Goal: Task Accomplishment & Management: Manage account settings

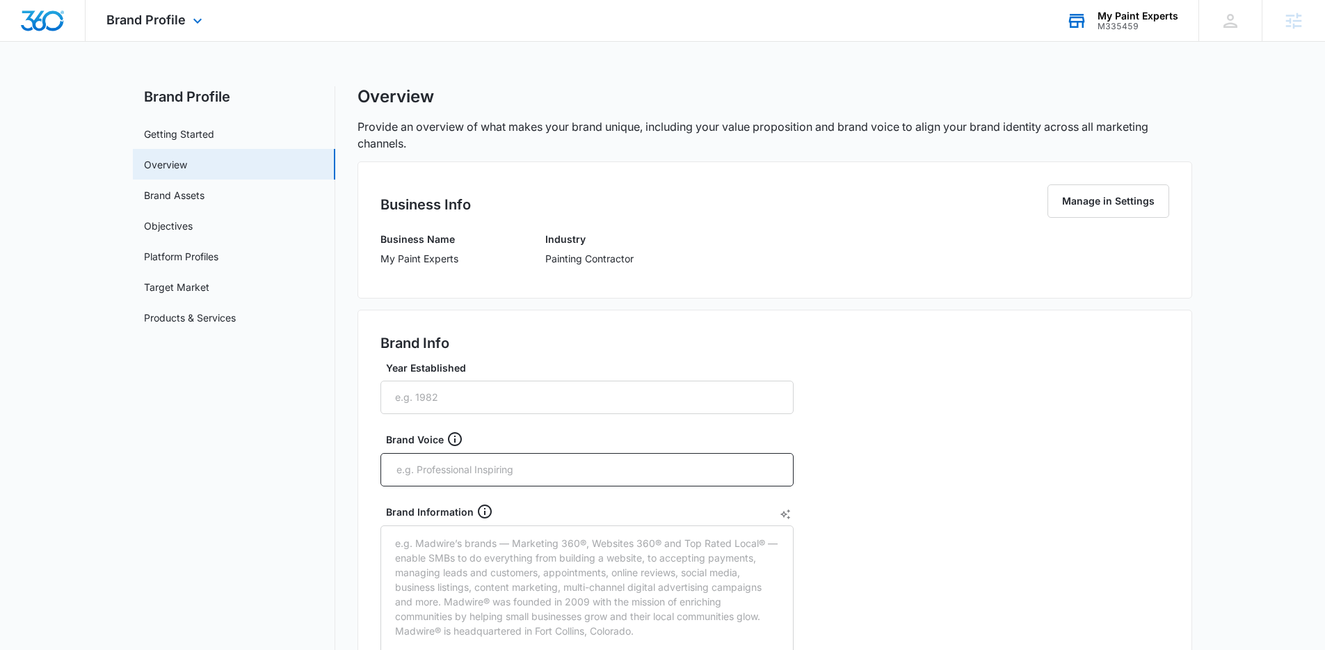
click at [1084, 42] on div "Brand Profile Apps Reputation Forms CRM Email Social Payments POS Content Ads I…" at bounding box center [662, 649] width 1325 height 1299
click at [1128, 31] on div "M335459" at bounding box center [1138, 27] width 81 height 10
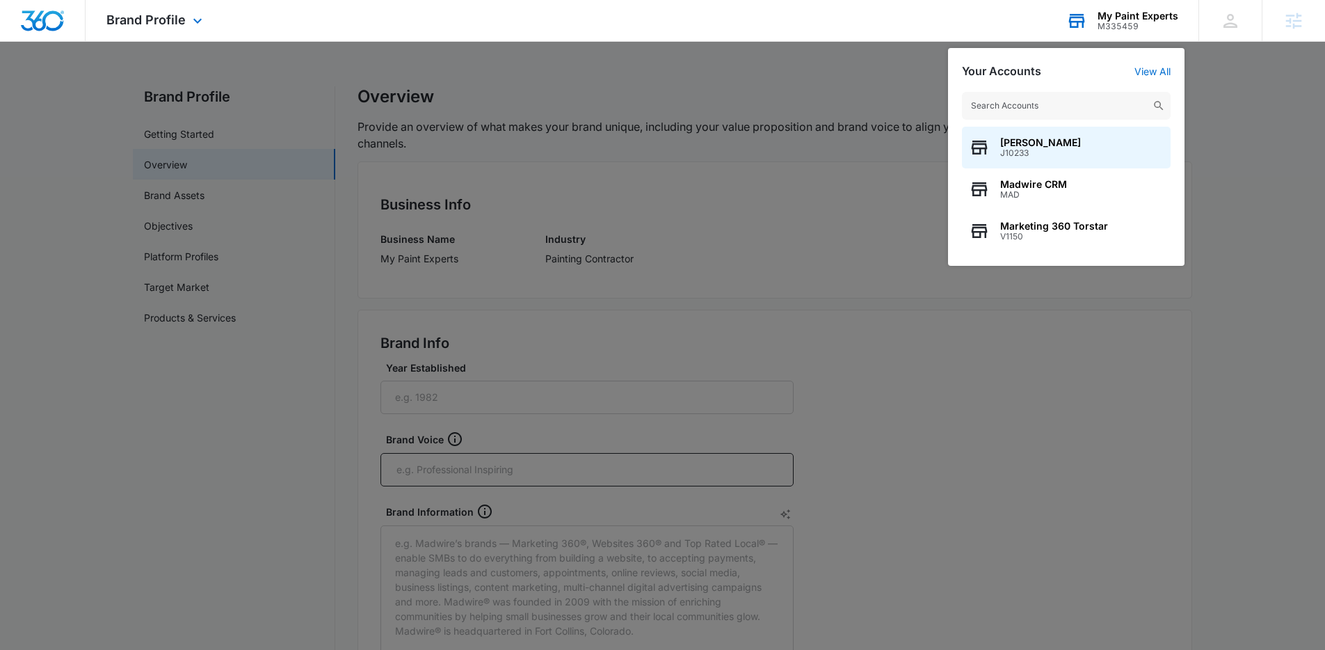
click at [1003, 107] on input "text" at bounding box center [1066, 106] width 209 height 28
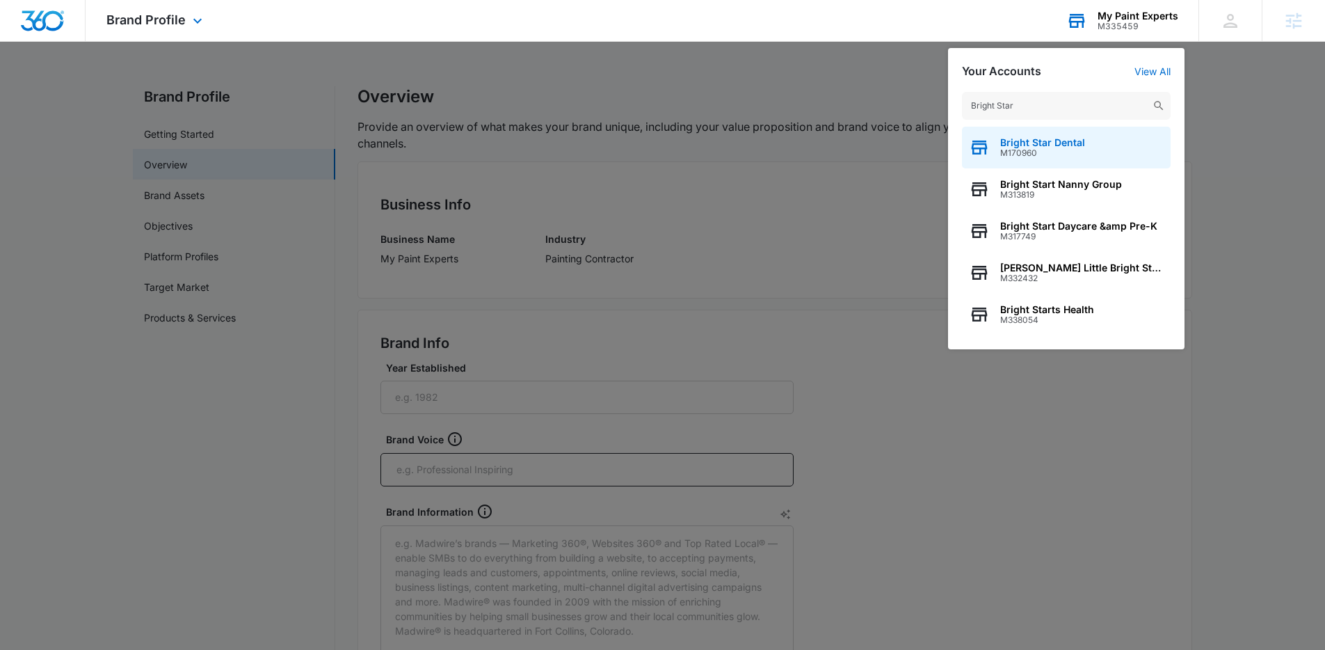
type input "Bright Star"
click at [1035, 140] on span "Bright Star Dental" at bounding box center [1042, 142] width 85 height 11
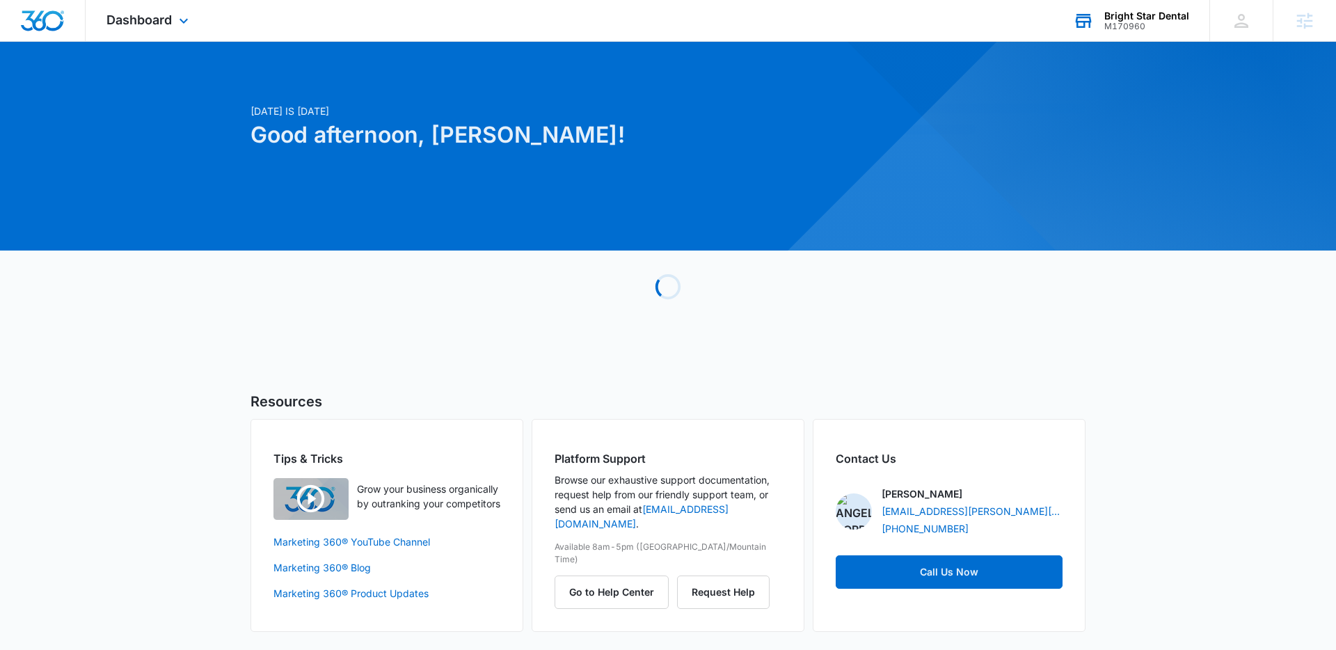
click at [171, 34] on div "Dashboard Apps Reputation Forms CRM Email Social Payments POS Content Ads Intel…" at bounding box center [149, 20] width 127 height 41
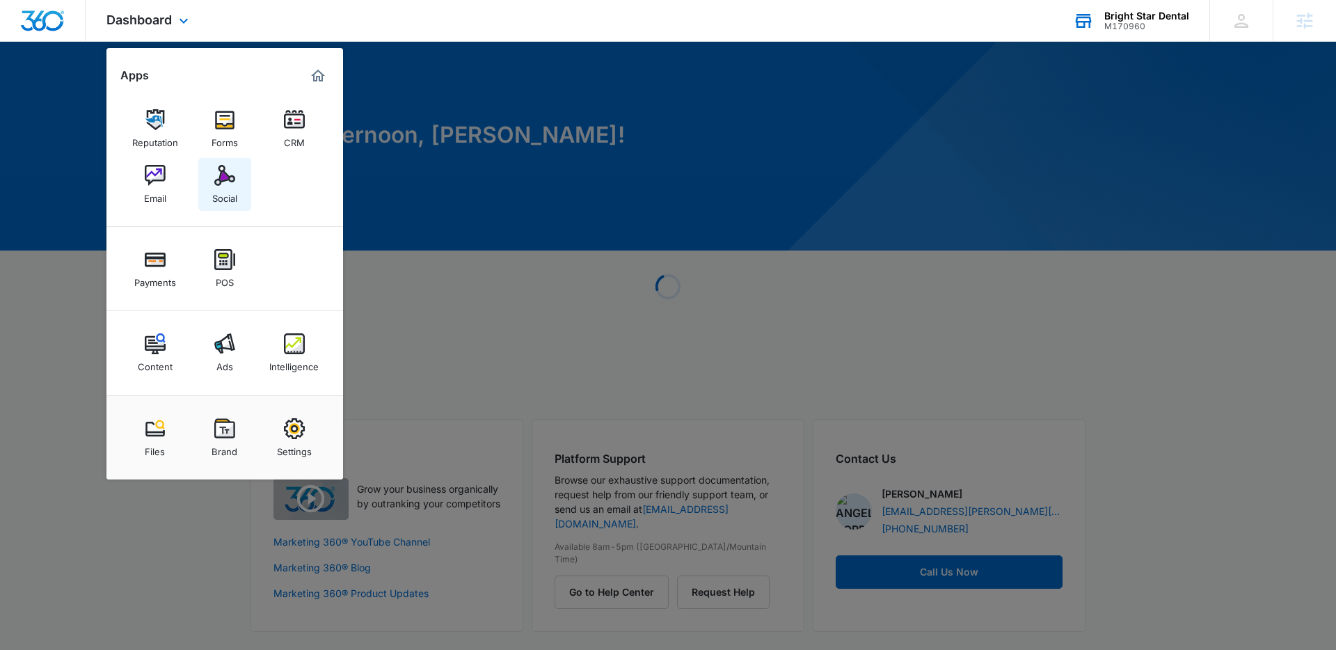
click at [234, 182] on img at bounding box center [224, 175] width 21 height 21
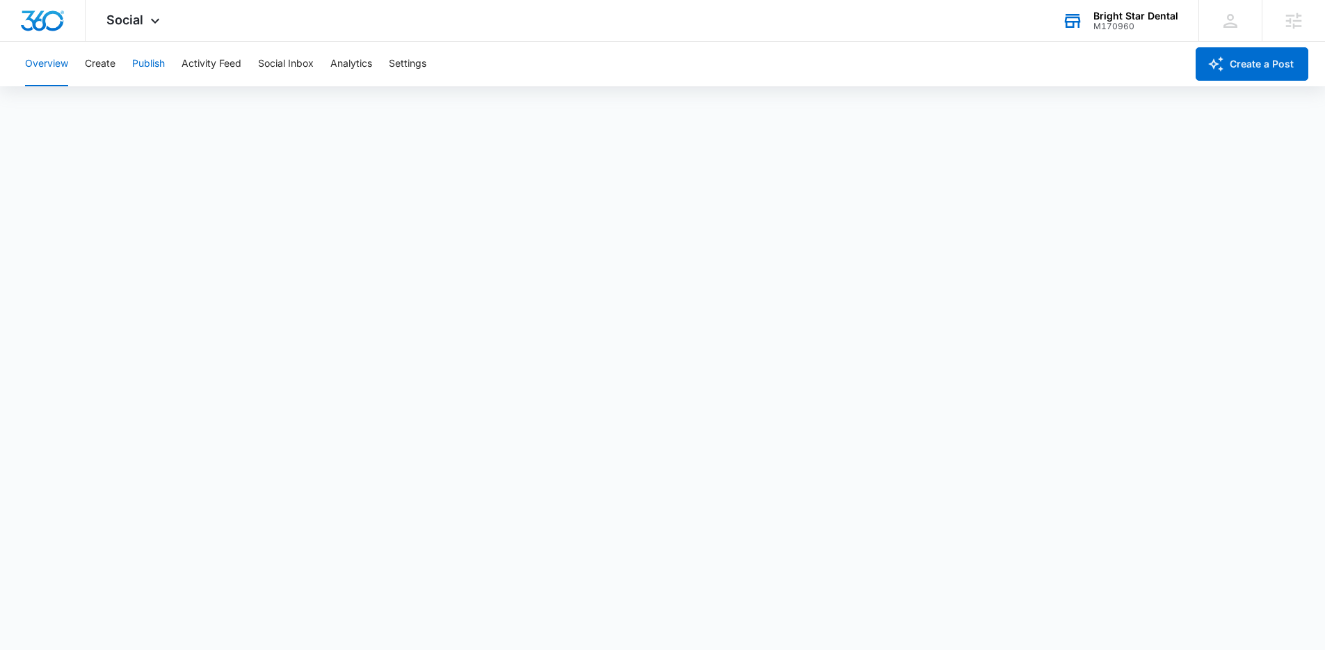
scroll to position [3, 0]
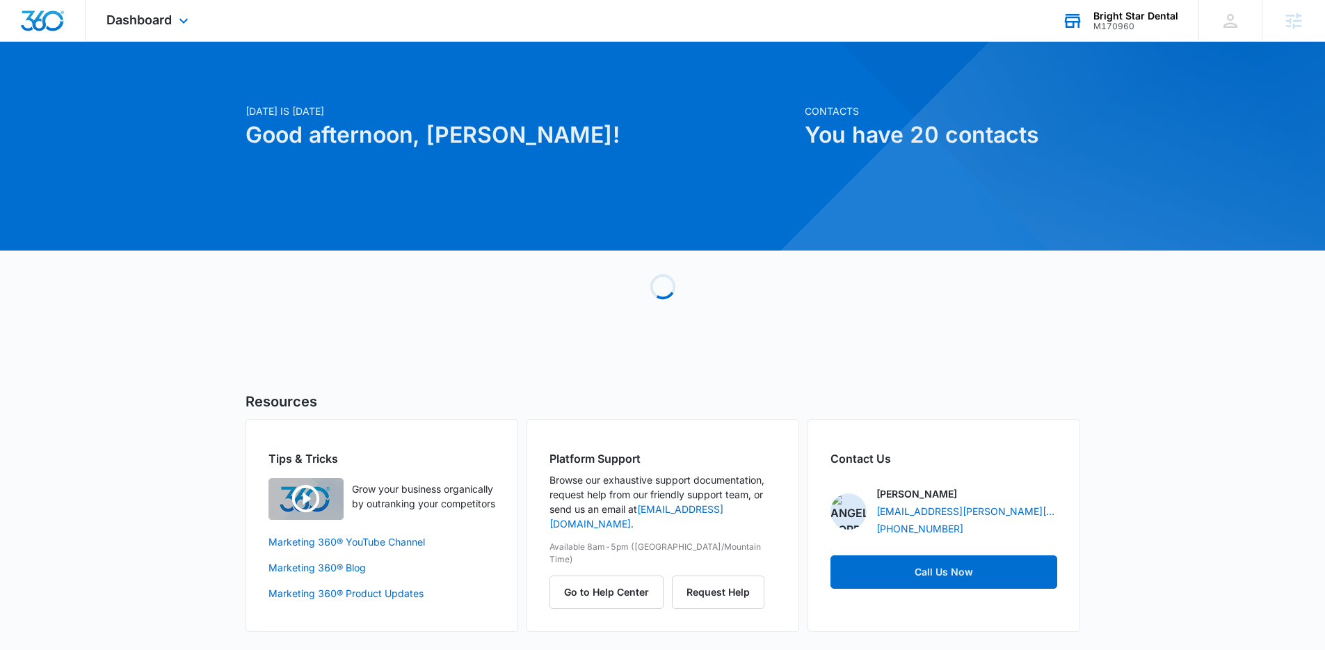
click at [1170, 12] on div "Bright Star Dental" at bounding box center [1136, 15] width 85 height 11
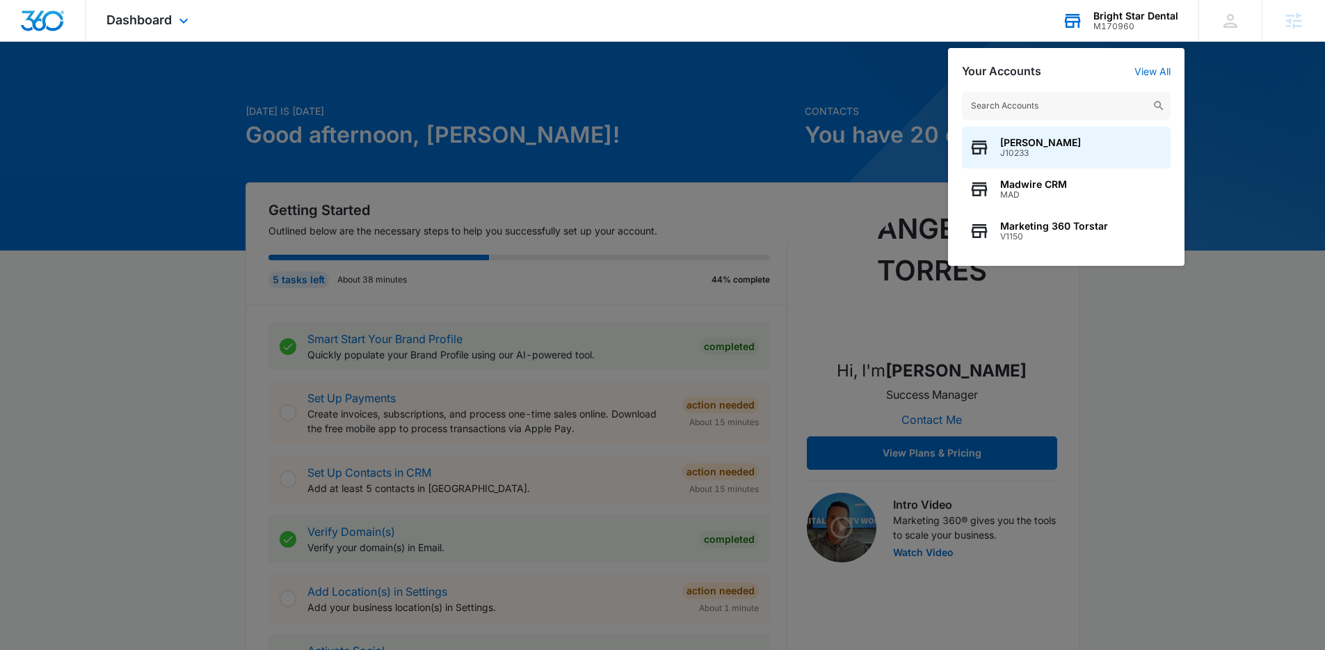
click at [1041, 109] on input "text" at bounding box center [1066, 106] width 209 height 28
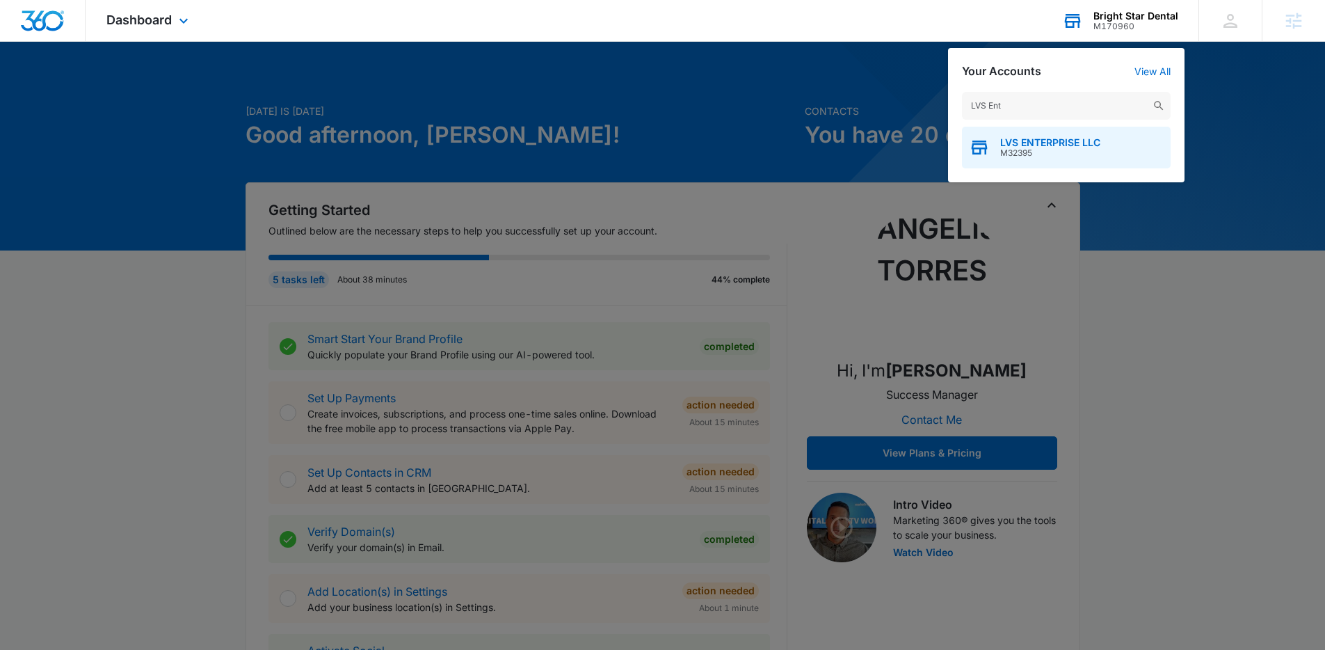
type input "LVS Ent"
click at [1032, 139] on span "LVS ENTERPRISE LLC" at bounding box center [1050, 142] width 100 height 11
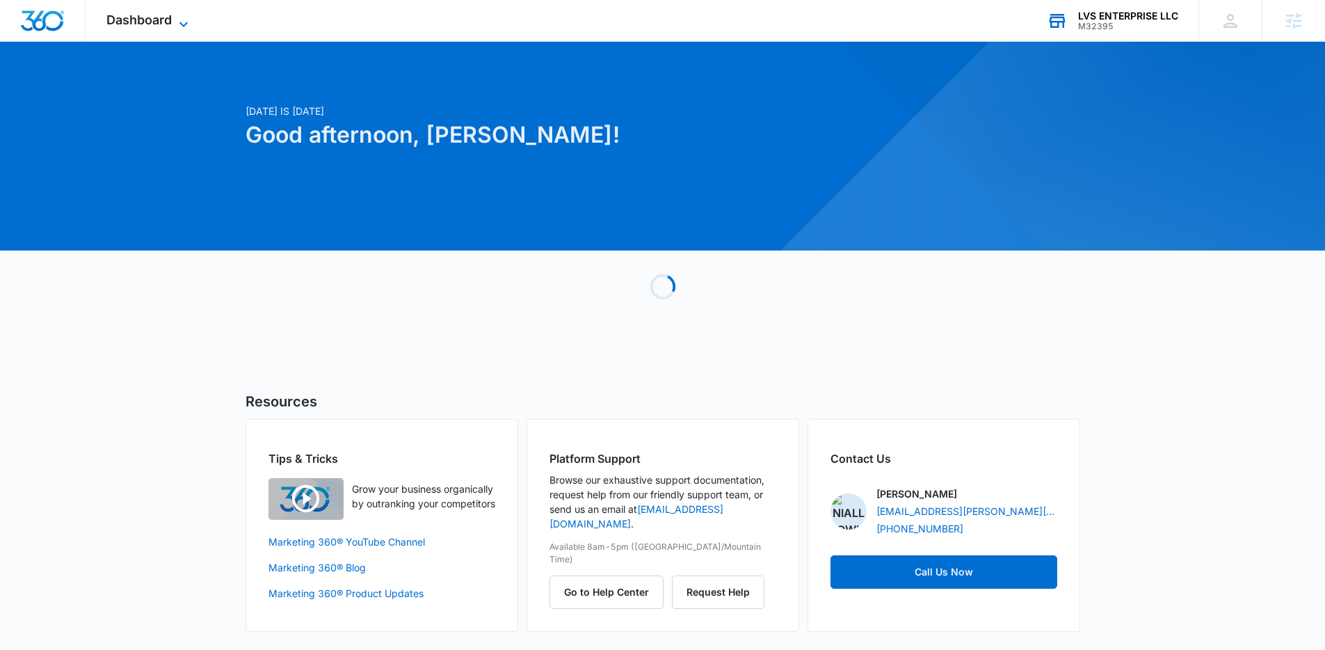
click at [143, 25] on span "Dashboard" at bounding box center [138, 20] width 65 height 15
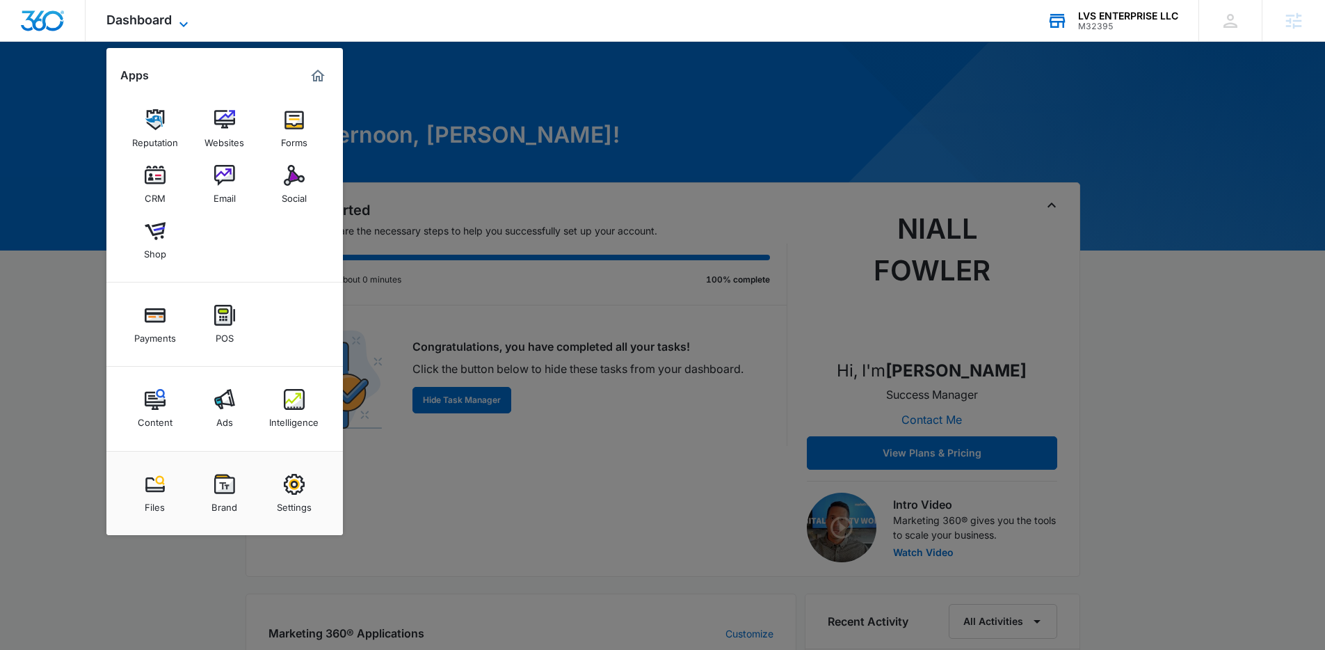
click at [143, 25] on span "Dashboard" at bounding box center [138, 20] width 65 height 15
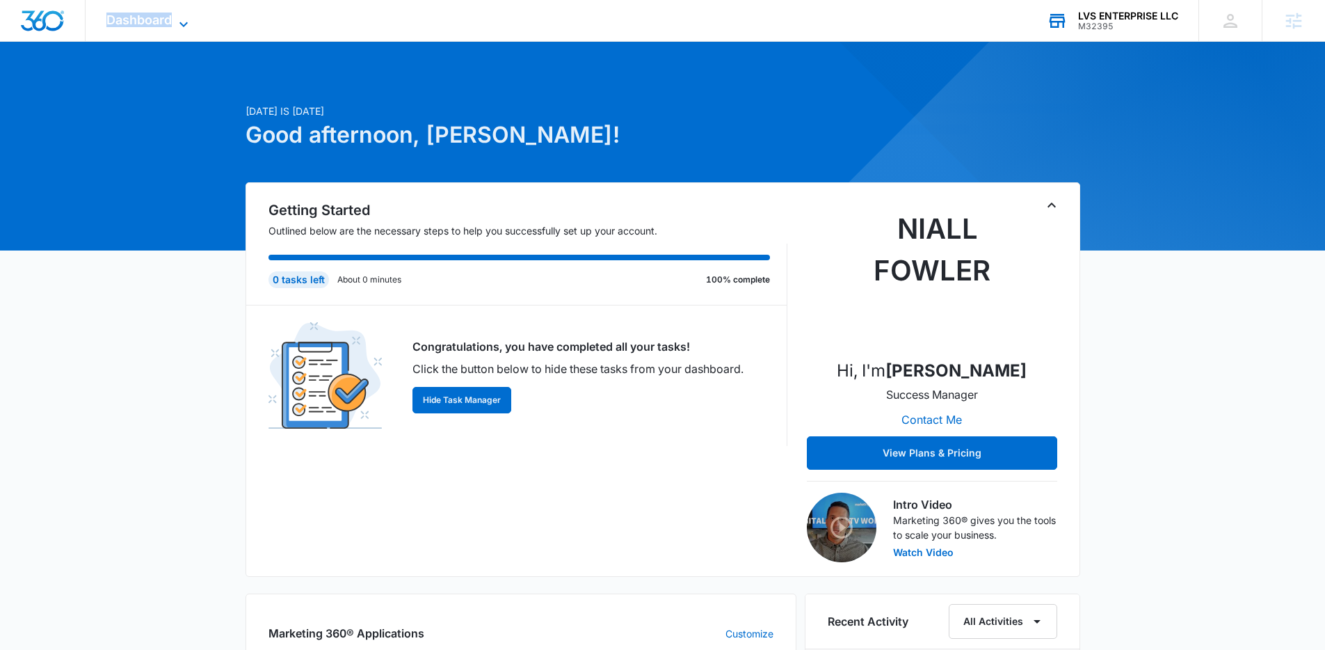
click at [143, 25] on span "Dashboard" at bounding box center [138, 20] width 65 height 15
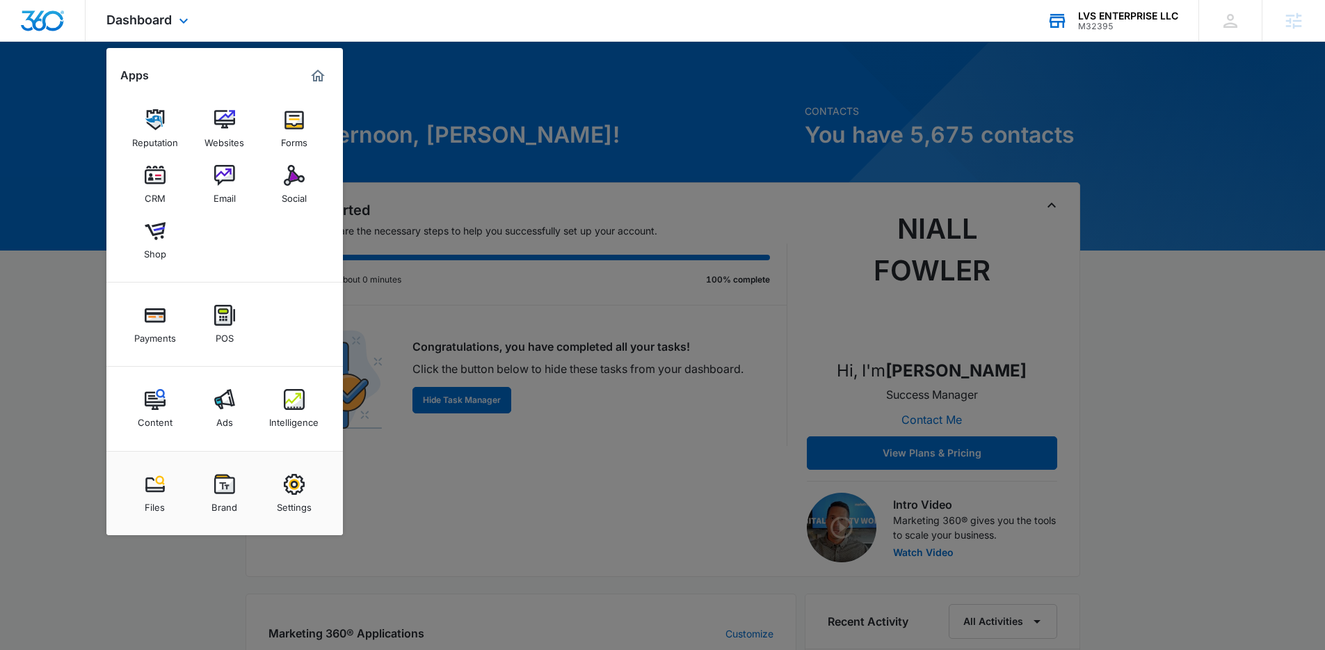
click at [237, 16] on div "Dashboard Apps Reputation Websites Forms CRM Email Social Shop Payments POS Con…" at bounding box center [662, 21] width 1325 height 42
click at [149, 185] on img at bounding box center [155, 175] width 21 height 21
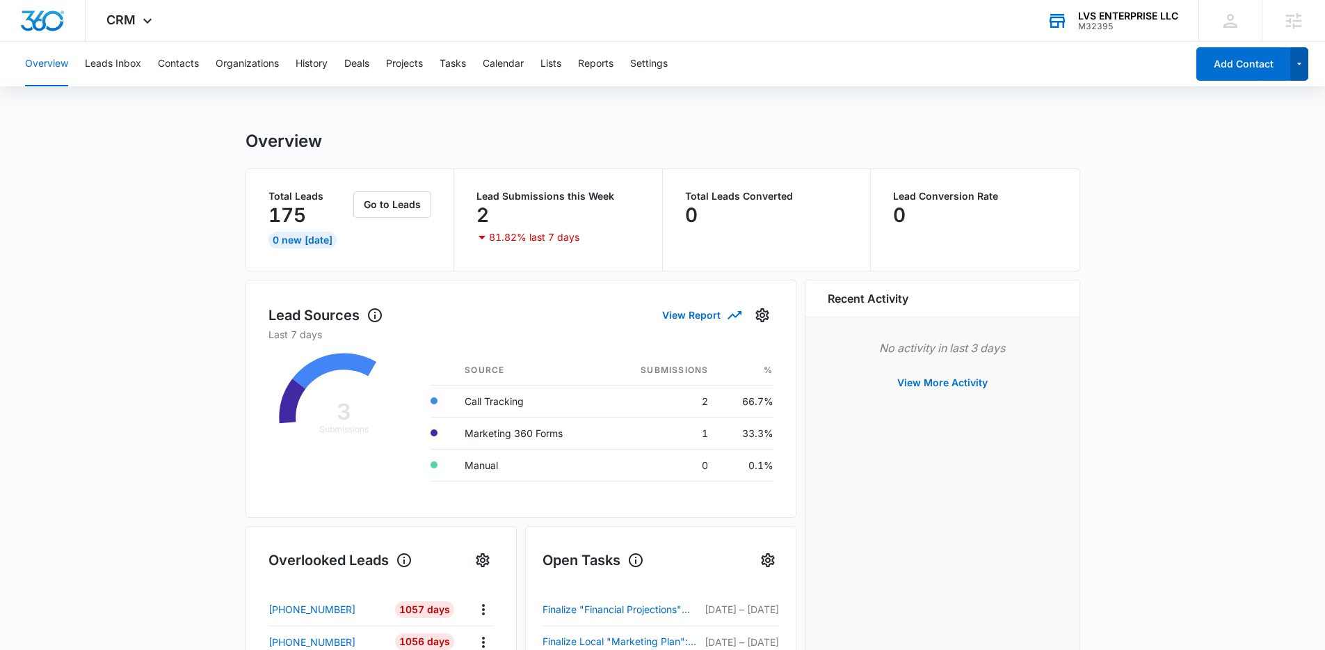
click at [1302, 67] on icon "button" at bounding box center [1300, 64] width 12 height 17
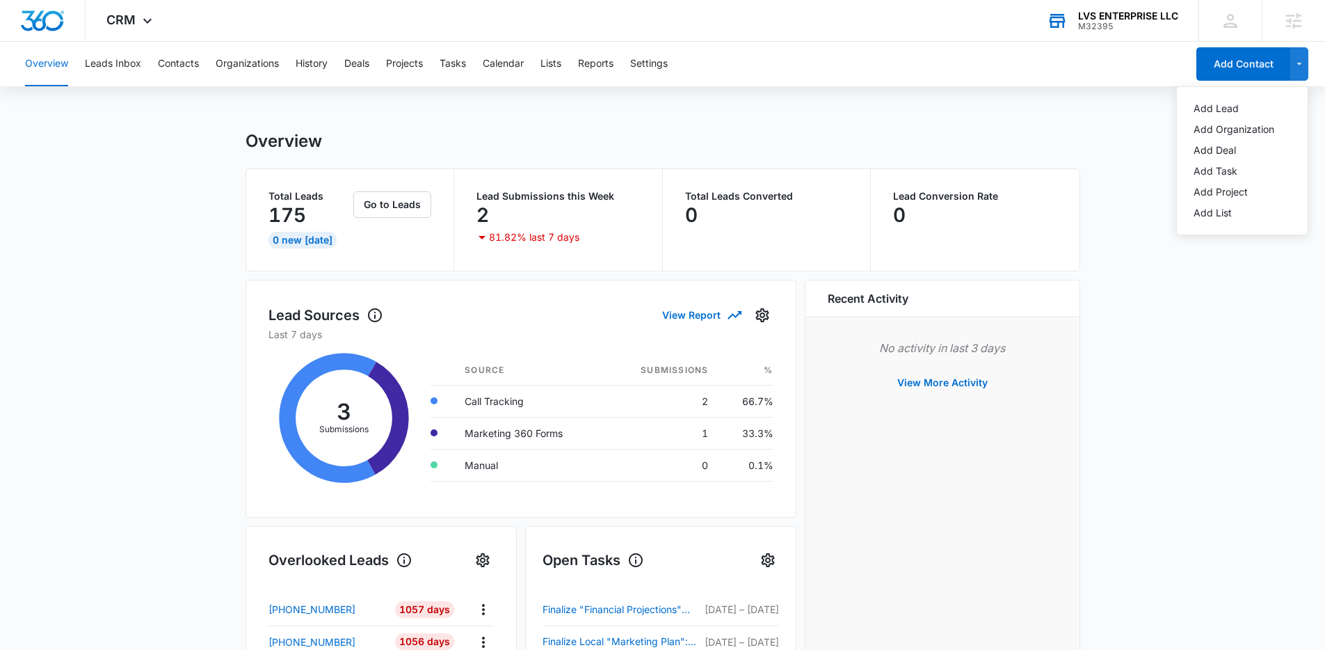
click at [760, 93] on div "Overview Leads Inbox Contacts Organizations History Deals Projects Tasks Calend…" at bounding box center [662, 622] width 1325 height 1160
click at [189, 65] on button "Contacts" at bounding box center [178, 64] width 41 height 45
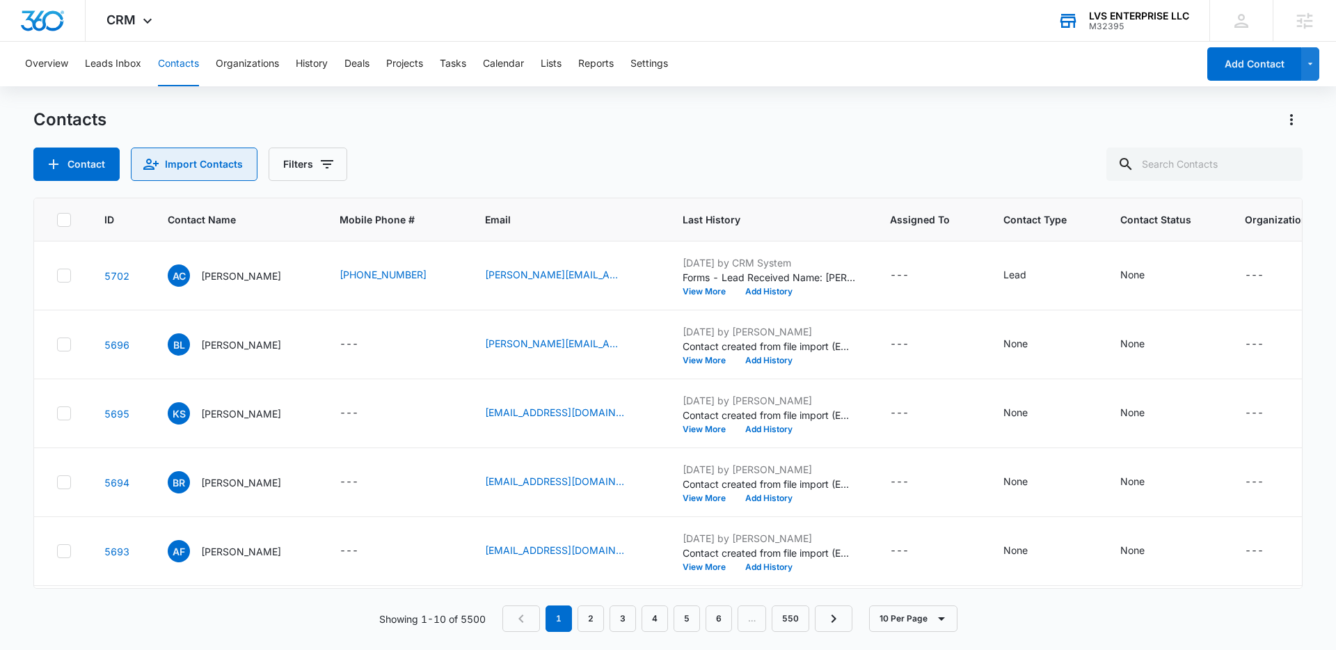
click at [207, 160] on button "Import Contacts" at bounding box center [194, 163] width 127 height 33
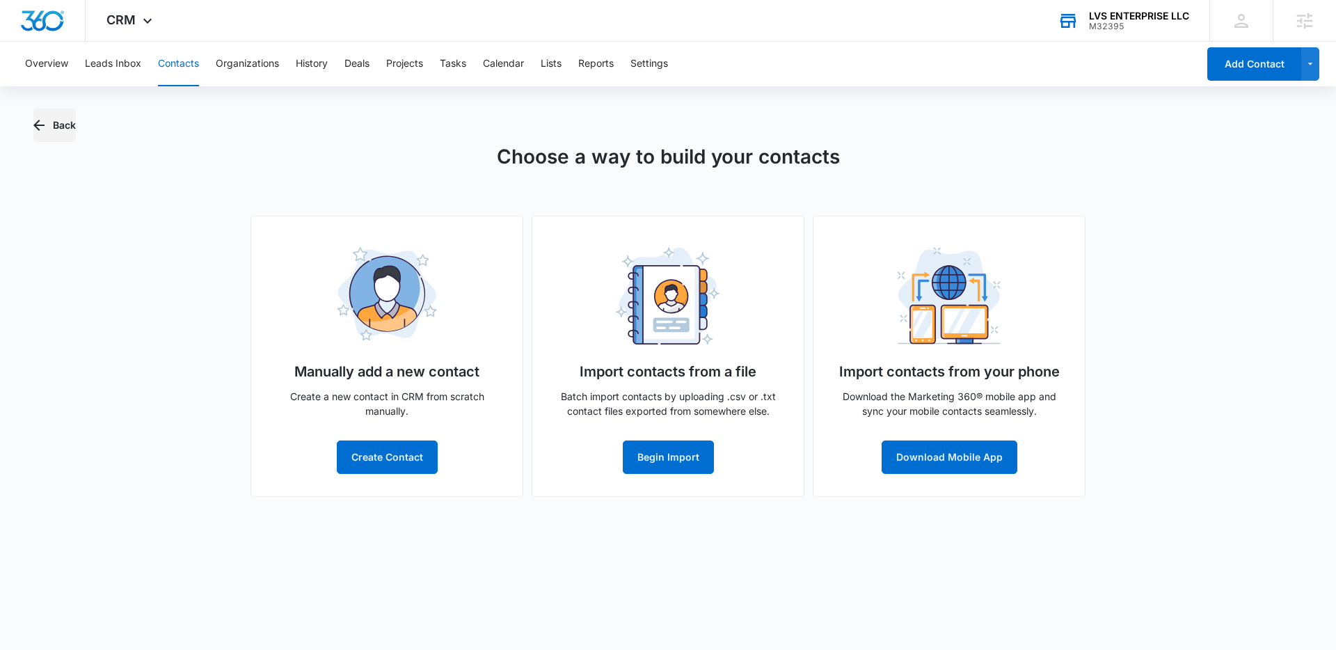
click at [70, 131] on button "Back" at bounding box center [54, 125] width 42 height 33
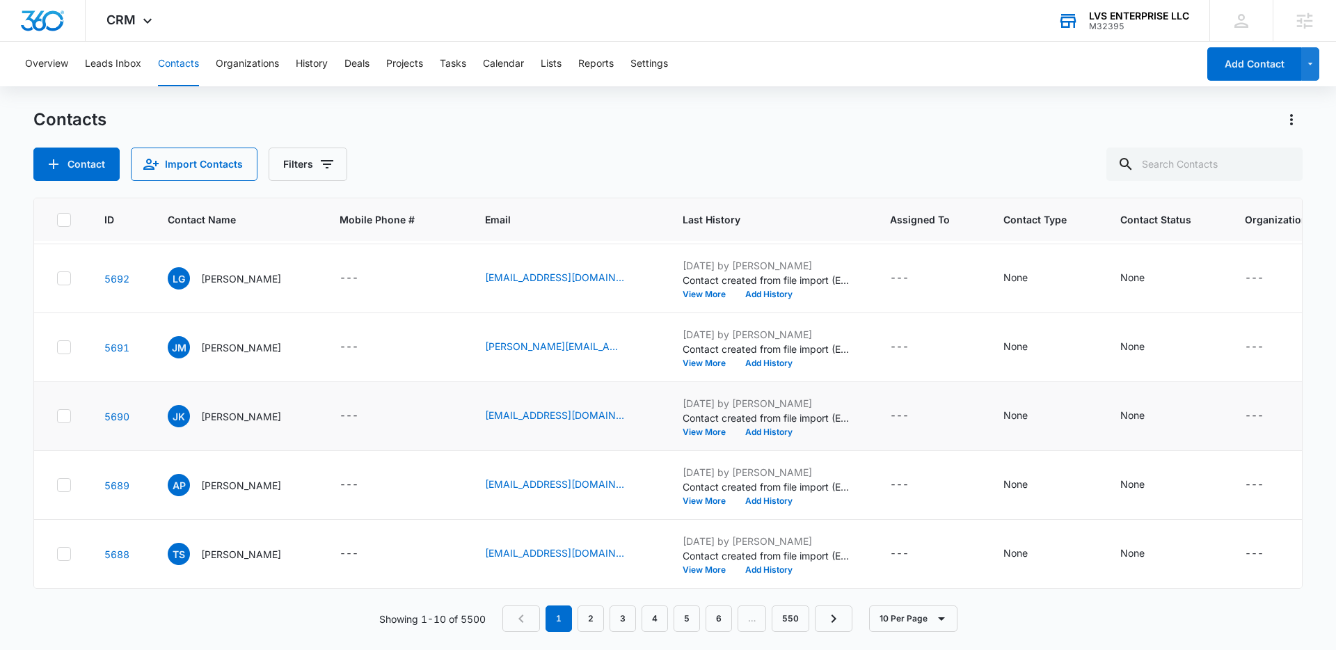
scroll to position [352, 0]
click at [593, 619] on link "2" at bounding box center [590, 618] width 26 height 26
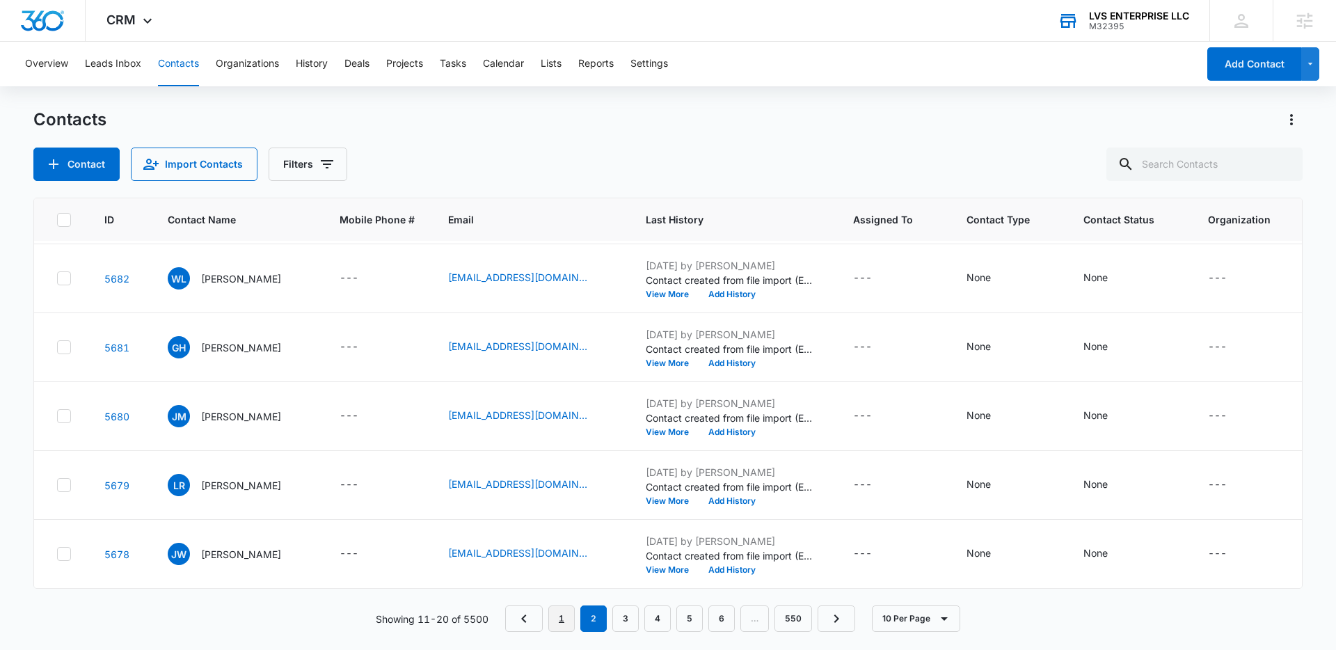
click at [566, 617] on link "1" at bounding box center [561, 618] width 26 height 26
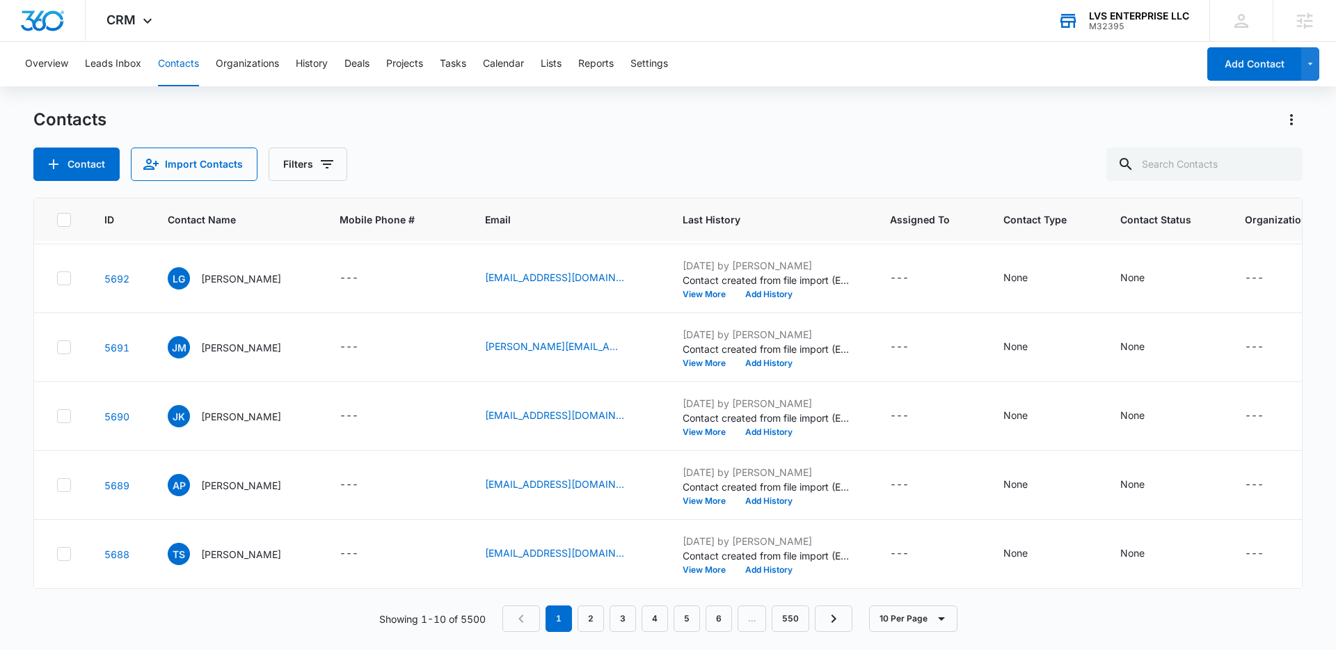
scroll to position [0, 0]
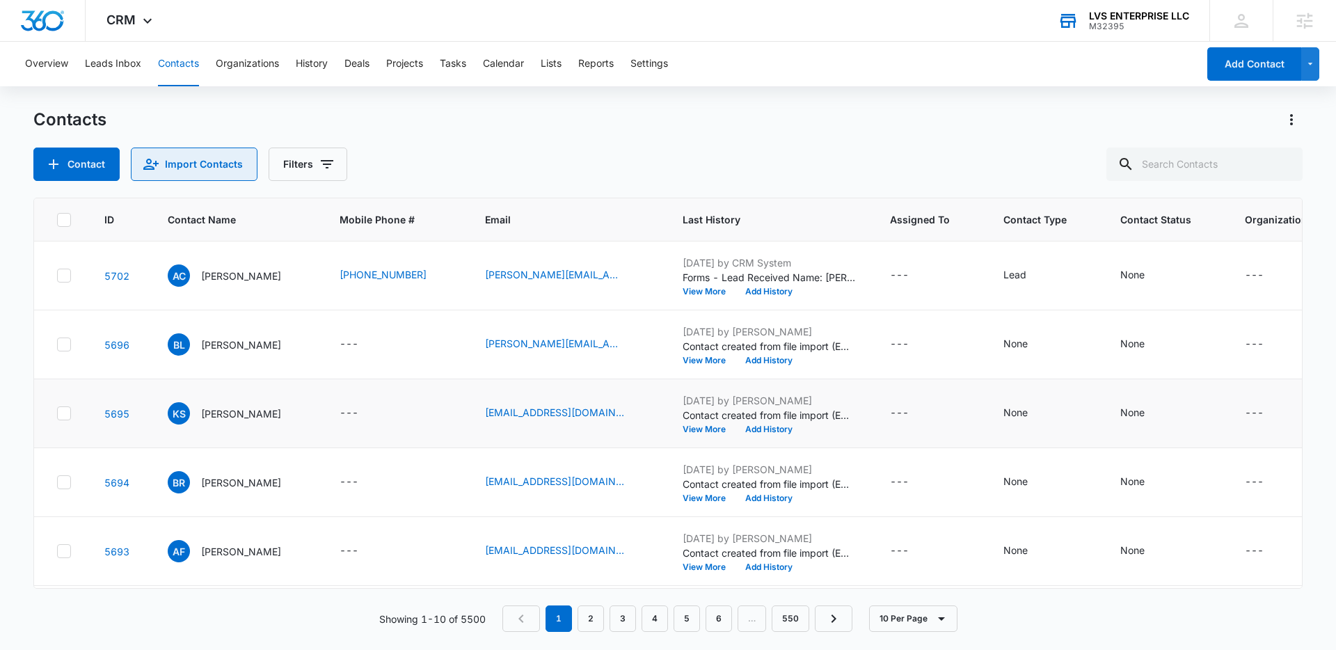
click at [232, 158] on button "Import Contacts" at bounding box center [194, 163] width 127 height 33
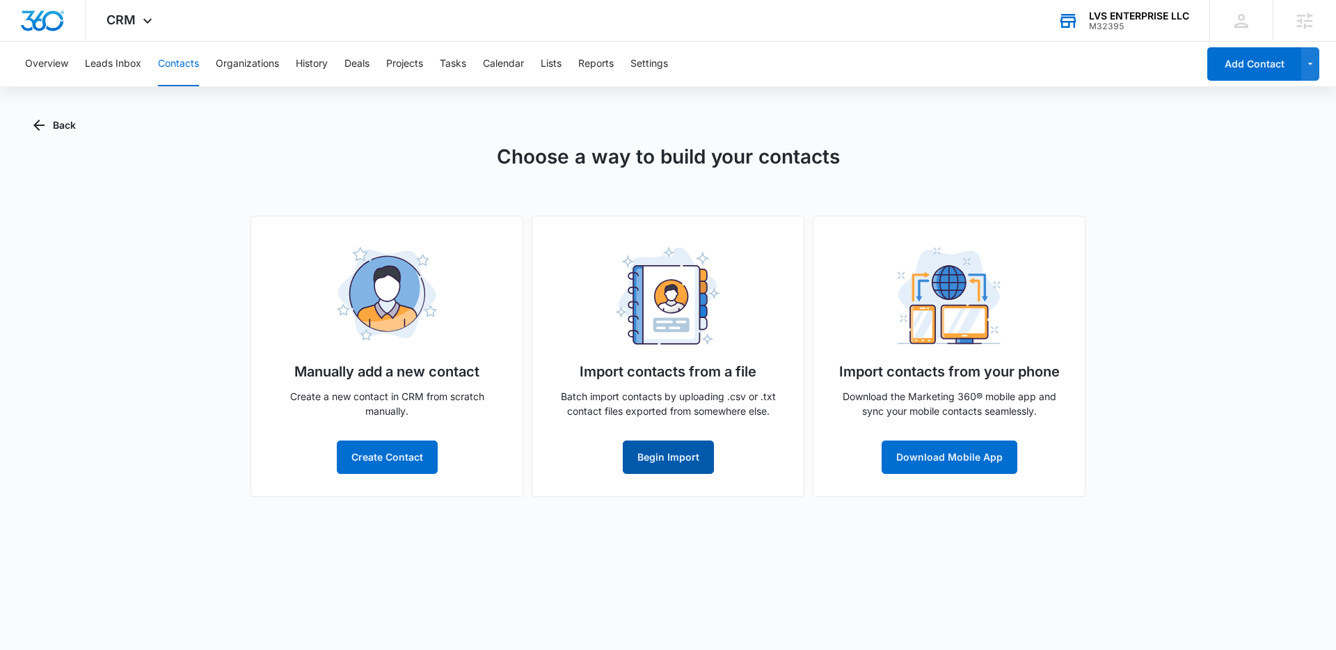
click at [663, 461] on button "Begin Import" at bounding box center [668, 456] width 91 height 33
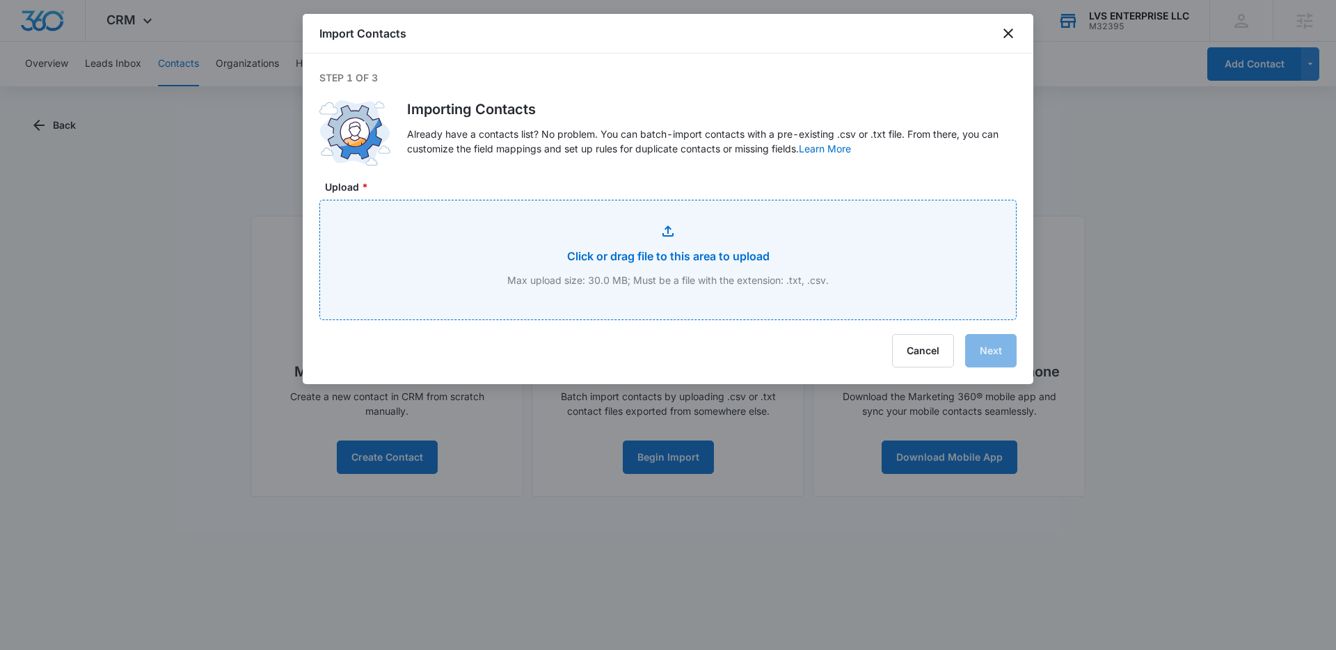
click at [694, 254] on input "Upload *" at bounding box center [668, 259] width 696 height 119
type input "C:\fakepath\Motown Extreme Stripe Guest List - unified_customers (1) - unified_…"
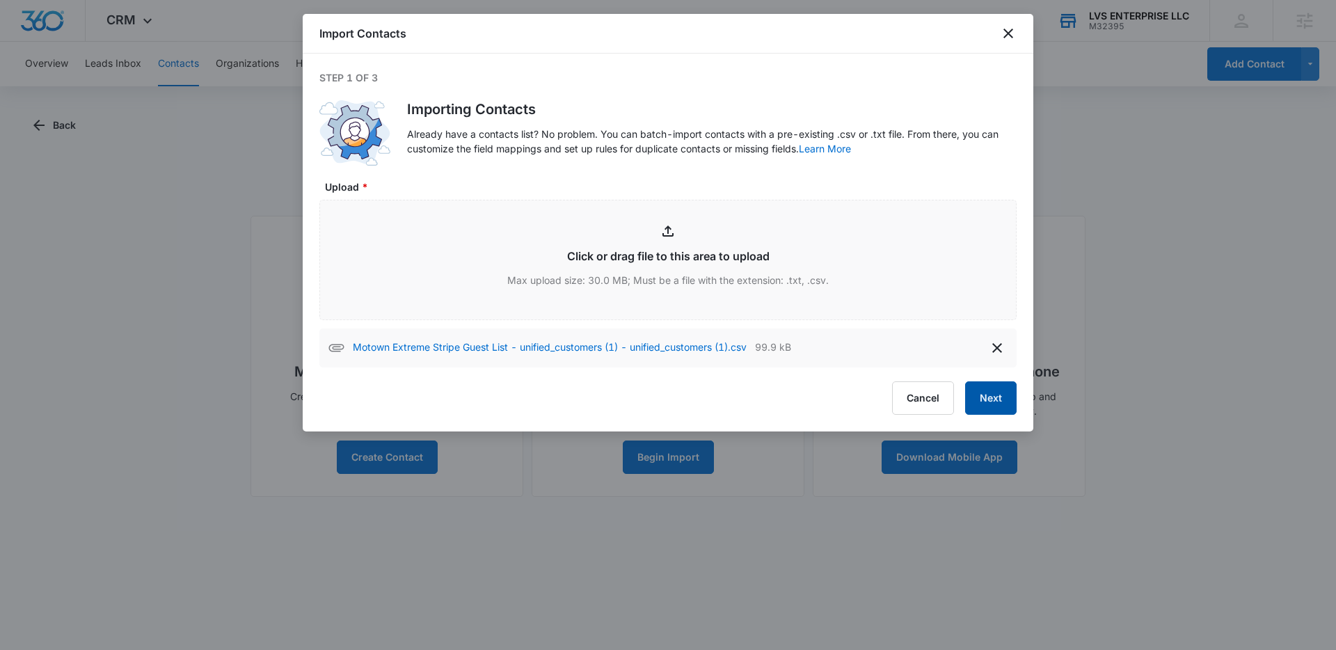
click at [994, 408] on button "Next" at bounding box center [990, 397] width 51 height 33
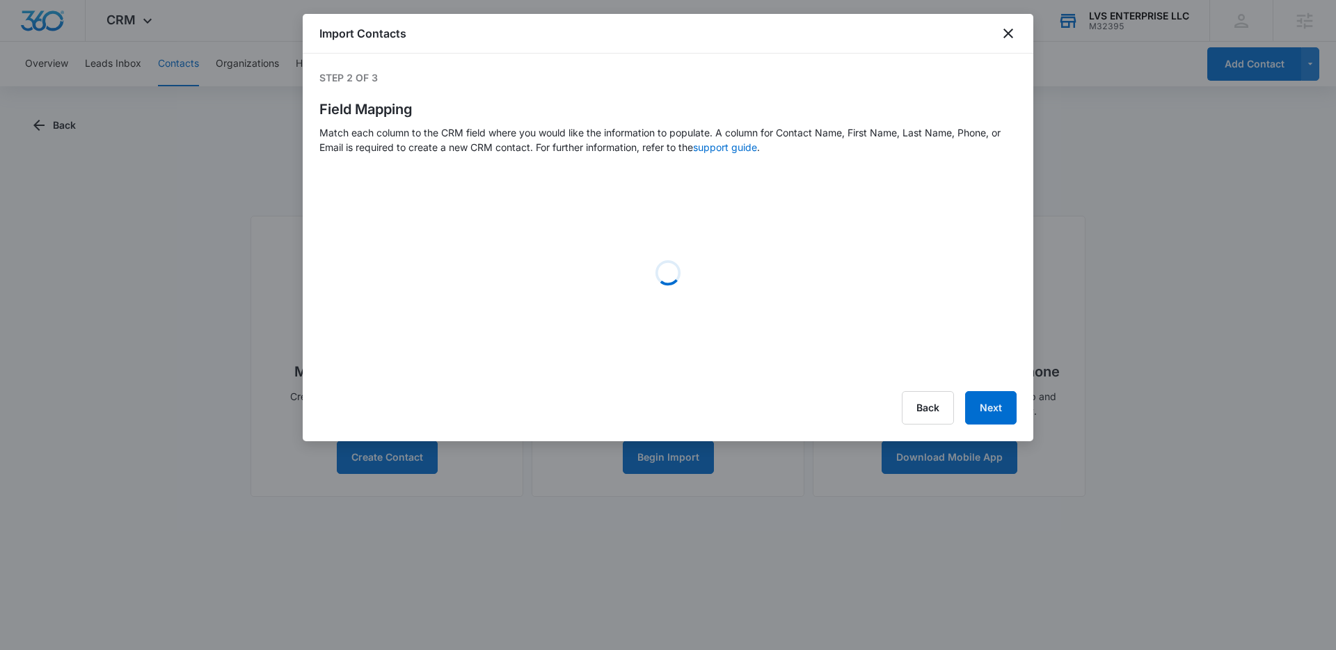
select select "185"
select select "name"
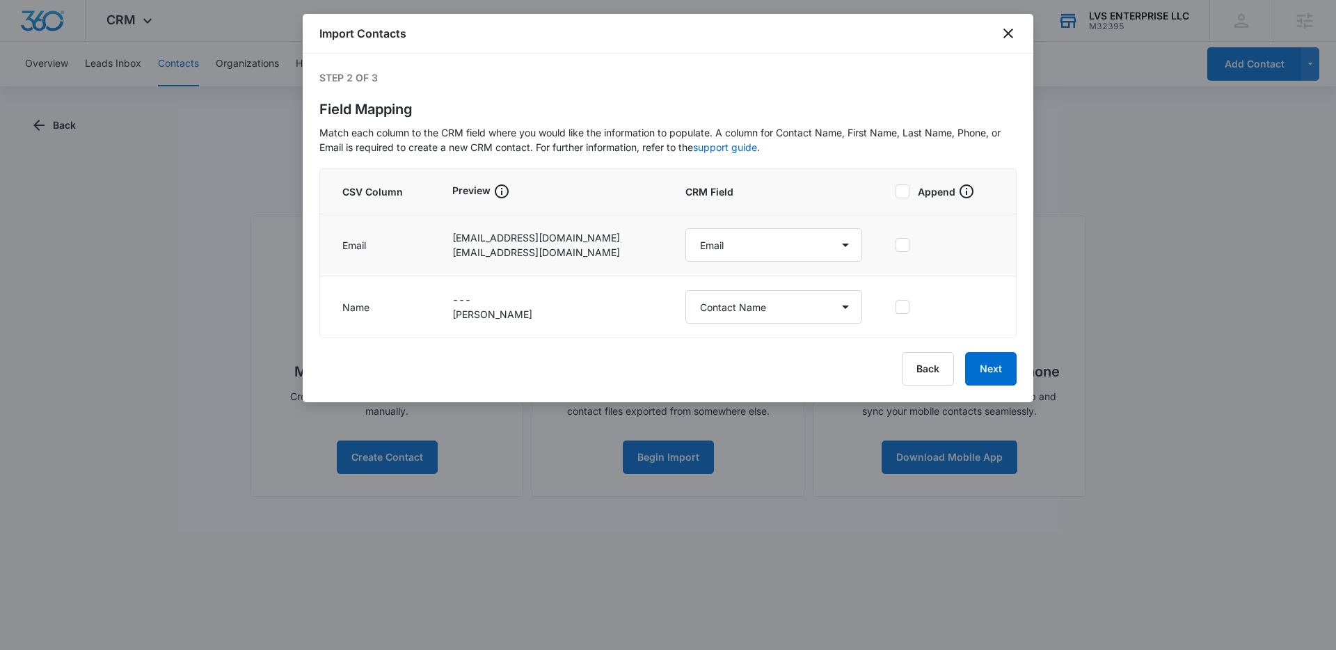
click at [881, 241] on td at bounding box center [947, 245] width 137 height 62
click at [896, 243] on icon at bounding box center [902, 245] width 13 height 13
click at [895, 245] on input "checkbox" at bounding box center [895, 245] width 0 height 1
click at [898, 246] on icon at bounding box center [902, 244] width 8 height 6
click at [895, 246] on input "checkbox" at bounding box center [895, 245] width 0 height 1
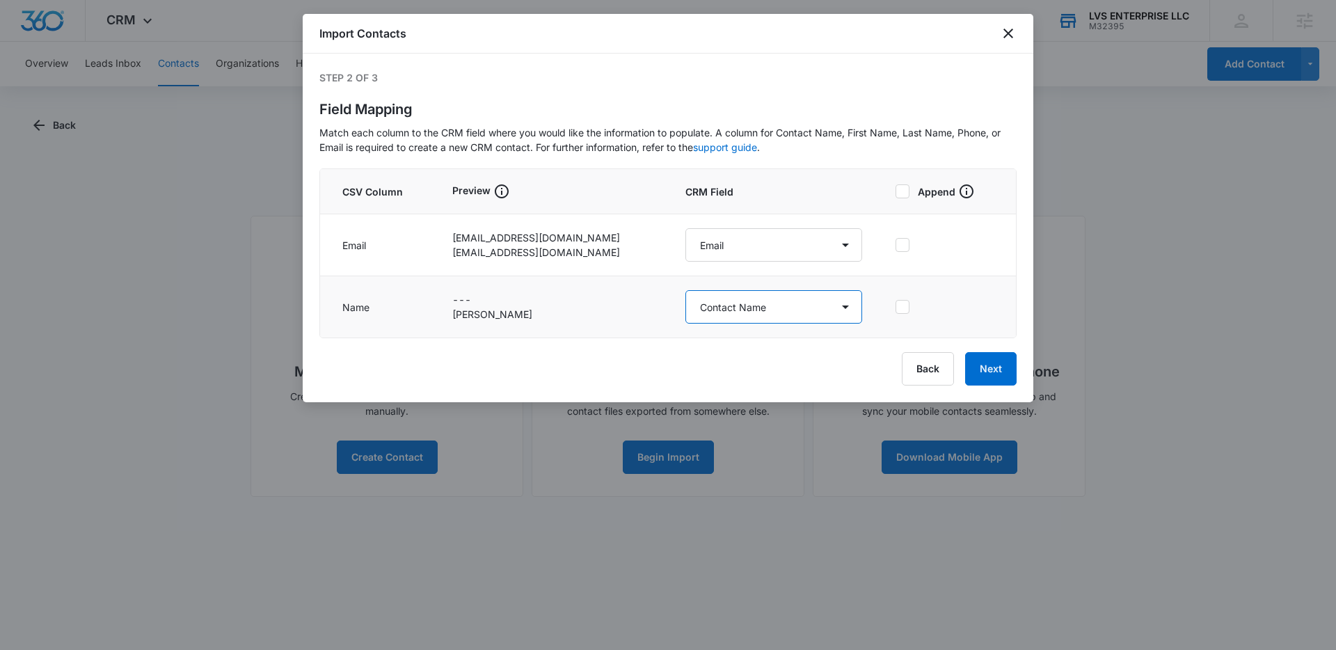
click at [748, 319] on select "Select a Column Address/City Address/Country Address/State Address/Street Addre…" at bounding box center [773, 306] width 177 height 33
click at [998, 374] on button "Next" at bounding box center [990, 368] width 51 height 33
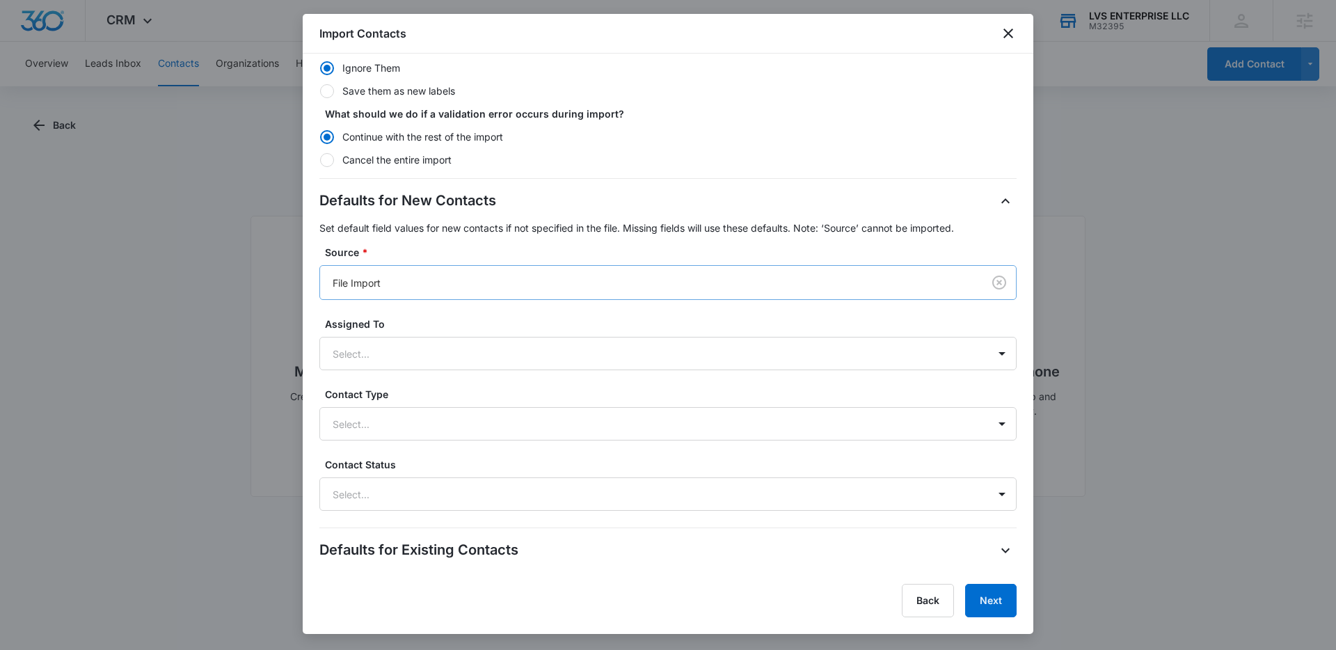
scroll to position [268, 0]
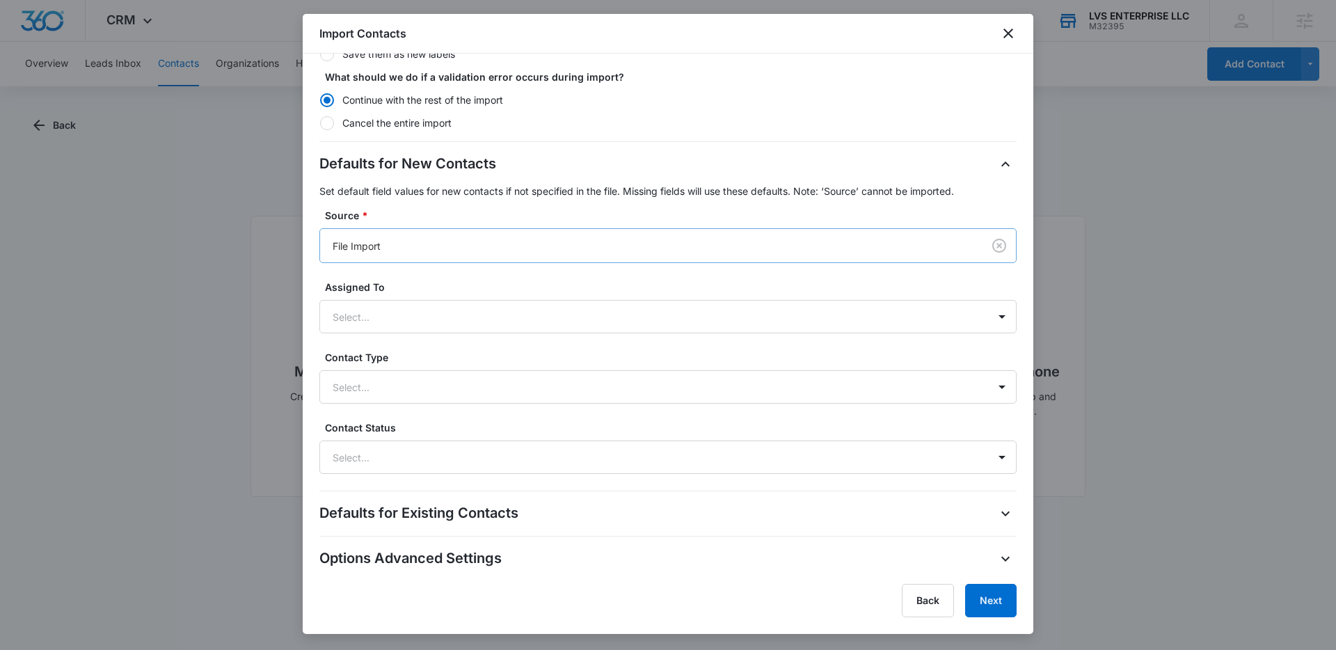
click at [439, 241] on div at bounding box center [649, 245] width 632 height 17
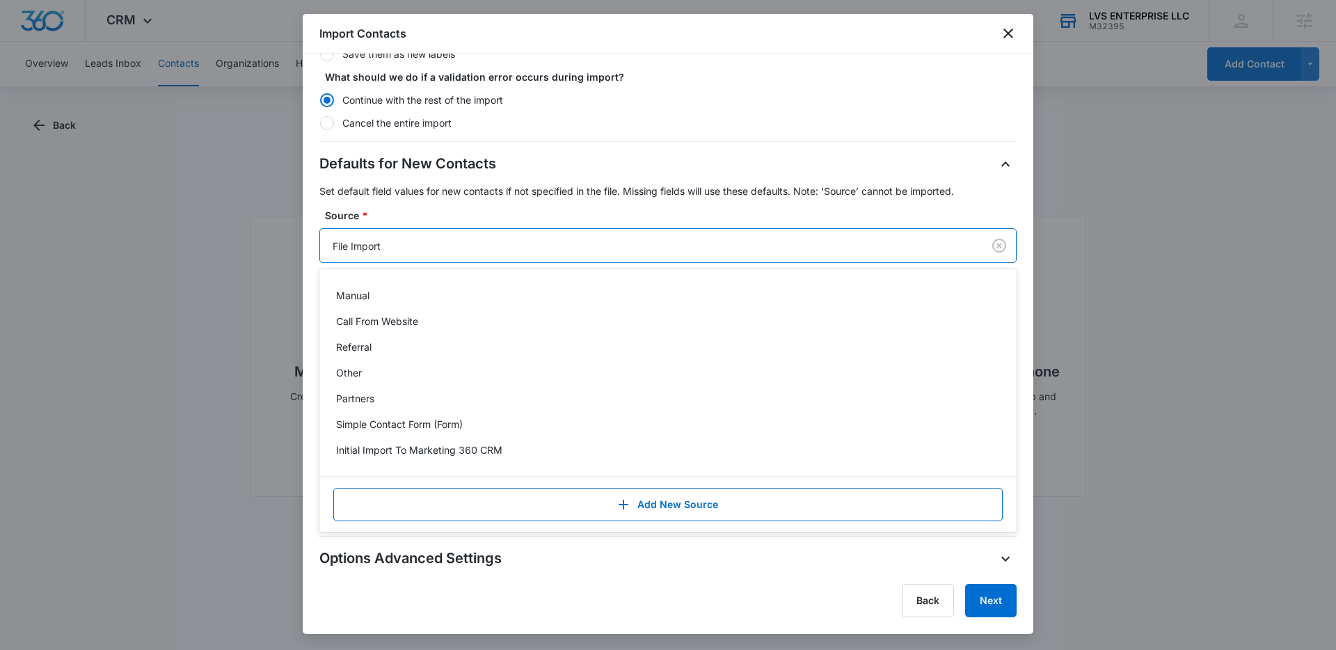
scroll to position [100, 0]
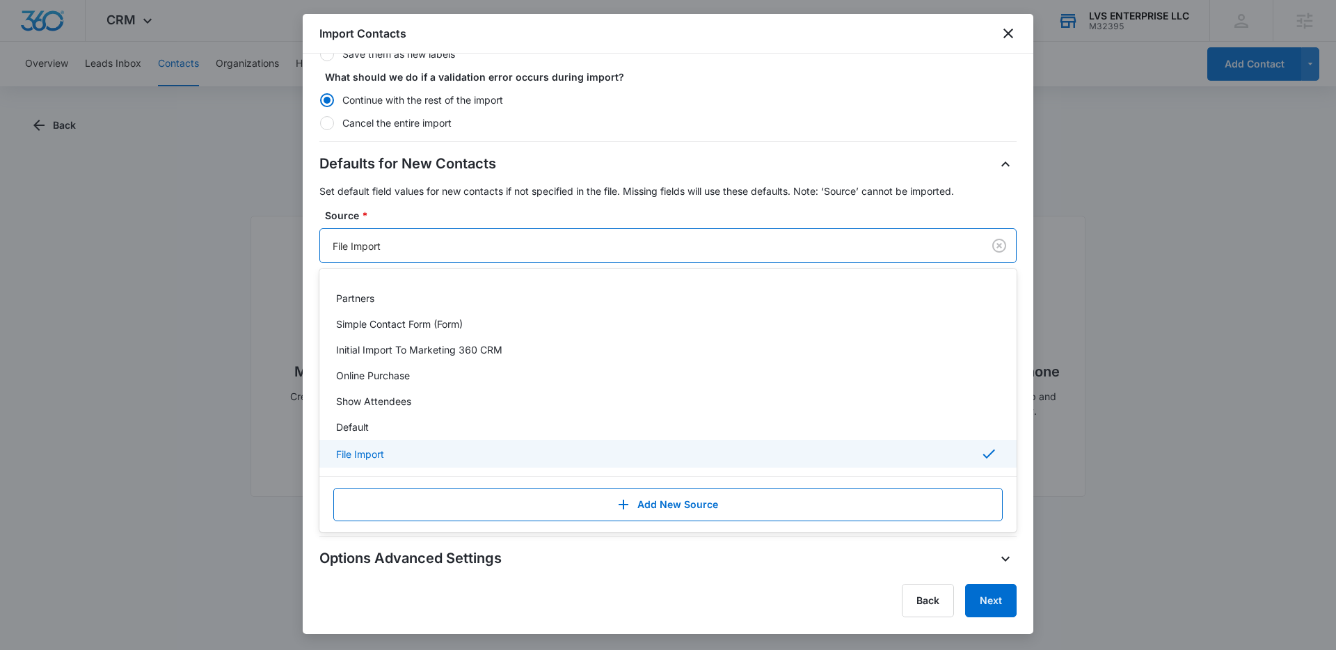
click at [439, 241] on div at bounding box center [649, 245] width 632 height 17
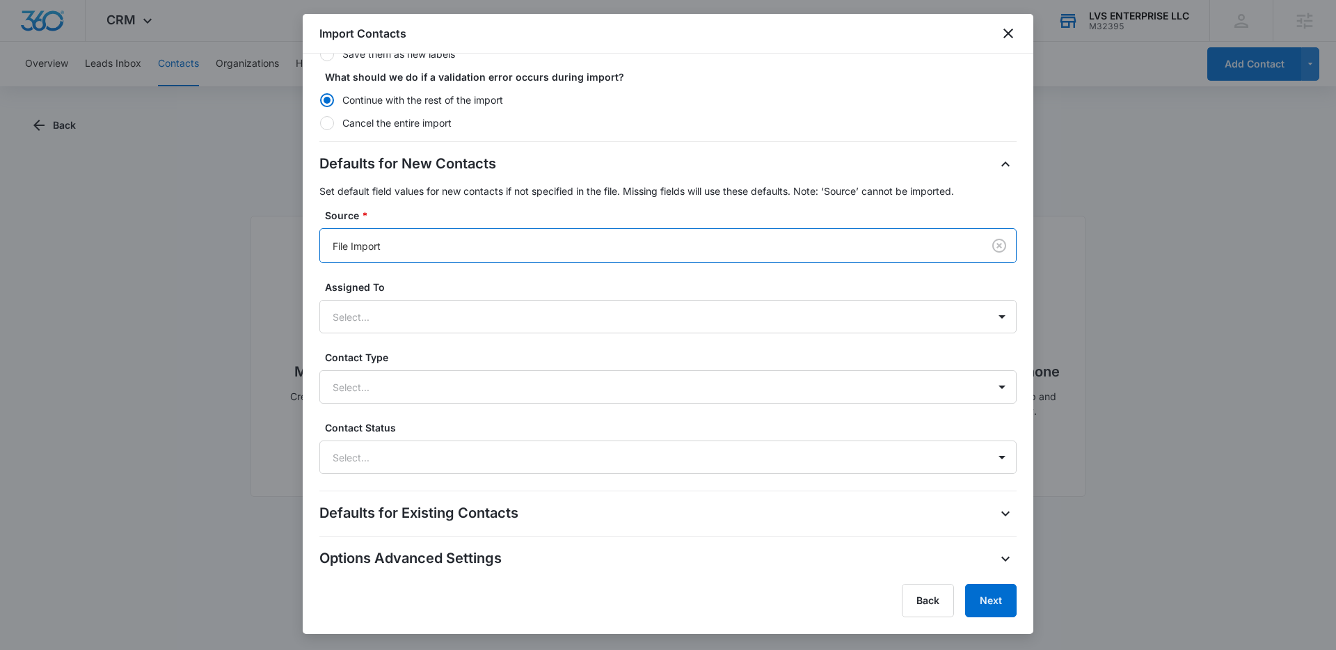
click at [439, 241] on div at bounding box center [649, 245] width 632 height 17
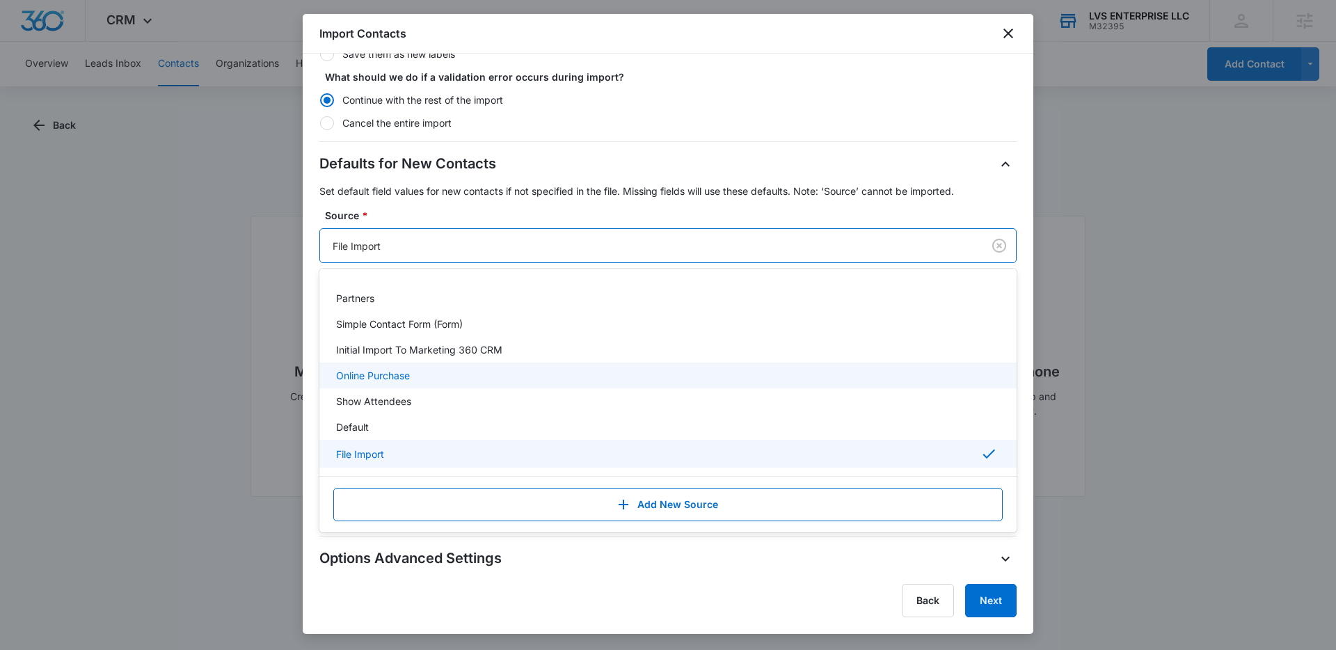
click at [432, 375] on div "Online Purchase" at bounding box center [666, 375] width 661 height 15
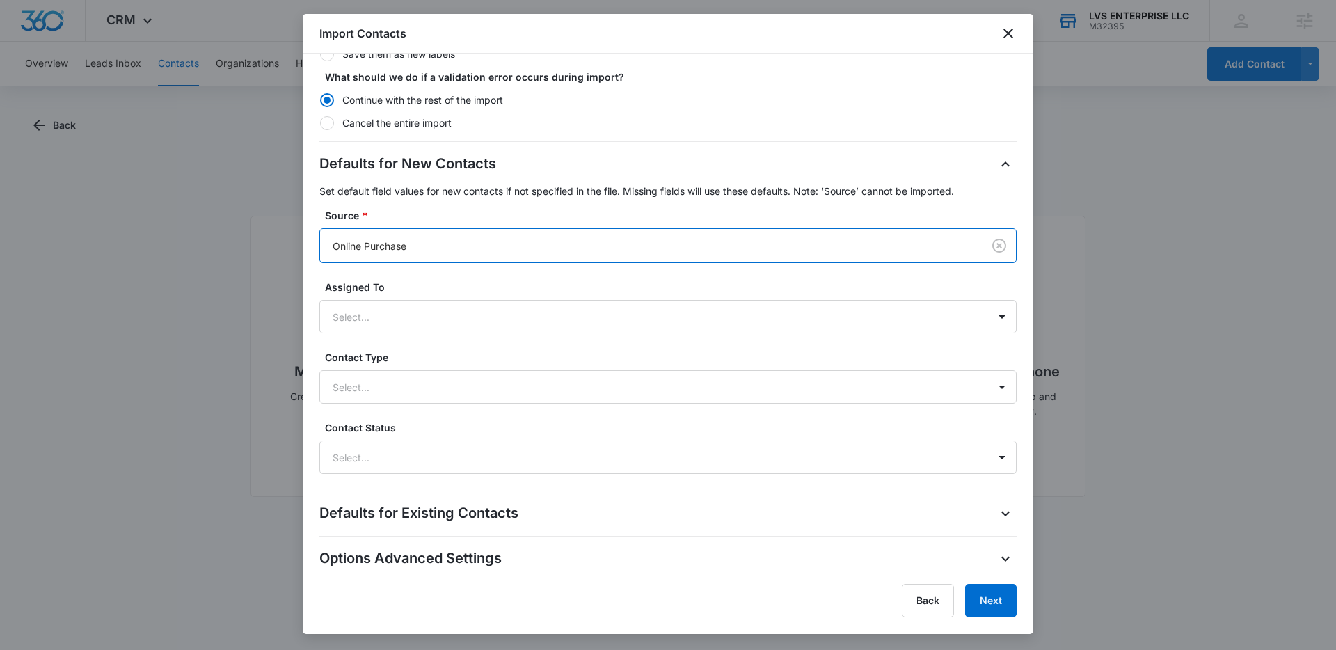
click at [450, 211] on label "Source *" at bounding box center [673, 215] width 697 height 15
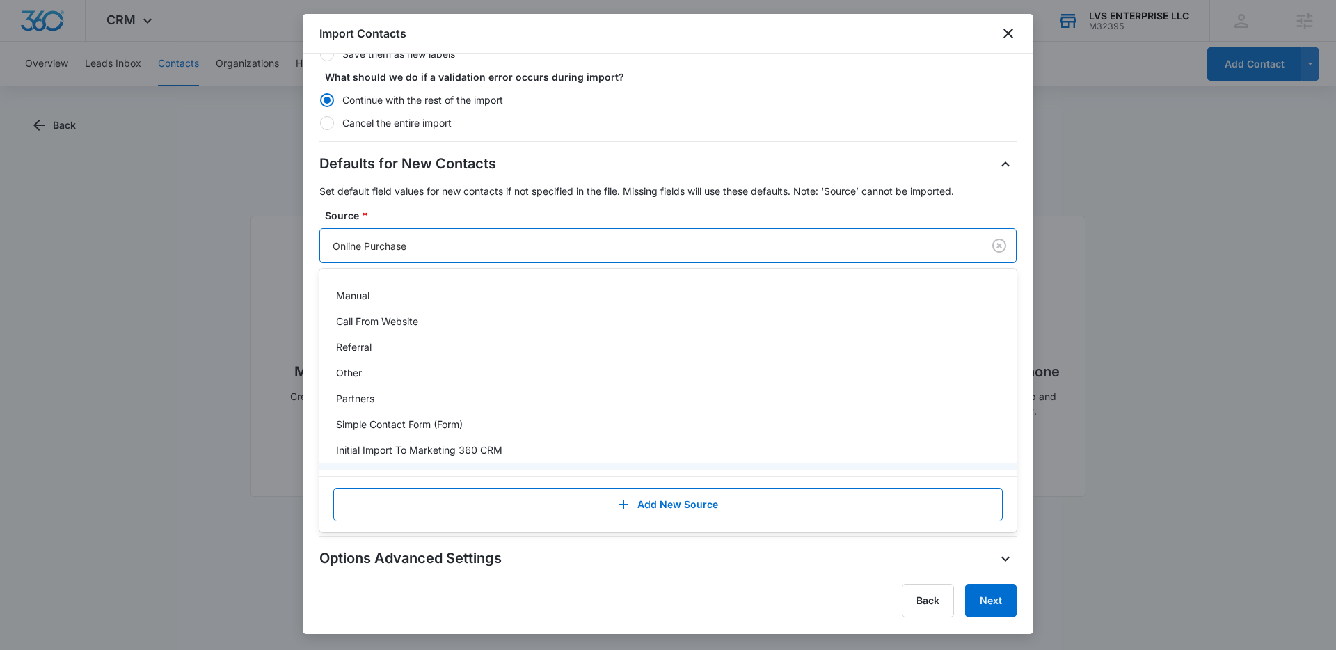
click at [442, 254] on div at bounding box center [649, 245] width 632 height 17
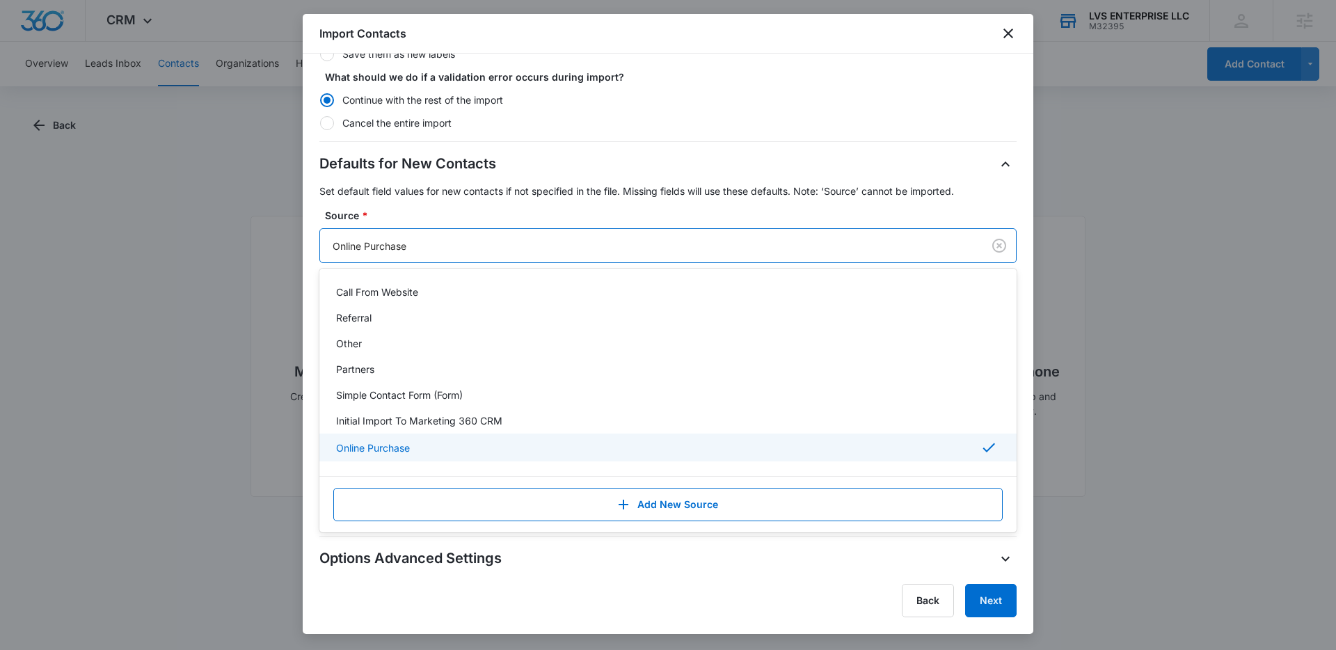
click at [469, 193] on p "Set default field values for new contacts if not specified in the file. Missing…" at bounding box center [667, 191] width 697 height 15
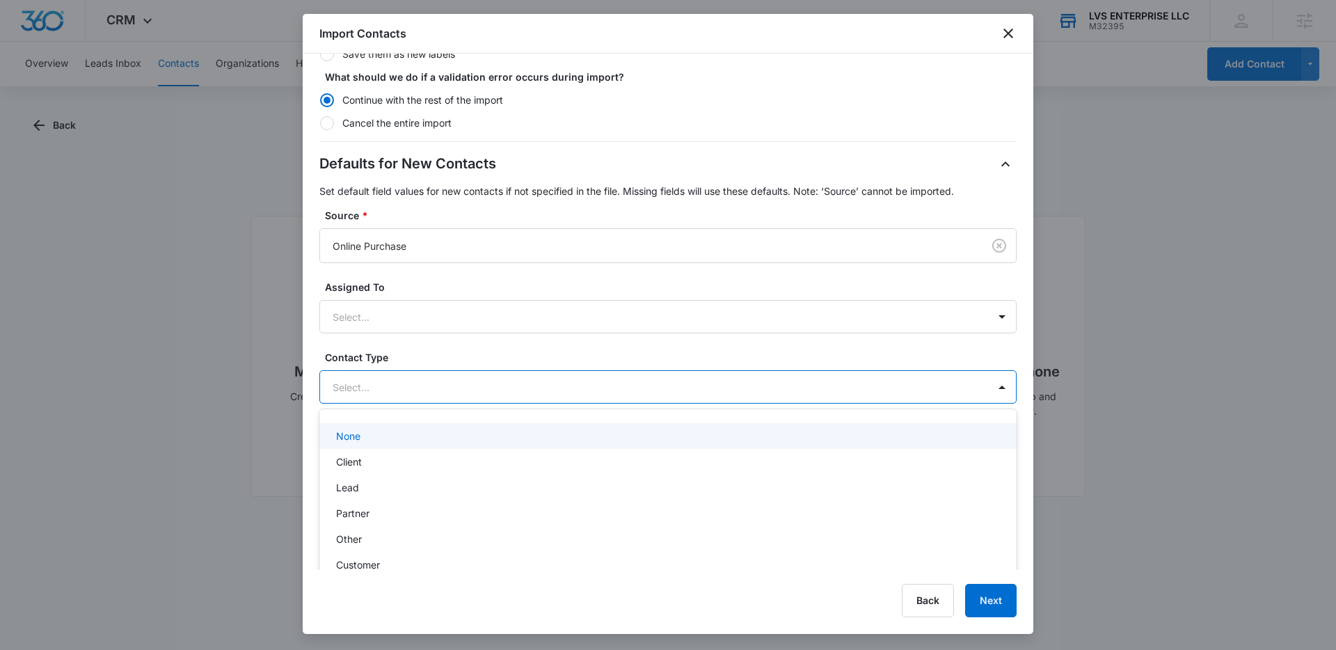
click at [447, 391] on div at bounding box center [651, 386] width 637 height 17
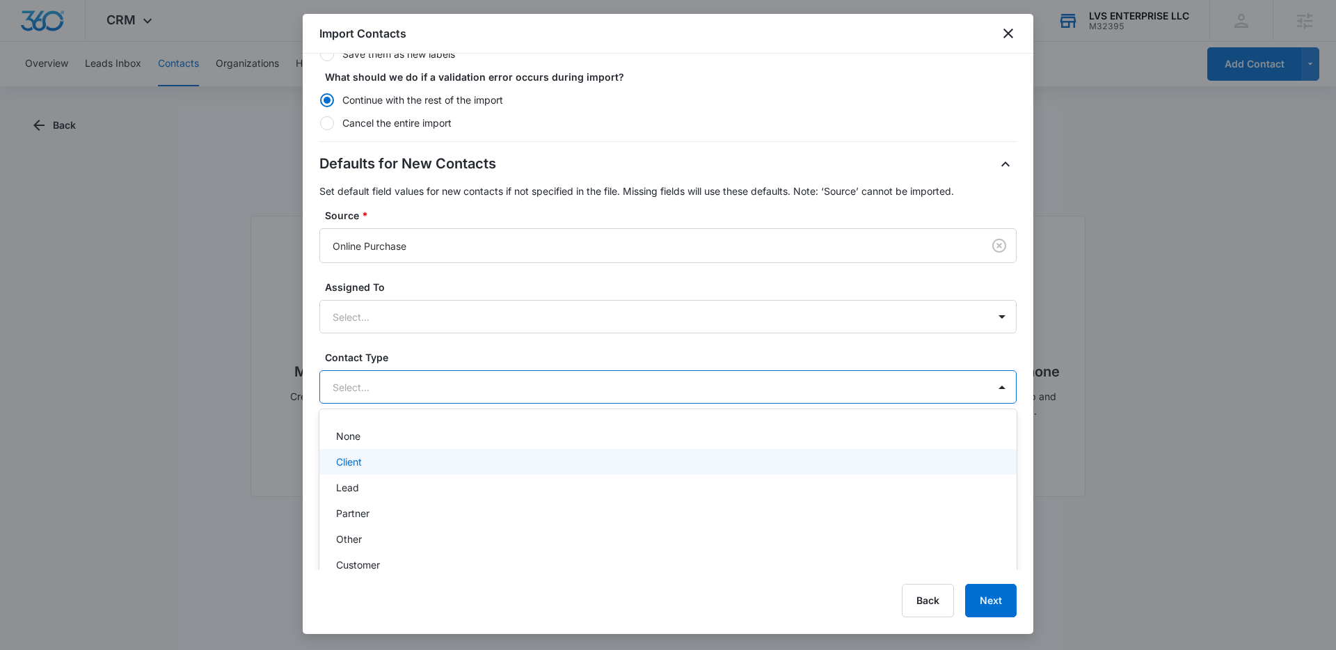
click at [387, 464] on div "Client" at bounding box center [666, 461] width 661 height 15
click at [409, 335] on div "Defaults for New Contacts Set default field values for new contacts if not spec…" at bounding box center [667, 314] width 697 height 322
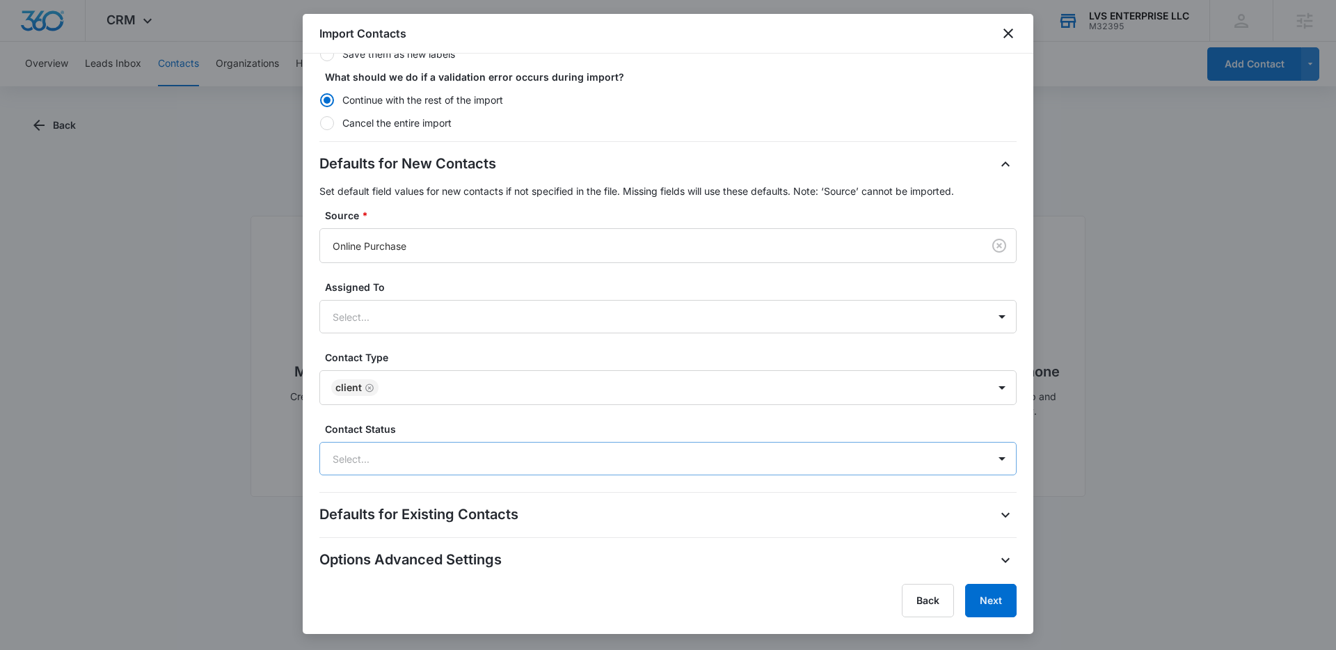
click at [420, 456] on div at bounding box center [651, 458] width 637 height 17
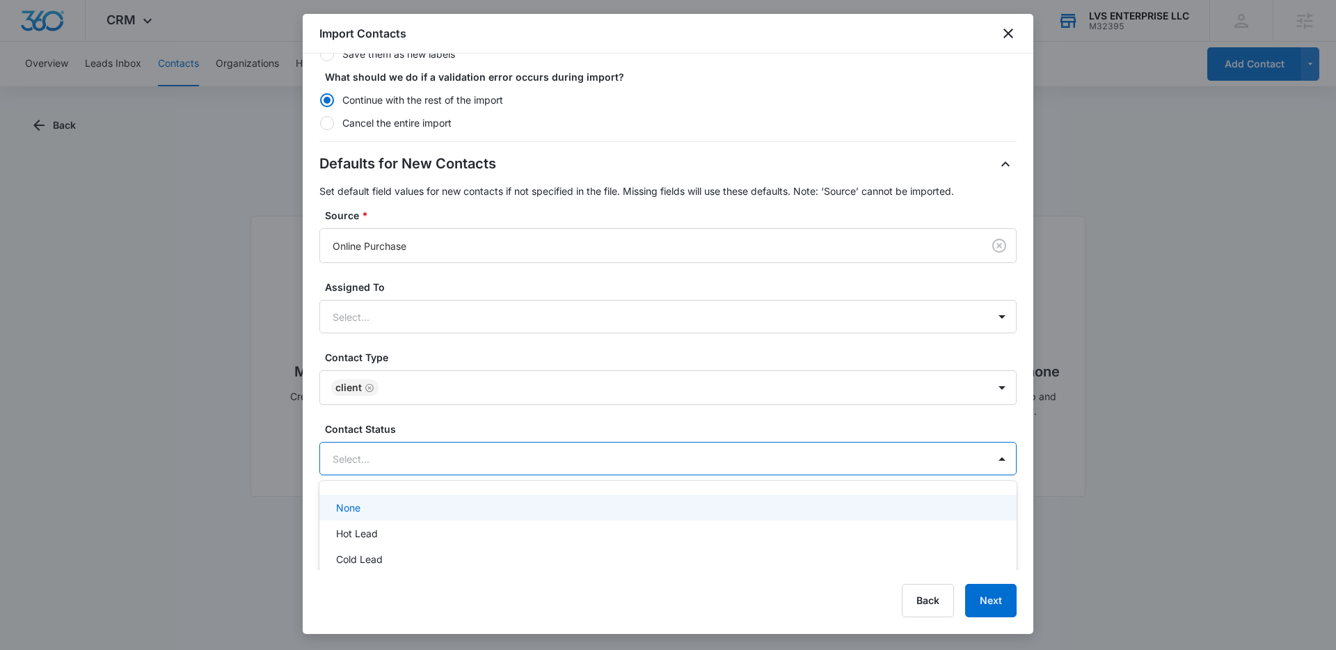
click at [420, 458] on div at bounding box center [651, 458] width 637 height 17
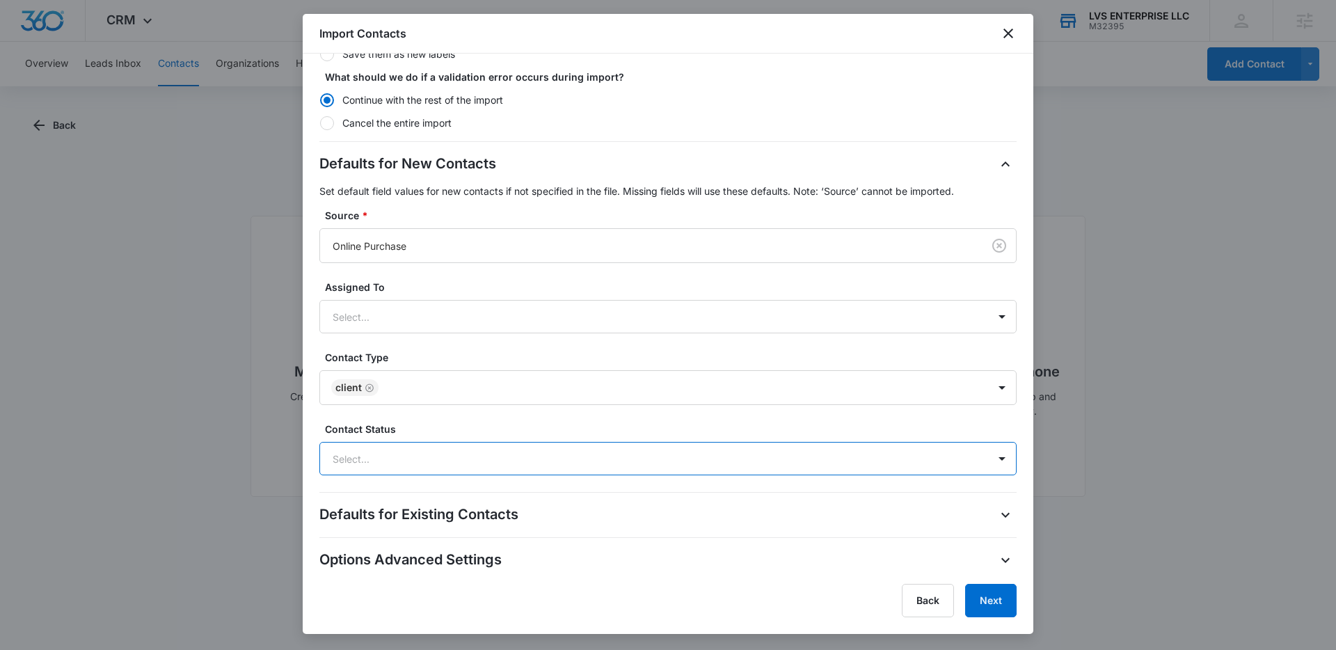
scroll to position [269, 0]
click at [992, 593] on button "Next" at bounding box center [990, 600] width 51 height 33
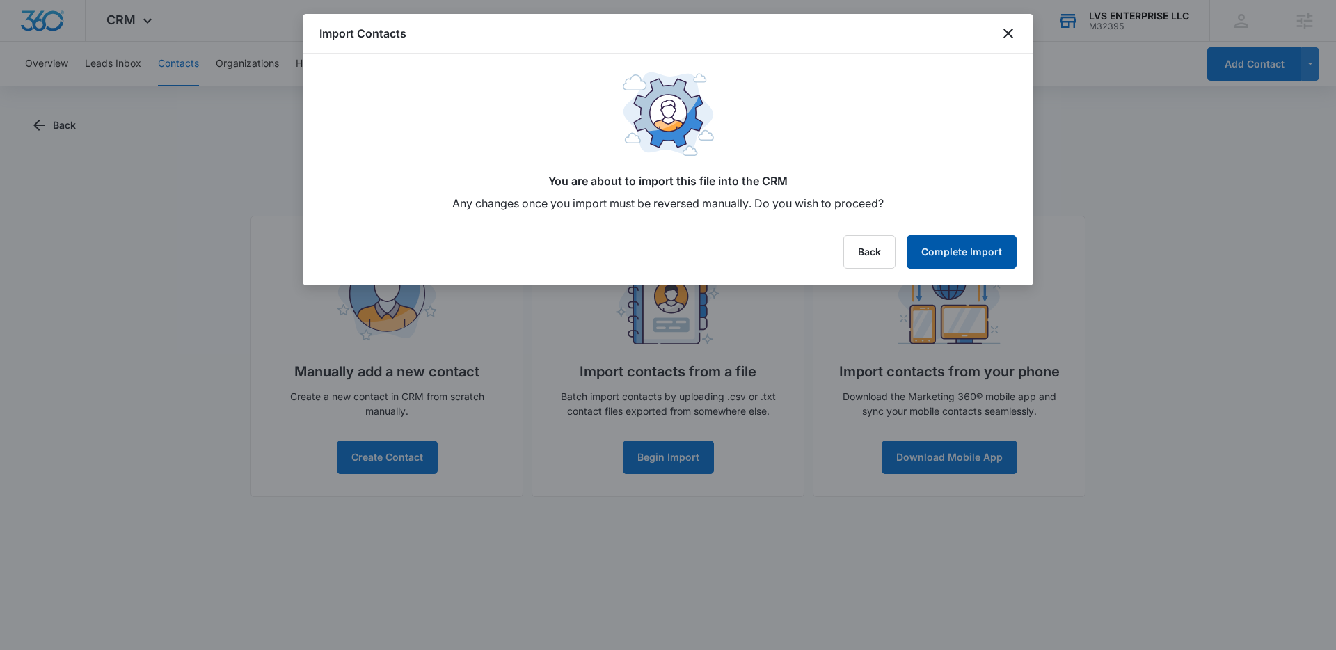
click at [959, 251] on button "Complete Import" at bounding box center [961, 251] width 110 height 33
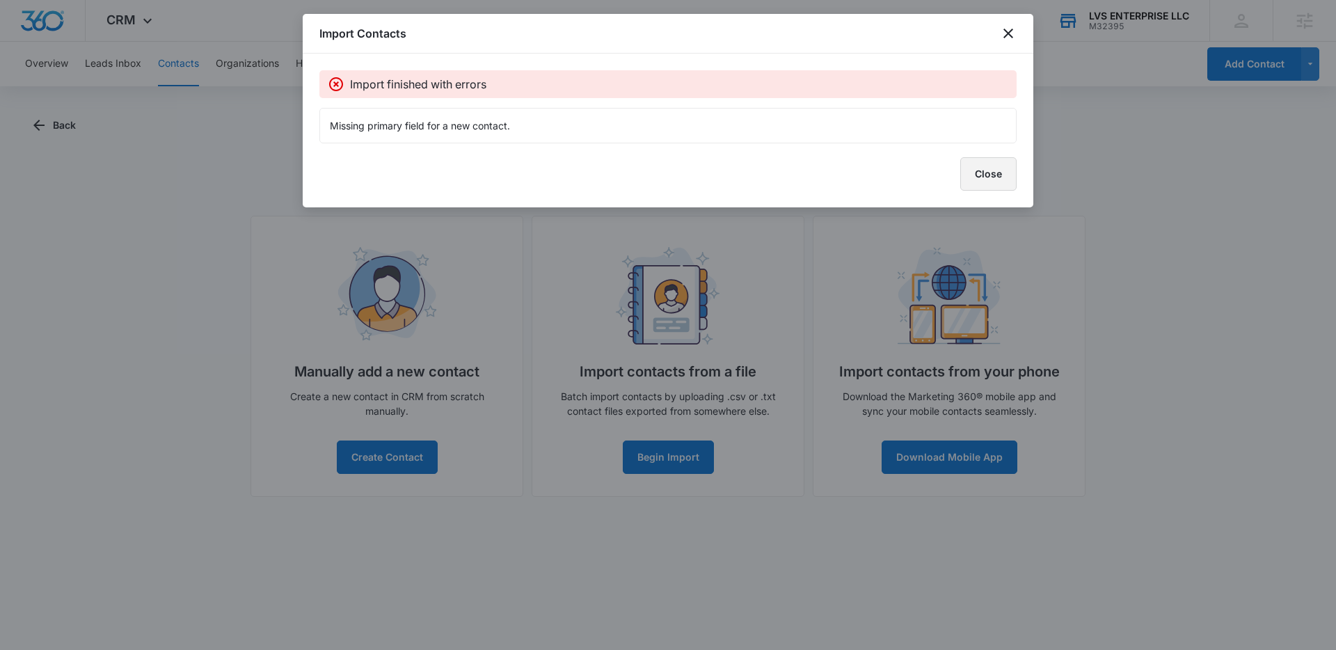
click at [982, 186] on button "Close" at bounding box center [988, 173] width 56 height 33
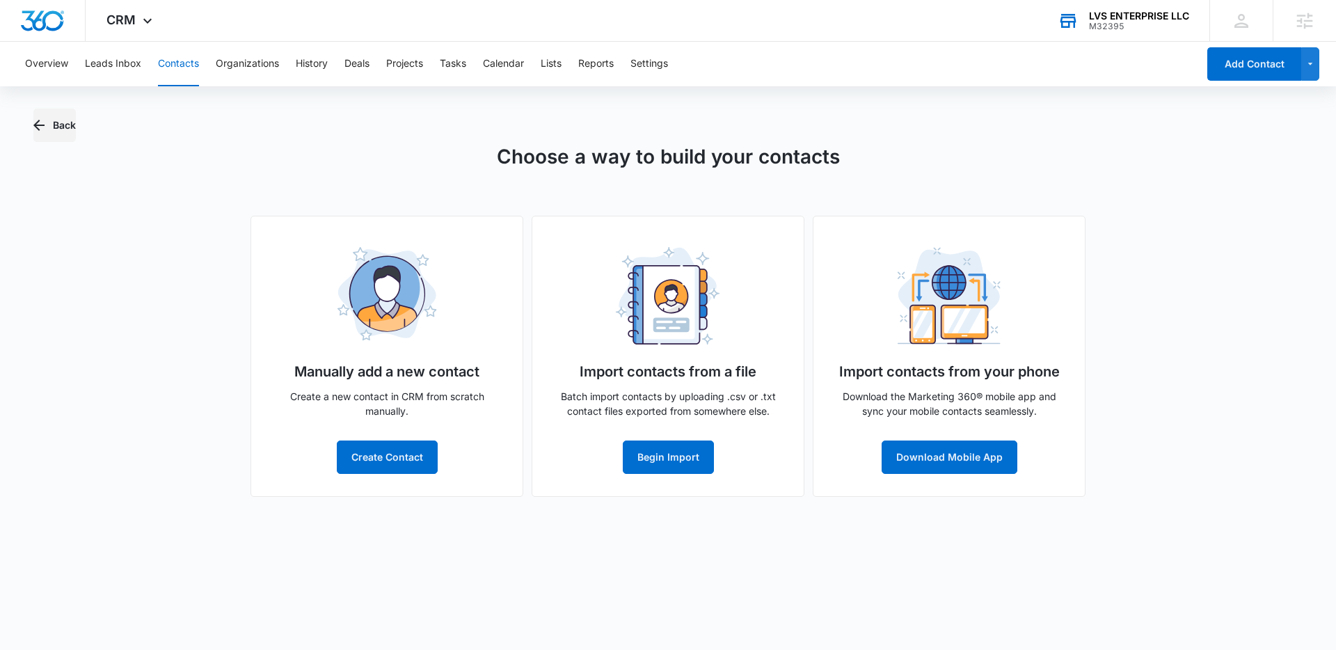
click at [48, 123] on button "Back" at bounding box center [54, 125] width 42 height 33
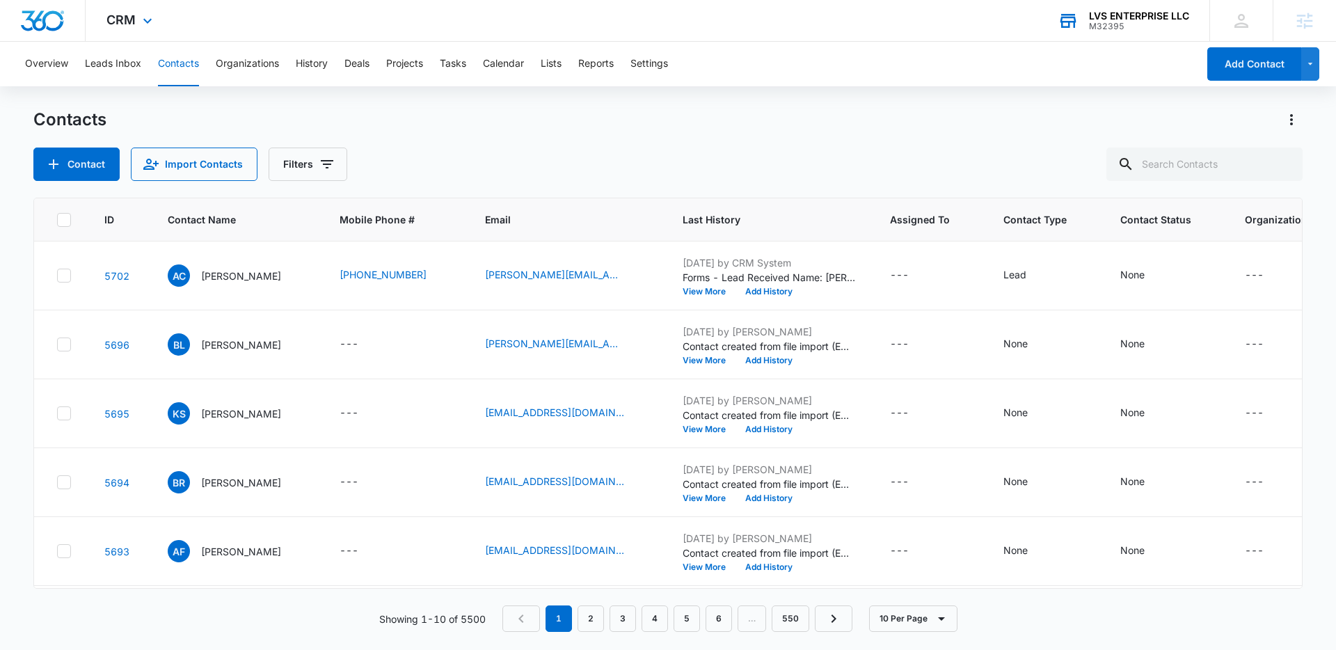
click at [307, 10] on div "CRM Apps Reputation Websites Forms CRM Email Social Shop Payments POS Content A…" at bounding box center [668, 21] width 1336 height 42
click at [722, 221] on span "Last History" at bounding box center [759, 219] width 154 height 15
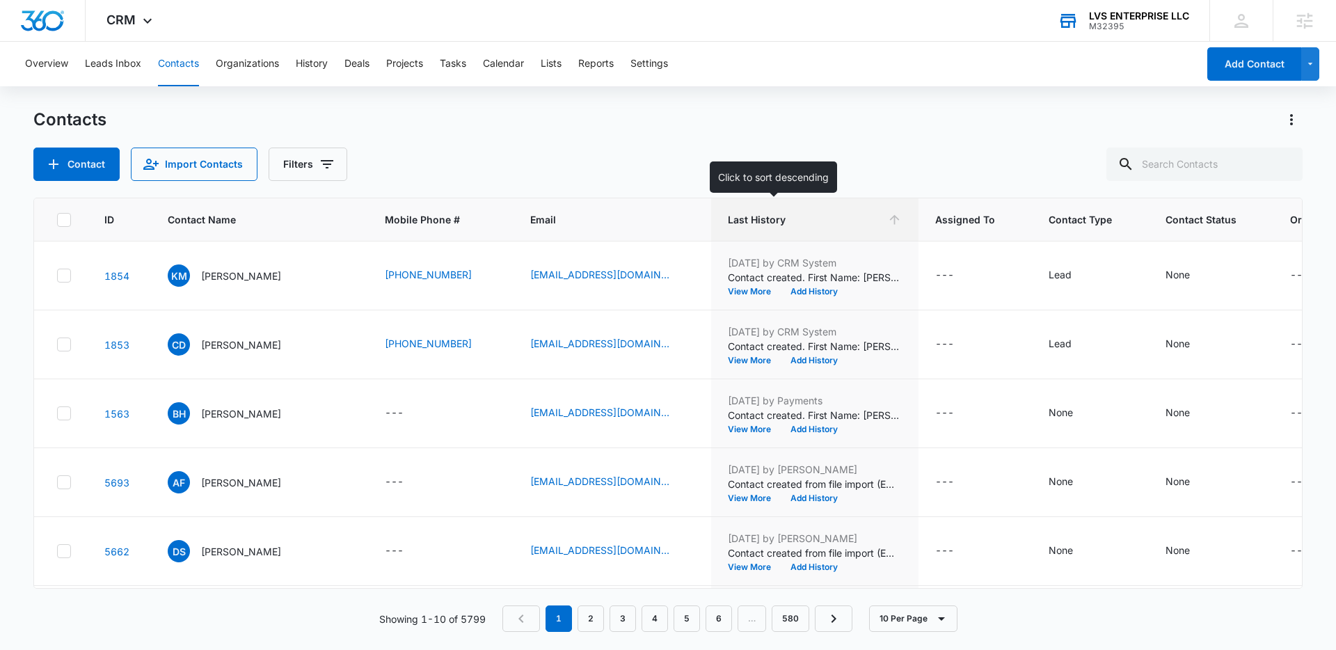
click at [728, 221] on span "Last History" at bounding box center [805, 219] width 154 height 15
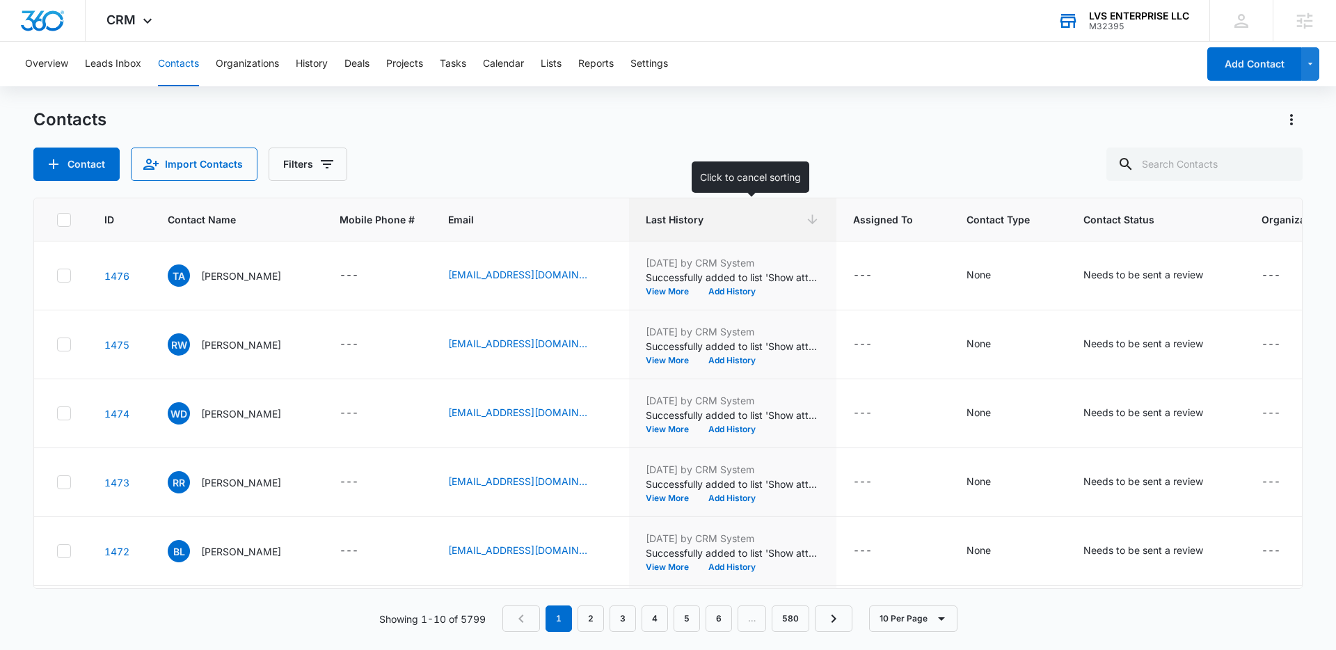
click at [705, 218] on span "Last History" at bounding box center [723, 219] width 154 height 15
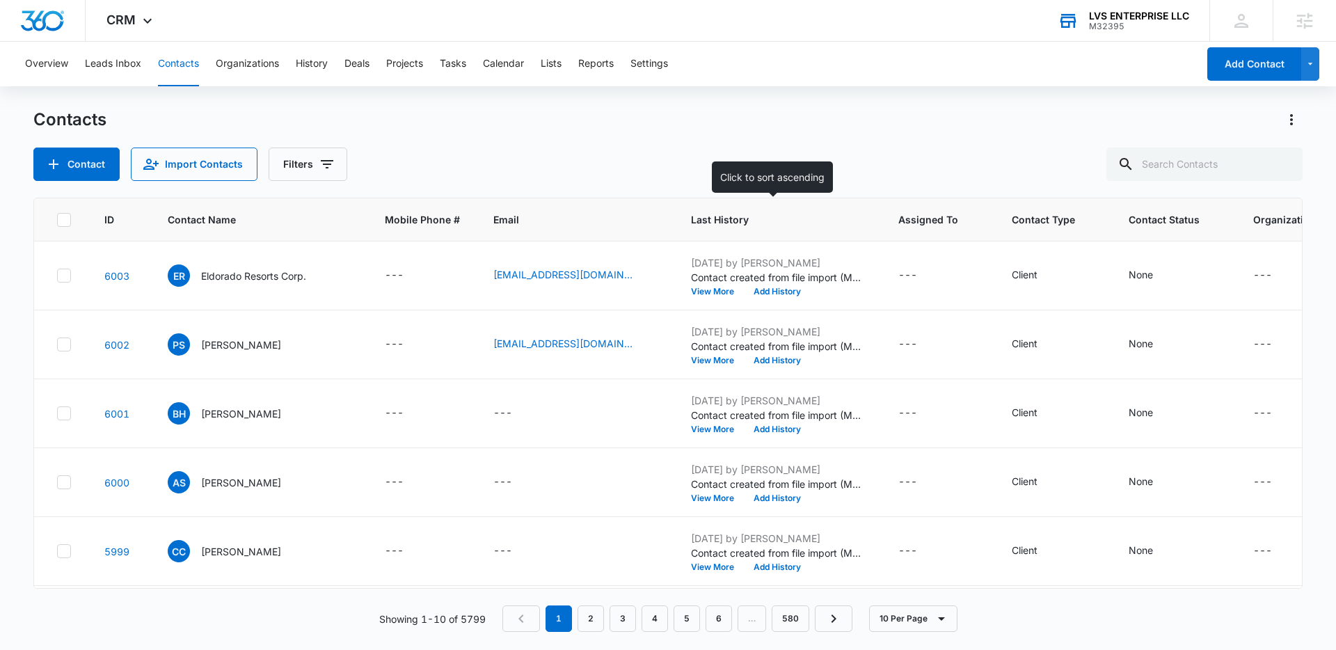
click at [710, 227] on th "Last History" at bounding box center [777, 219] width 207 height 43
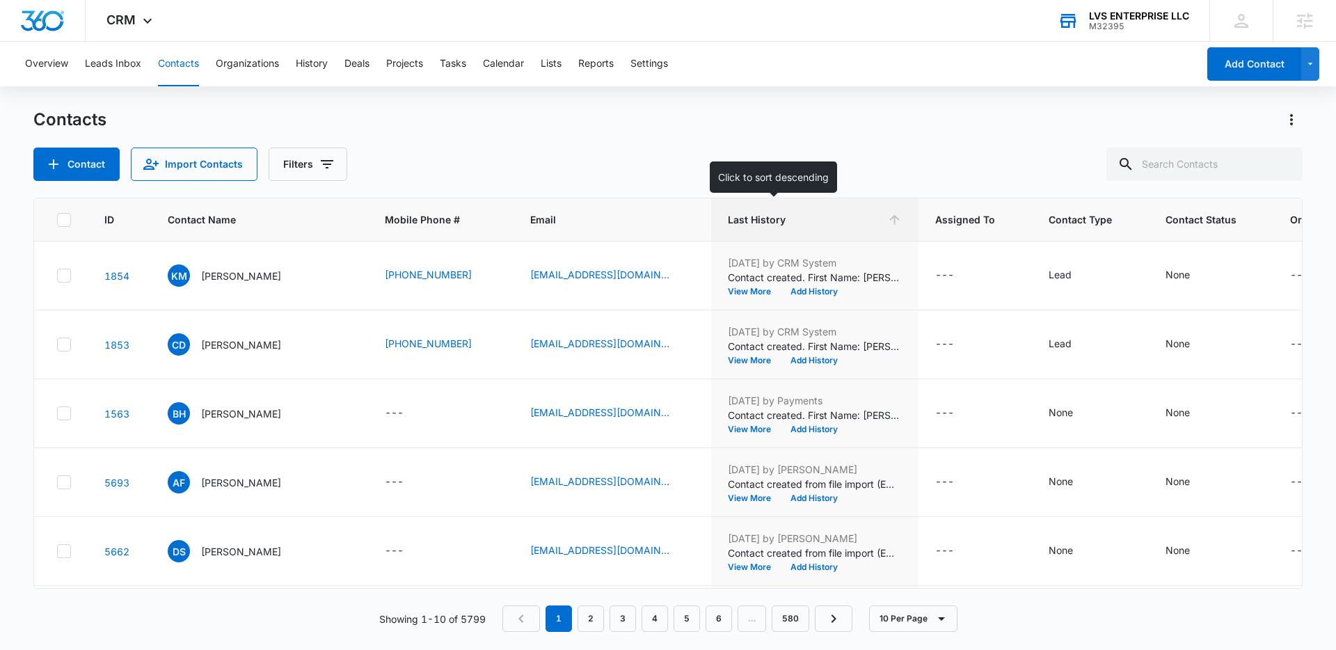
click at [728, 223] on span "Last History" at bounding box center [805, 219] width 154 height 15
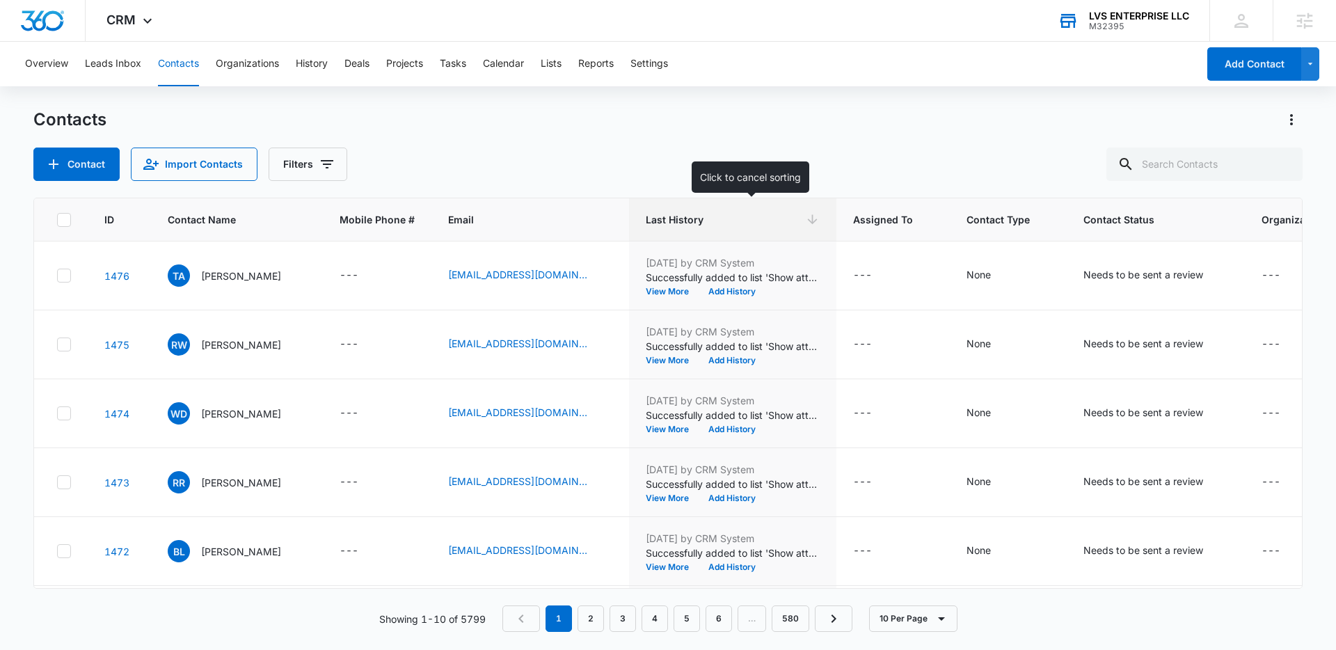
click at [685, 223] on span "Last History" at bounding box center [723, 219] width 154 height 15
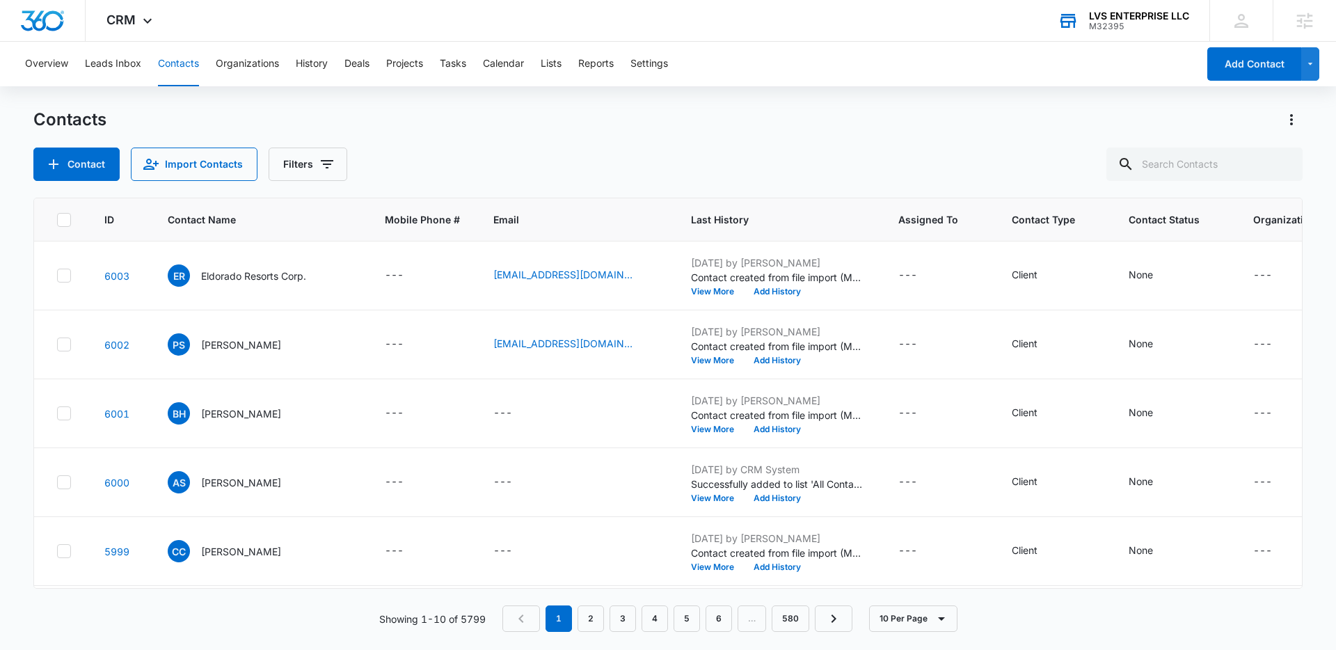
click at [540, 157] on div "Contact Import Contacts Filters" at bounding box center [667, 163] width 1269 height 33
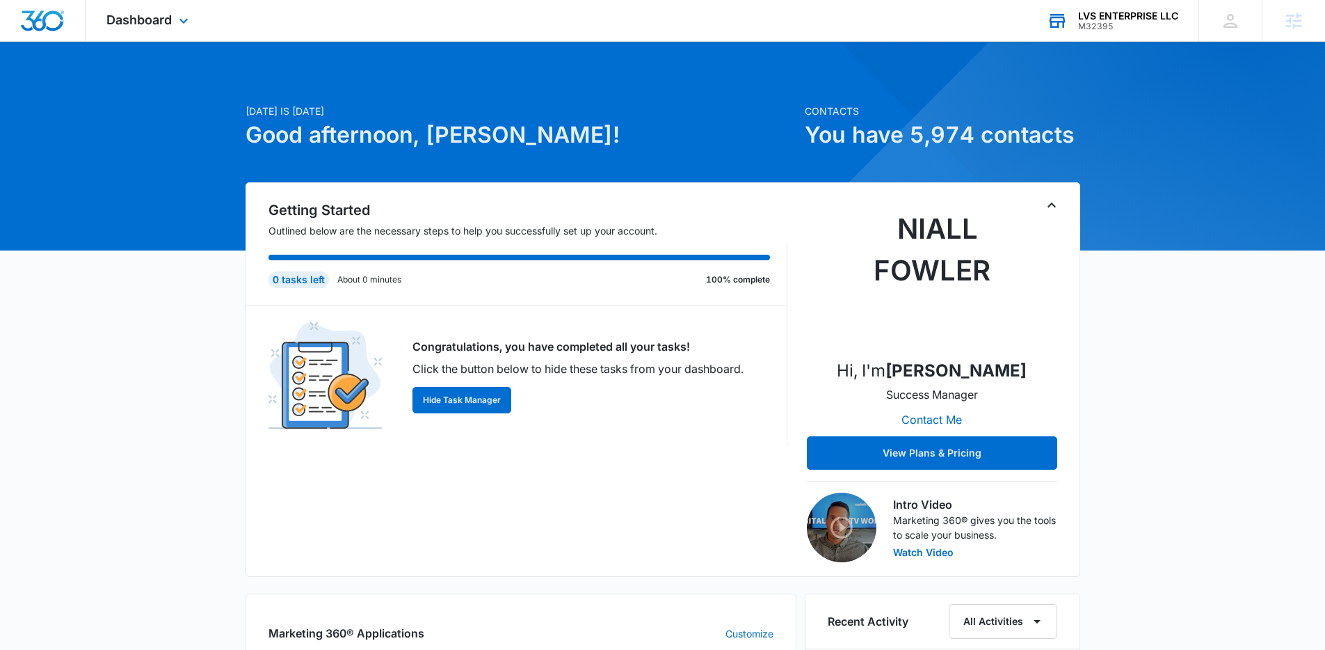
click at [1142, 20] on div "LVS ENTERPRISE LLC" at bounding box center [1128, 15] width 100 height 11
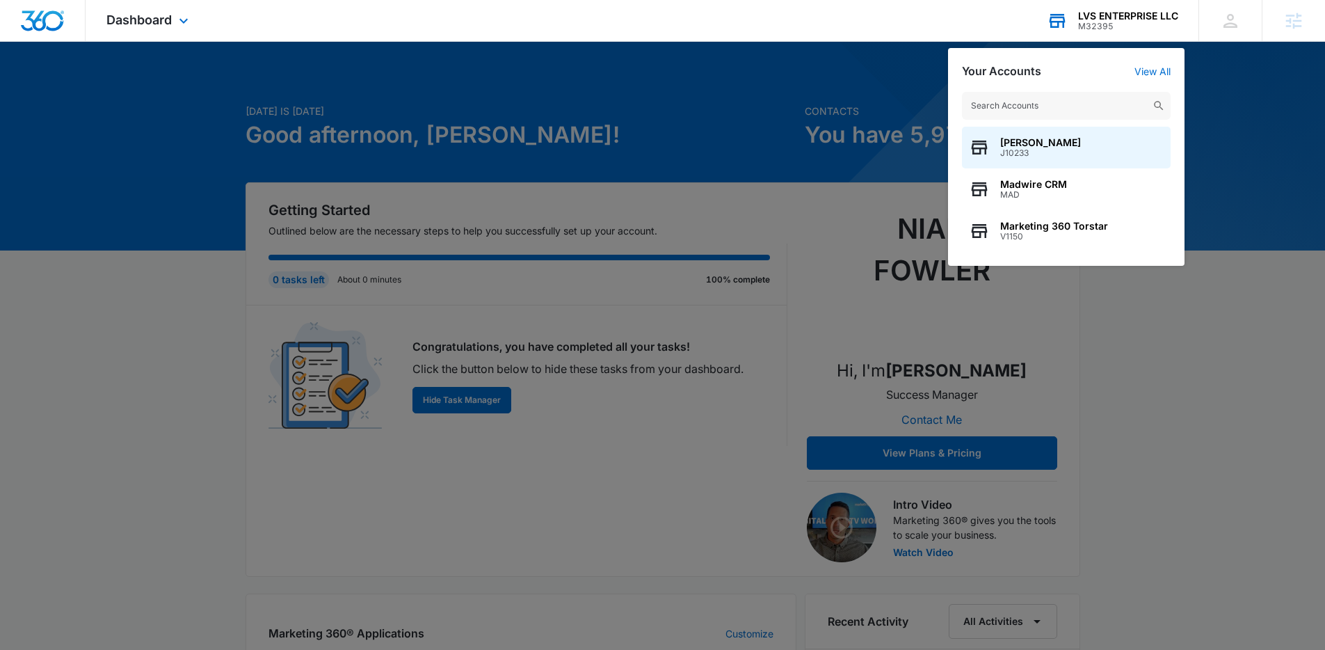
click at [1032, 104] on input "text" at bounding box center [1066, 106] width 209 height 28
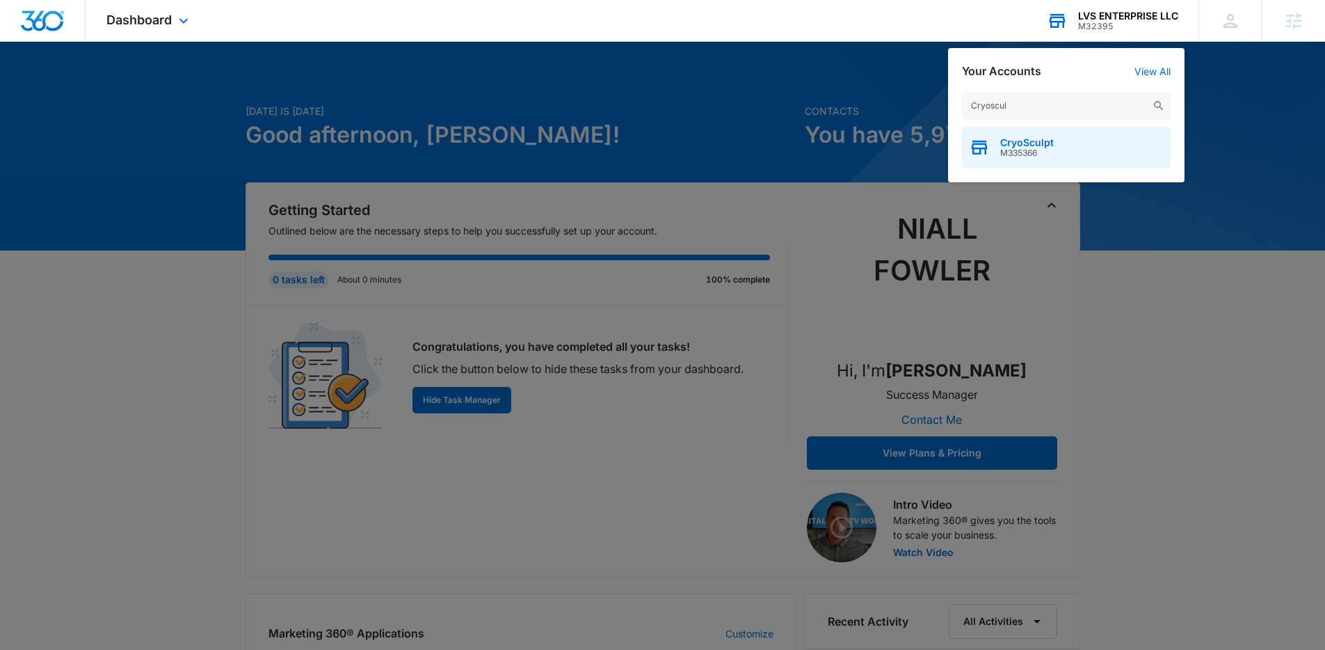
type input "Cryoscul"
click at [1013, 130] on div "CryoSculpt M335366" at bounding box center [1066, 148] width 209 height 42
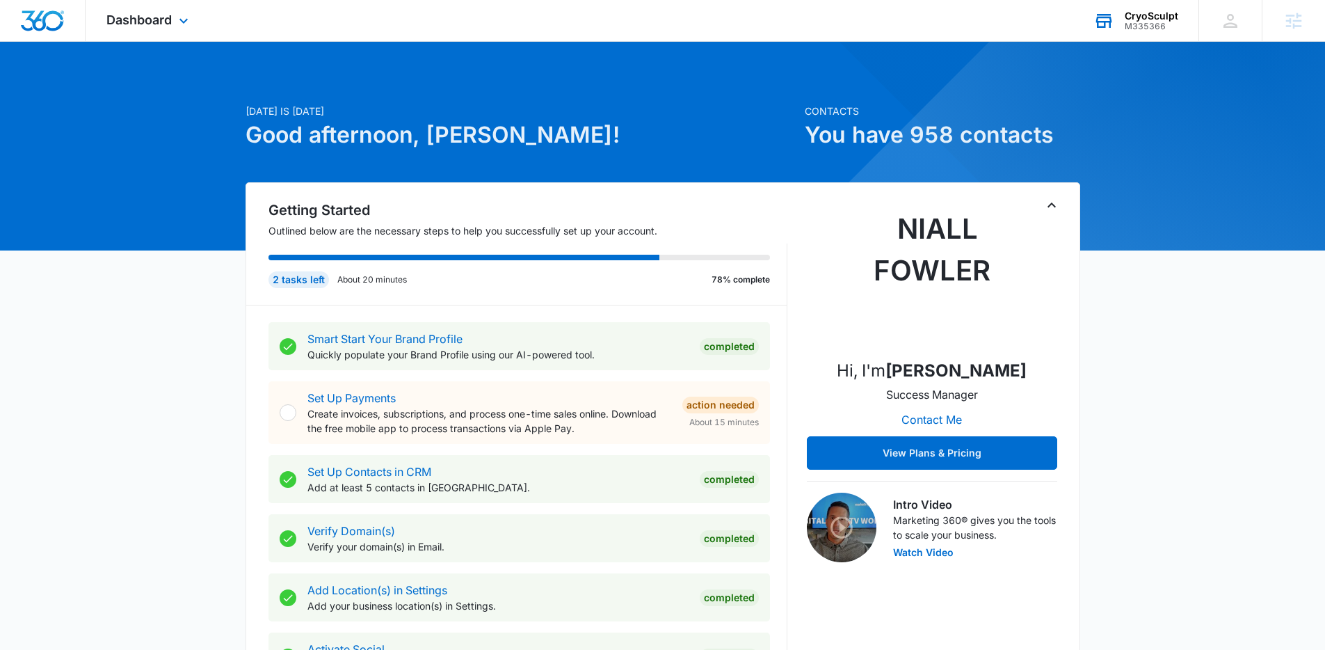
click at [143, 10] on div "Dashboard Apps Reputation Forms CRM Email Social POS Content Ads Intelligence F…" at bounding box center [149, 20] width 127 height 41
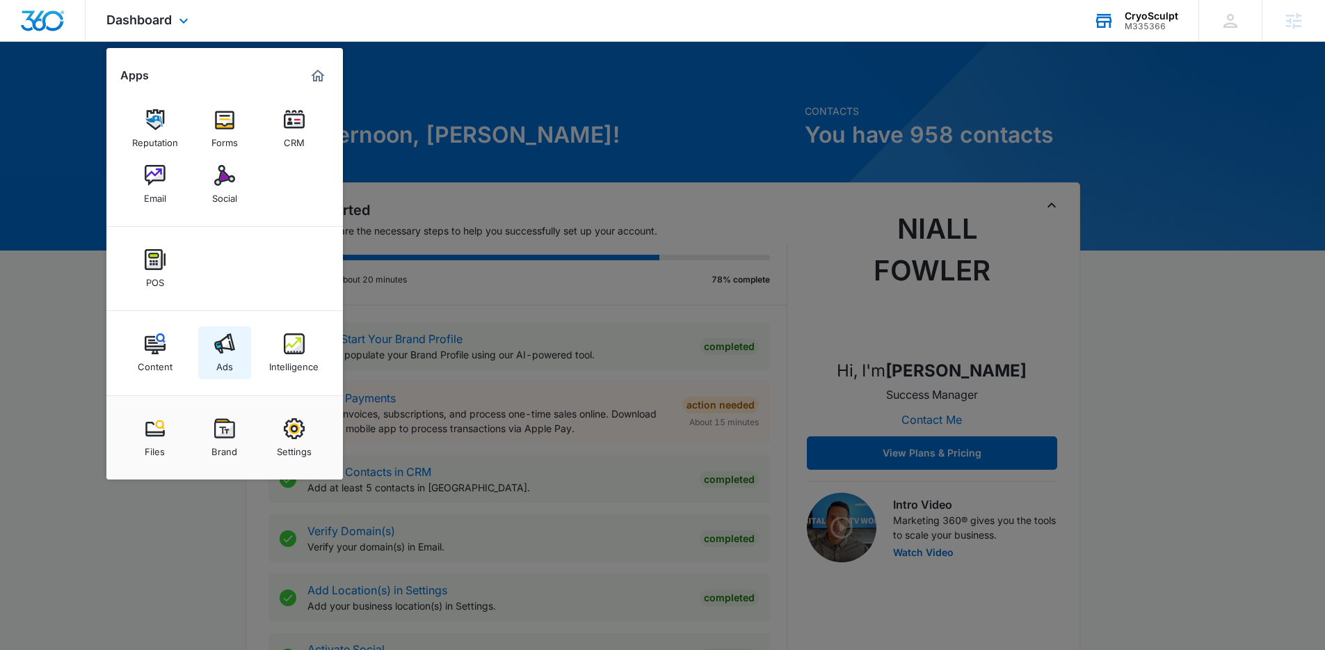
click at [229, 350] on img at bounding box center [224, 343] width 21 height 21
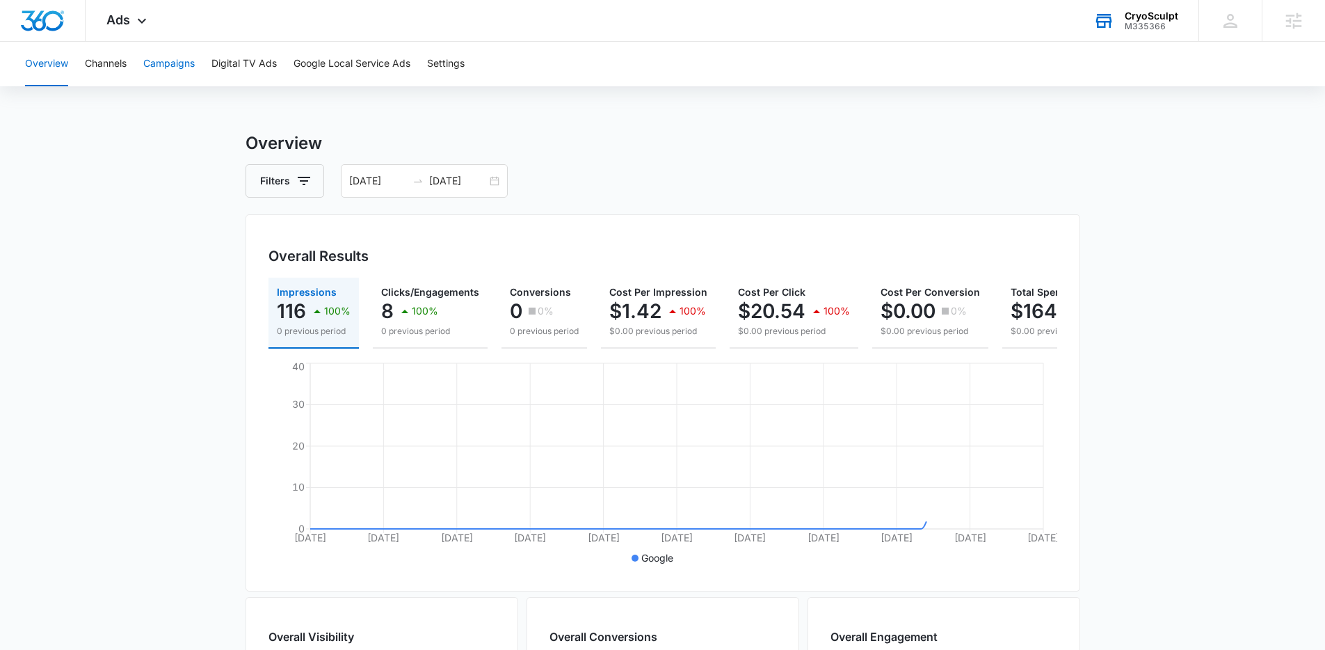
click at [175, 79] on button "Campaigns" at bounding box center [168, 64] width 51 height 45
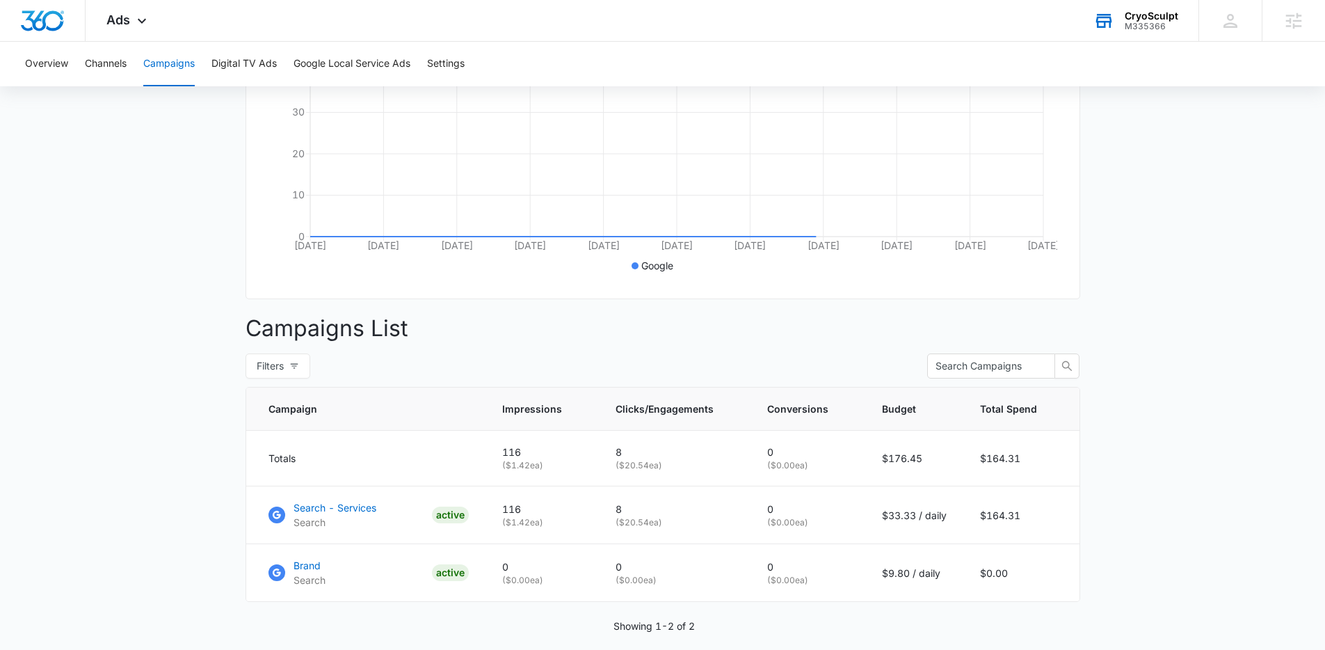
scroll to position [353, 0]
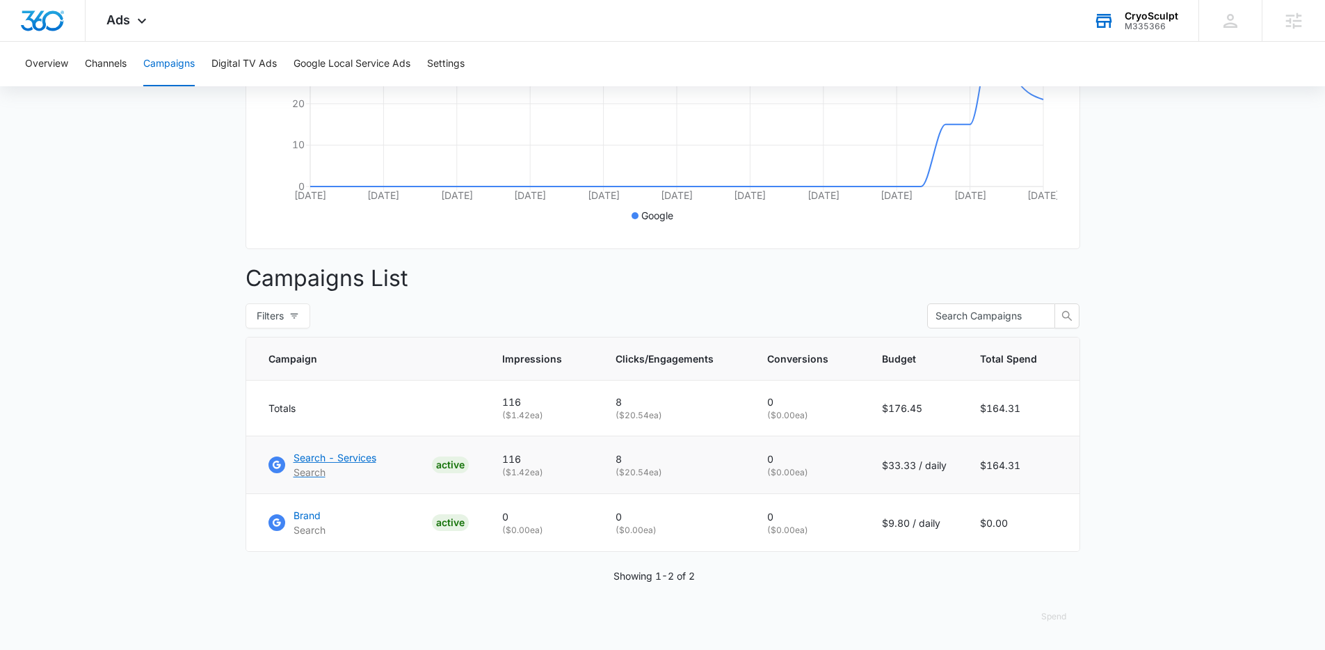
click at [340, 458] on p "Search - Services" at bounding box center [335, 457] width 83 height 15
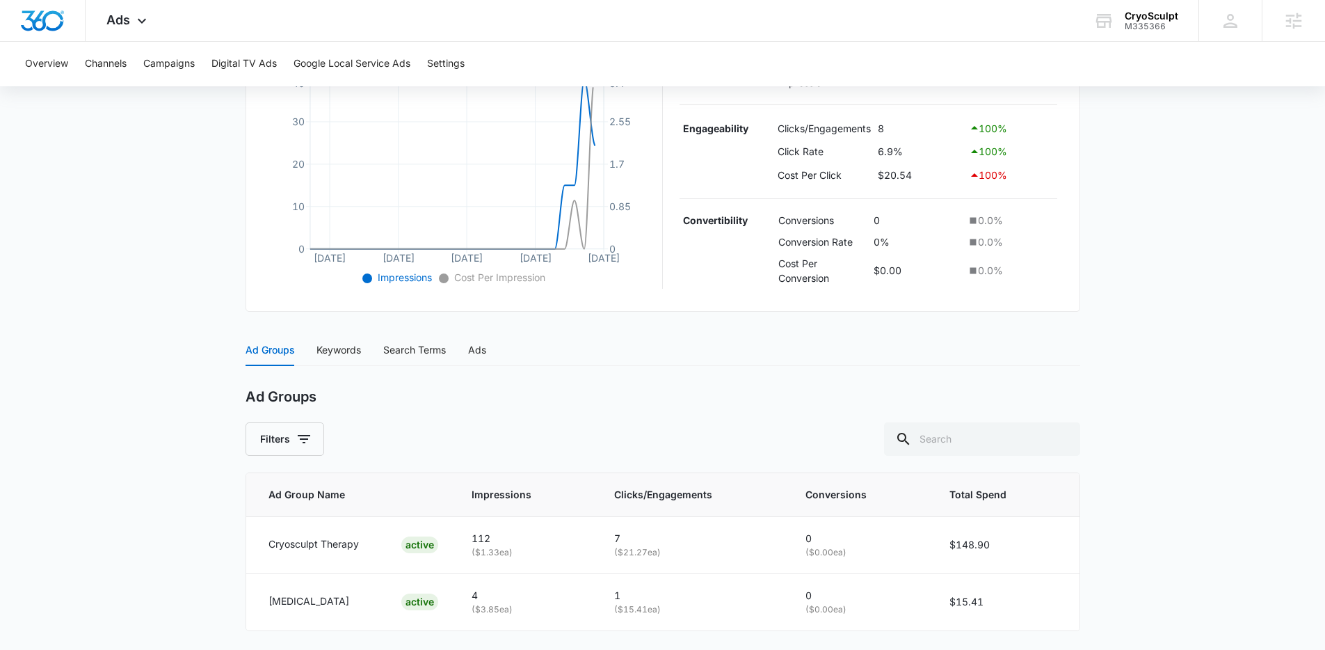
scroll to position [374, 0]
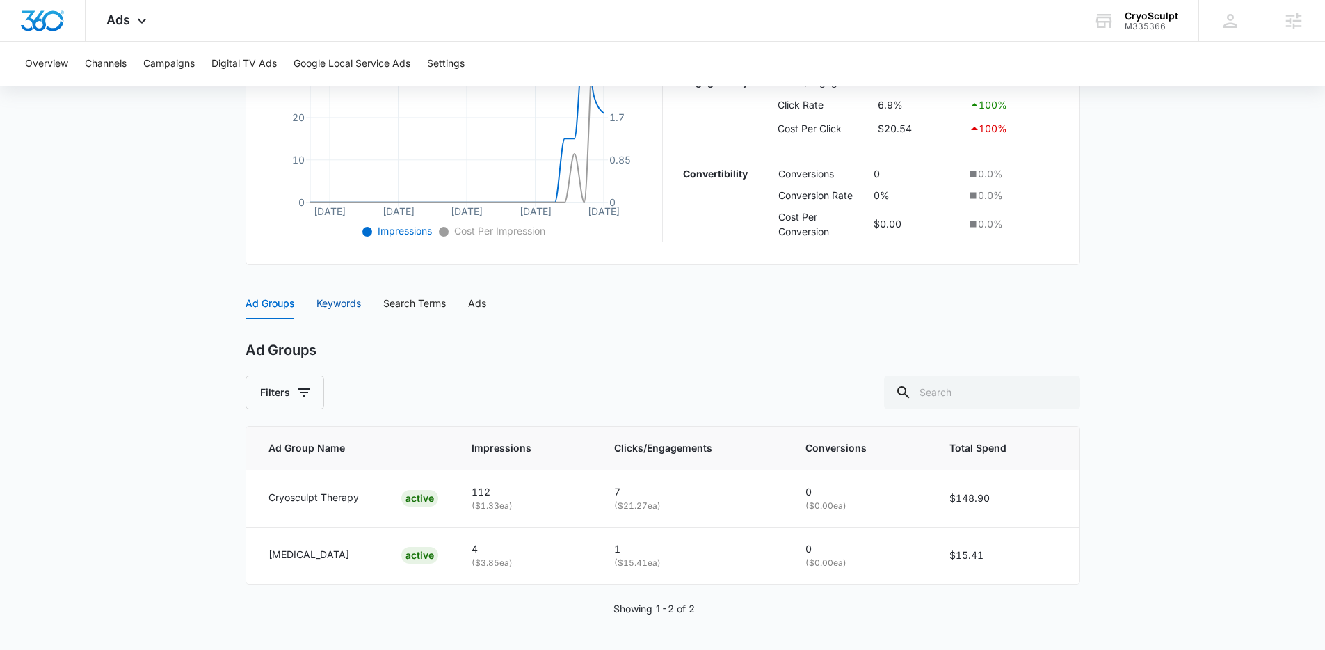
click at [360, 299] on div "Keywords" at bounding box center [339, 303] width 45 height 15
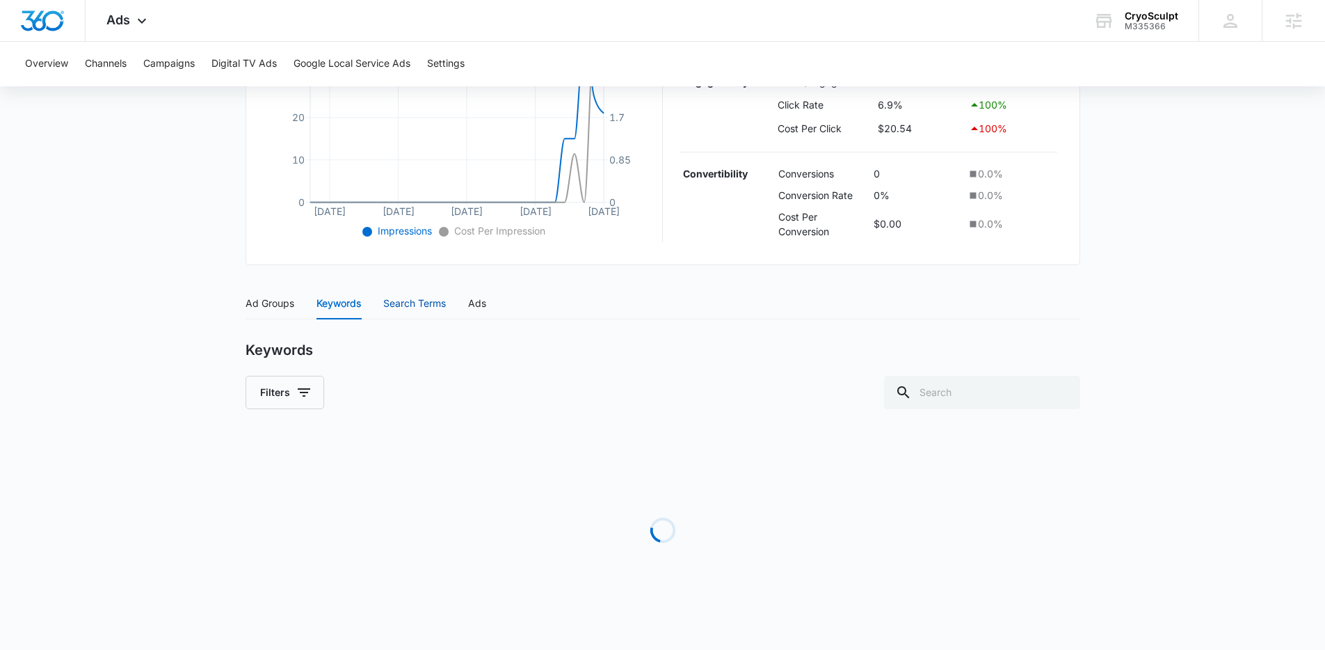
click at [425, 303] on div "Search Terms" at bounding box center [414, 303] width 63 height 15
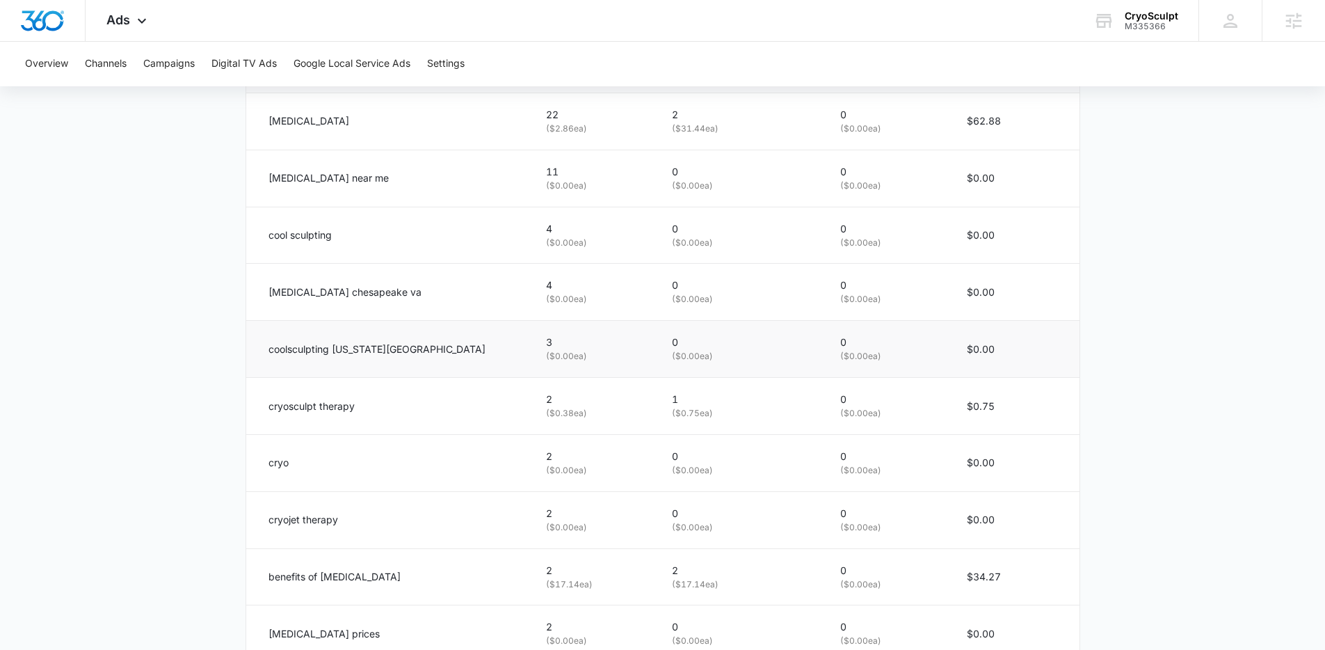
scroll to position [627, 0]
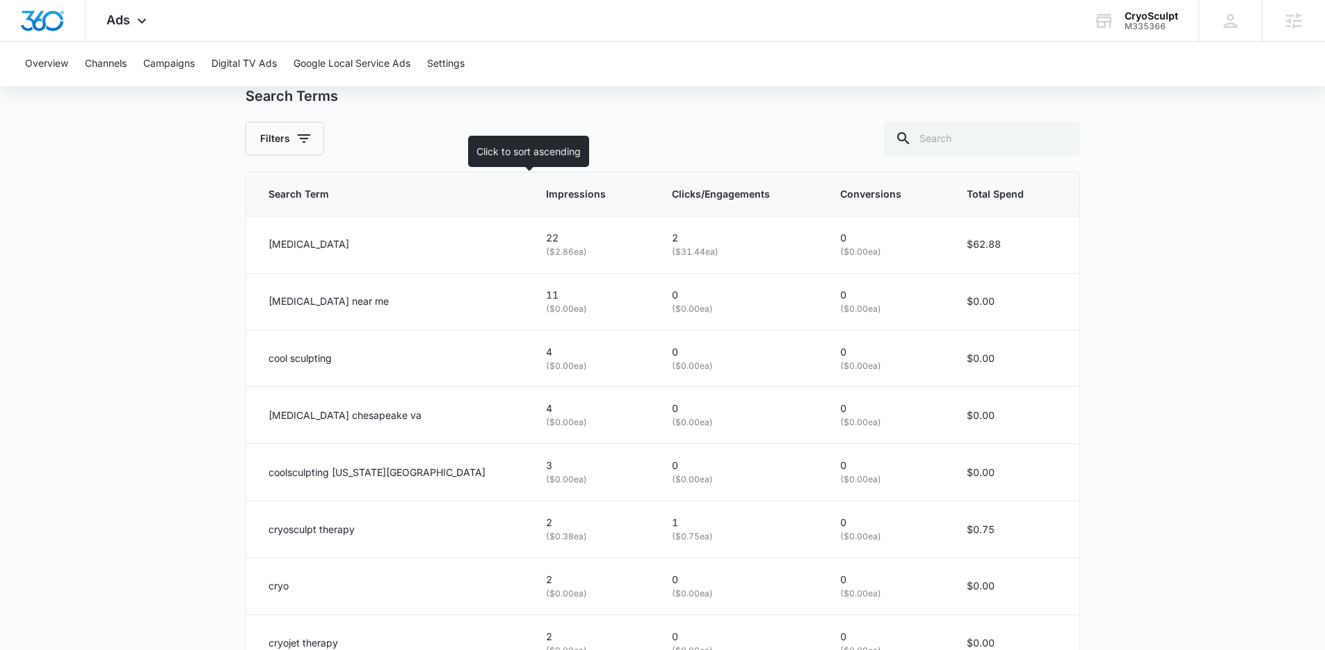
click at [546, 199] on span "Impressions" at bounding box center [582, 193] width 72 height 15
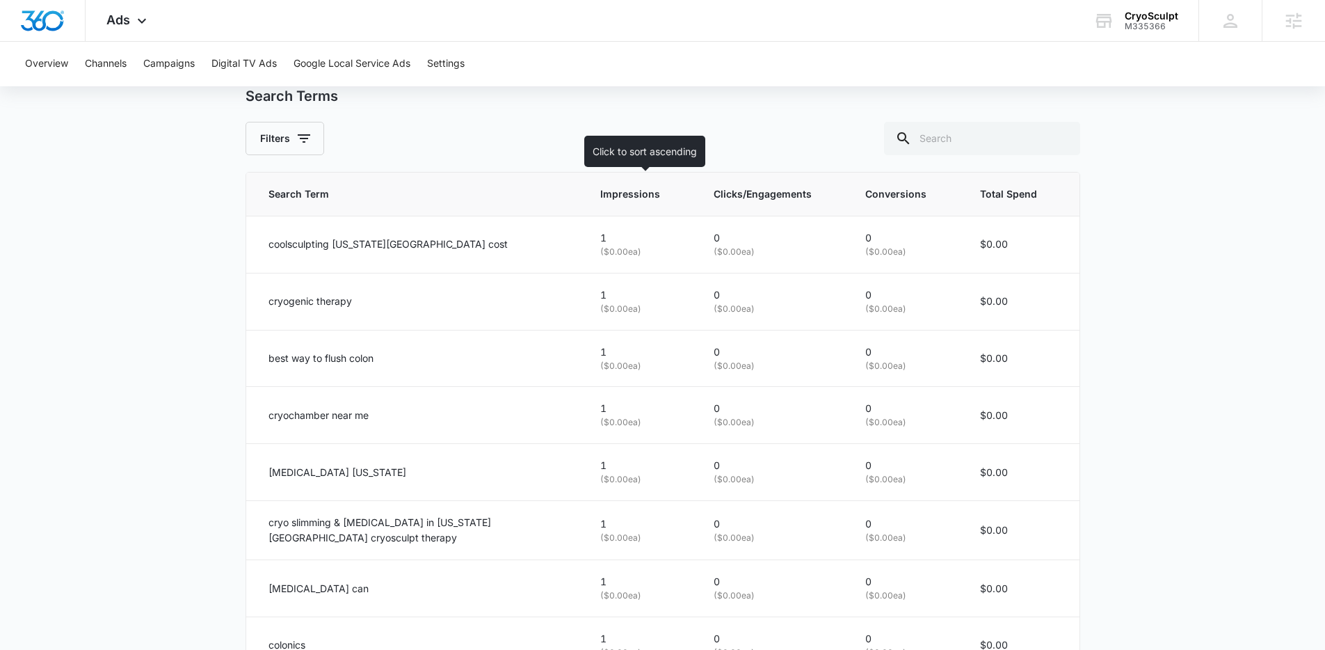
click at [623, 199] on span "Impressions" at bounding box center [630, 193] width 60 height 15
click at [638, 194] on span "Impressions" at bounding box center [630, 193] width 60 height 15
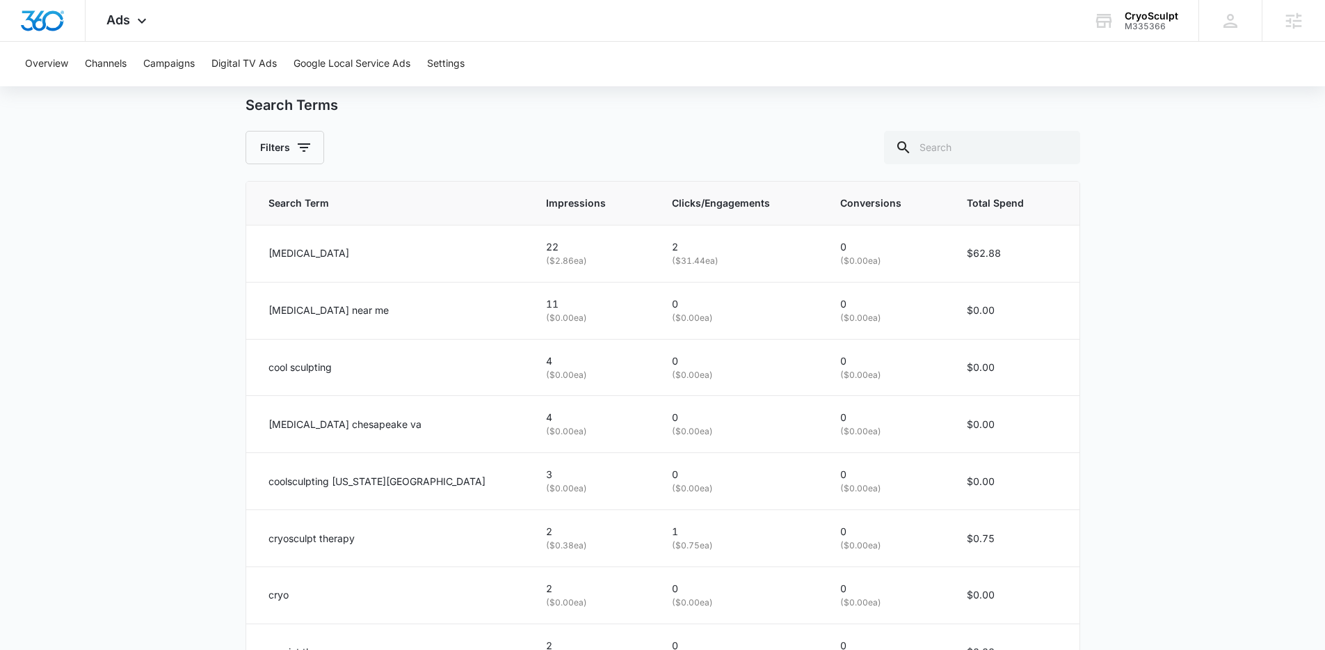
scroll to position [605, 0]
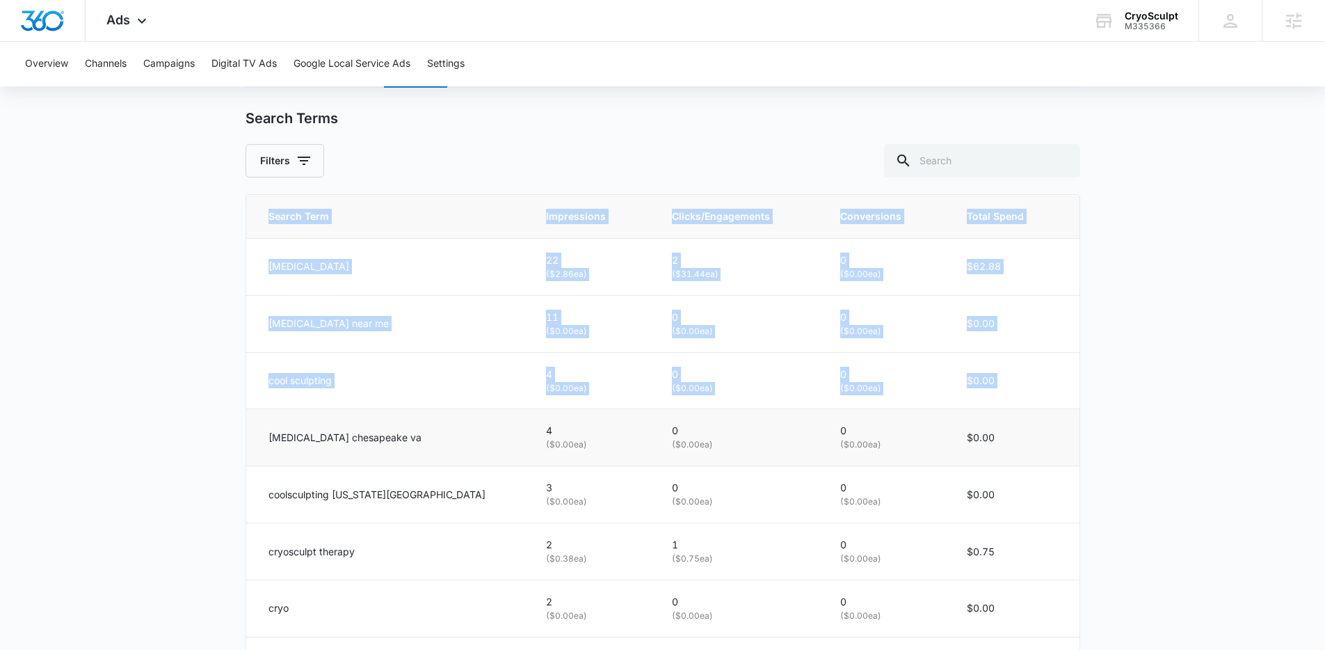
drag, startPoint x: 173, startPoint y: 277, endPoint x: 301, endPoint y: 417, distance: 189.6
click at [301, 417] on main "Search - Services | Search Active $33.33 daily , $164.31 Spent Overview 08/10/2…" at bounding box center [662, 205] width 1325 height 1359
click at [301, 417] on td "cryotherapy chesapeake va" at bounding box center [388, 437] width 284 height 57
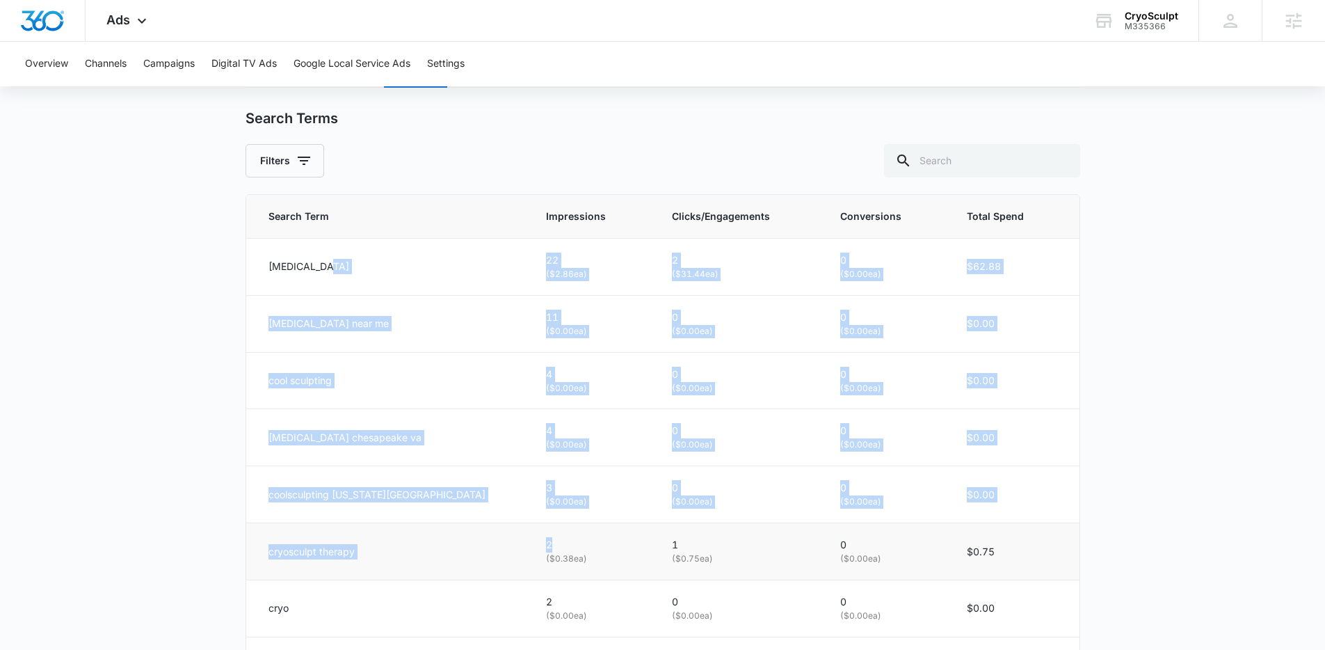
drag, startPoint x: 255, startPoint y: 275, endPoint x: 563, endPoint y: 538, distance: 404.1
click at [563, 538] on tbody "cryotherapy 22 ( $2.86 ea) 2 ( $31.44 ea) 0 ( $0.00 ea) $62.88 cryotherapy near…" at bounding box center [662, 522] width 833 height 569
click at [563, 538] on p "2" at bounding box center [592, 544] width 93 height 15
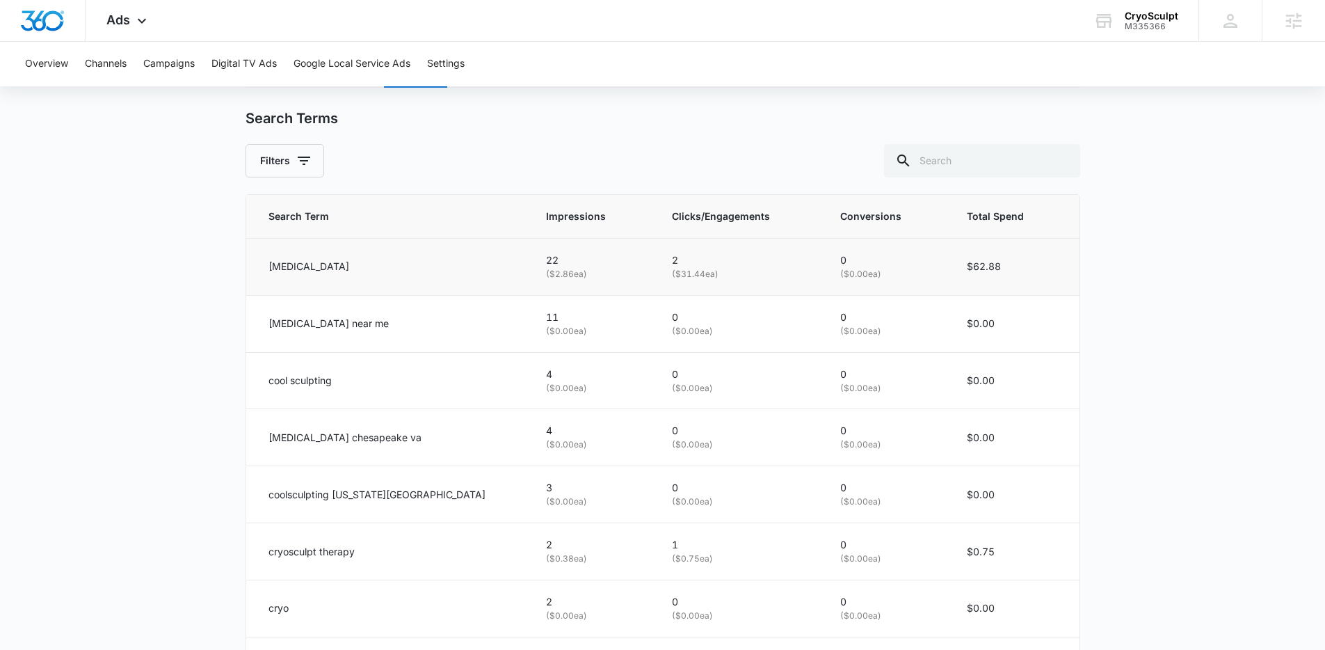
drag, startPoint x: 527, startPoint y: 568, endPoint x: 264, endPoint y: 262, distance: 403.5
click at [264, 262] on tbody "cryotherapy 22 ( $2.86 ea) 2 ( $31.44 ea) 0 ( $0.00 ea) $62.88 cryotherapy near…" at bounding box center [662, 522] width 833 height 569
click at [264, 262] on td "cryotherapy" at bounding box center [388, 266] width 284 height 57
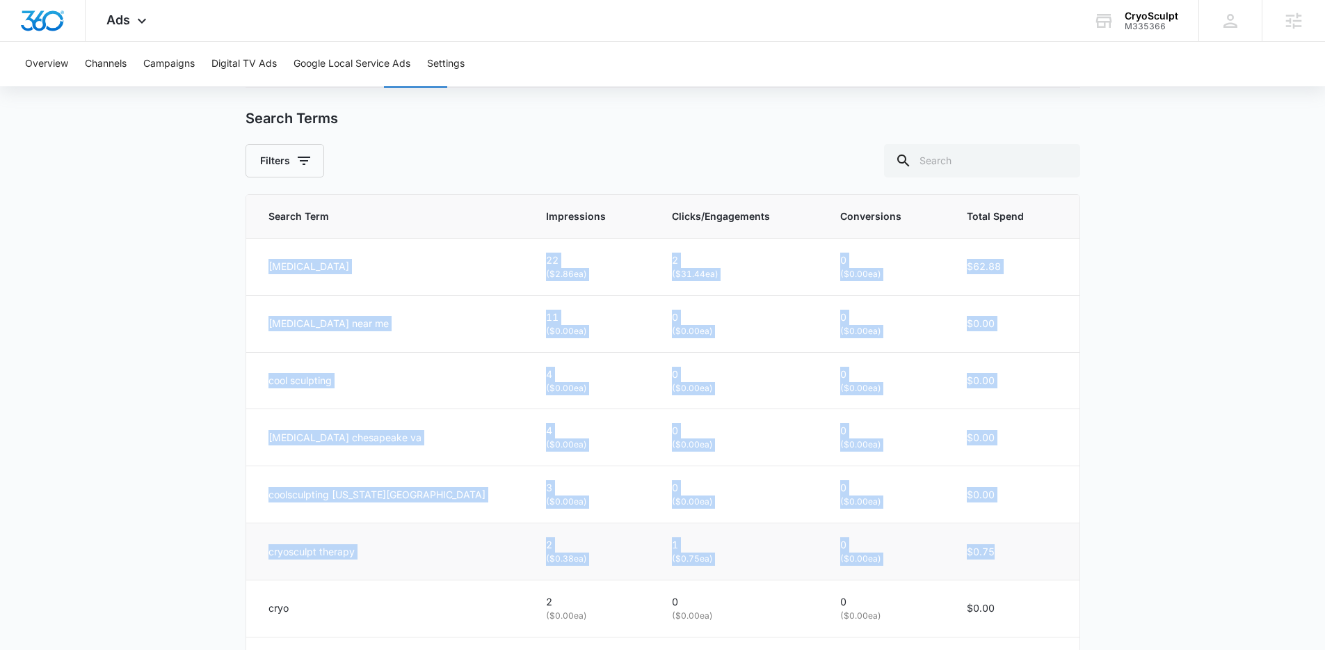
drag, startPoint x: 264, startPoint y: 262, endPoint x: 1078, endPoint y: 572, distance: 870.1
click at [1078, 573] on tbody "cryotherapy 22 ( $2.86 ea) 2 ( $31.44 ea) 0 ( $0.00 ea) $62.88 cryotherapy near…" at bounding box center [662, 522] width 833 height 569
click at [1076, 571] on td "$0.75" at bounding box center [1014, 551] width 129 height 57
drag, startPoint x: 1024, startPoint y: 545, endPoint x: 244, endPoint y: 223, distance: 843.7
click at [244, 223] on main "Search - Services | Search Active $33.33 daily , $164.31 Spent Overview 08/10/2…" at bounding box center [662, 205] width 1325 height 1359
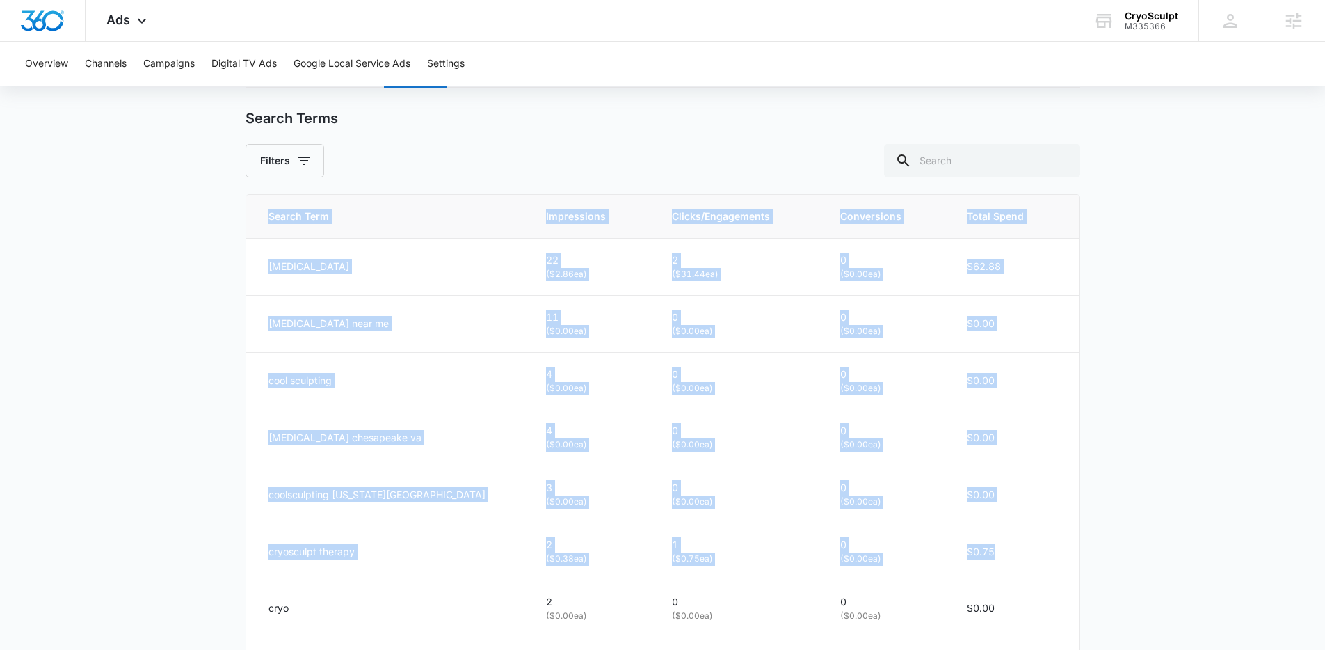
click at [244, 223] on main "Search - Services | Search Active $33.33 daily , $164.31 Spent Overview 08/10/2…" at bounding box center [662, 205] width 1325 height 1359
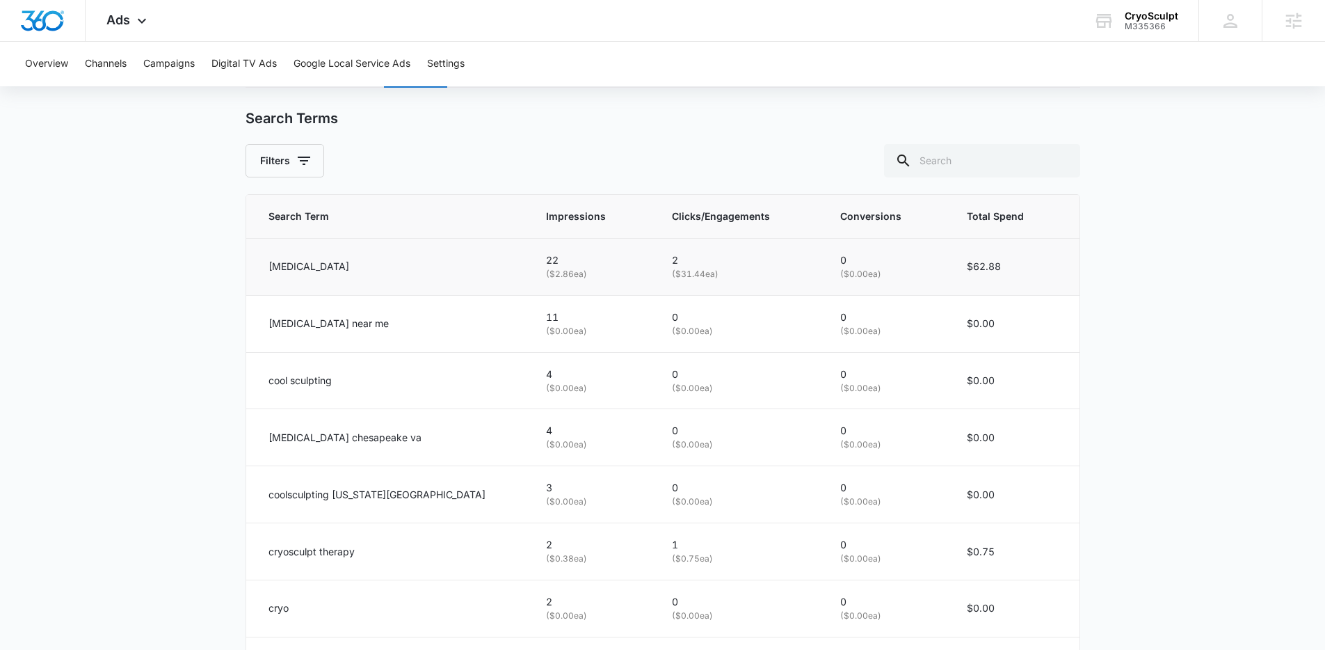
drag, startPoint x: 607, startPoint y: 254, endPoint x: 677, endPoint y: 290, distance: 79.0
click at [677, 290] on td "2 ( $31.44 ea)" at bounding box center [739, 266] width 168 height 57
click at [675, 284] on td "2 ( $31.44 ea)" at bounding box center [739, 266] width 168 height 57
drag, startPoint x: 675, startPoint y: 284, endPoint x: 463, endPoint y: 263, distance: 212.5
click at [463, 263] on tr "cryotherapy 22 ( $2.86 ea) 2 ( $31.44 ea) 0 ( $0.00 ea) $62.88" at bounding box center [662, 266] width 833 height 57
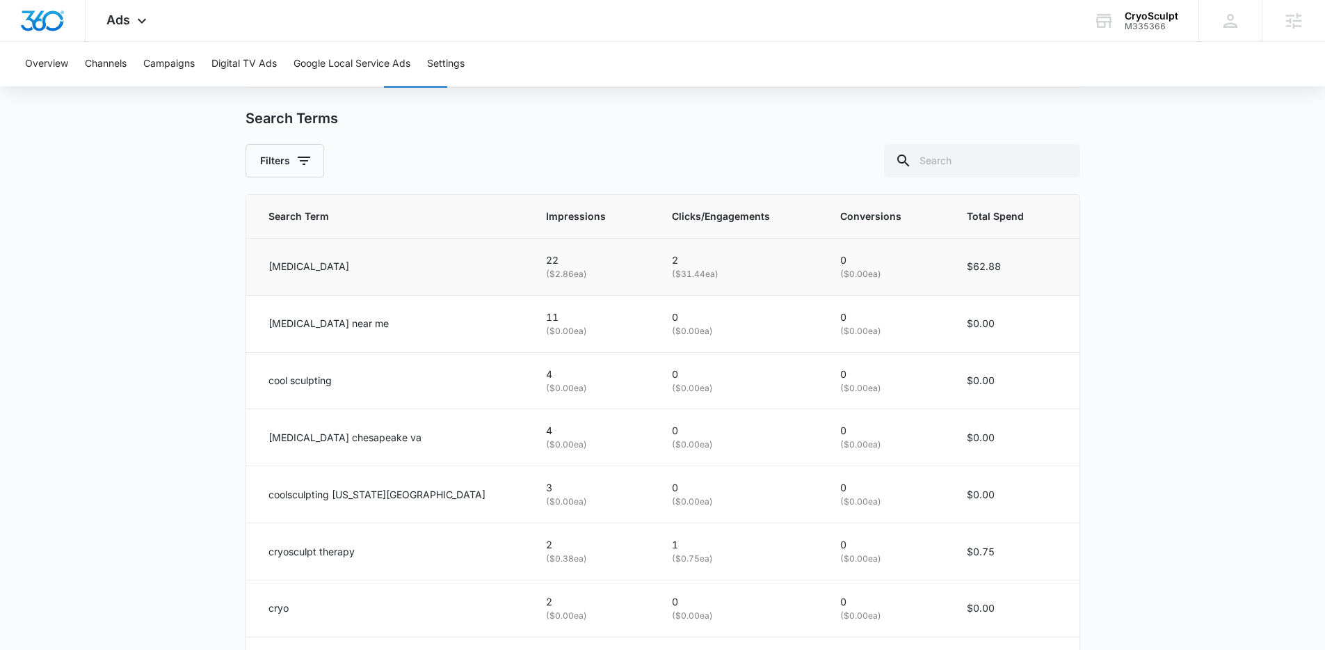
click at [529, 263] on td "22 ( $2.86 ea)" at bounding box center [592, 266] width 126 height 57
drag, startPoint x: 463, startPoint y: 263, endPoint x: 554, endPoint y: 291, distance: 95.3
click at [554, 291] on td "22 ( $2.86 ea)" at bounding box center [592, 266] width 126 height 57
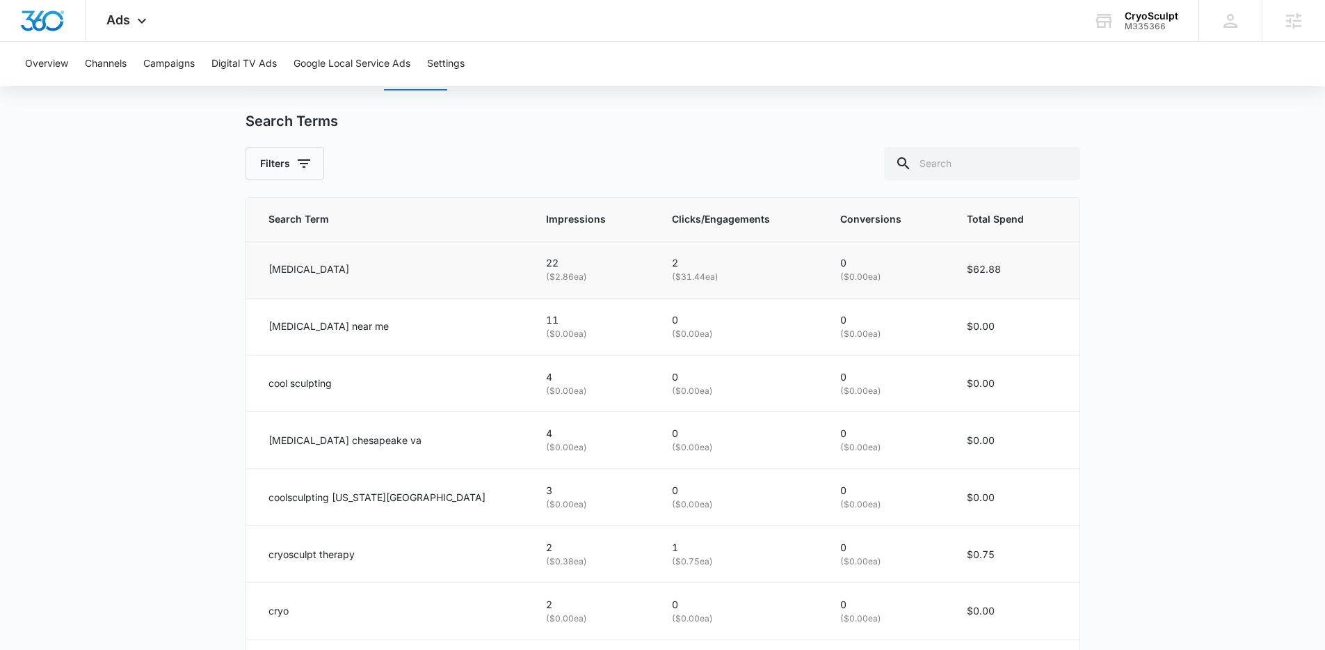
drag, startPoint x: 524, startPoint y: 285, endPoint x: 275, endPoint y: 264, distance: 249.2
click at [275, 264] on tr "cryotherapy 22 ( $2.86 ea) 2 ( $31.44 ea) 0 ( $0.00 ea) $62.88" at bounding box center [662, 269] width 833 height 57
click at [275, 264] on p "cryotherapy" at bounding box center [309, 269] width 81 height 15
drag, startPoint x: 268, startPoint y: 264, endPoint x: 1002, endPoint y: 288, distance: 734.3
click at [1002, 288] on tr "cryotherapy 22 ( $2.86 ea) 2 ( $31.44 ea) 0 ( $0.00 ea) $62.88" at bounding box center [662, 269] width 833 height 57
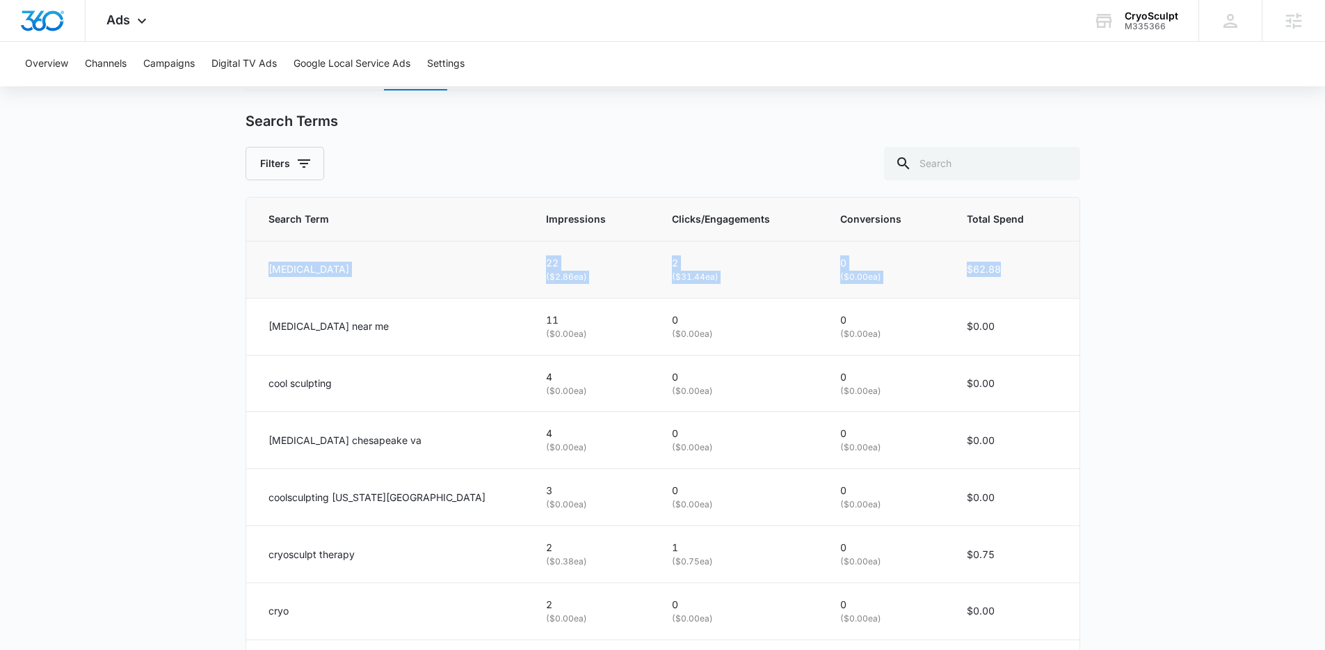
click at [1002, 288] on td "$62.88" at bounding box center [1014, 269] width 129 height 57
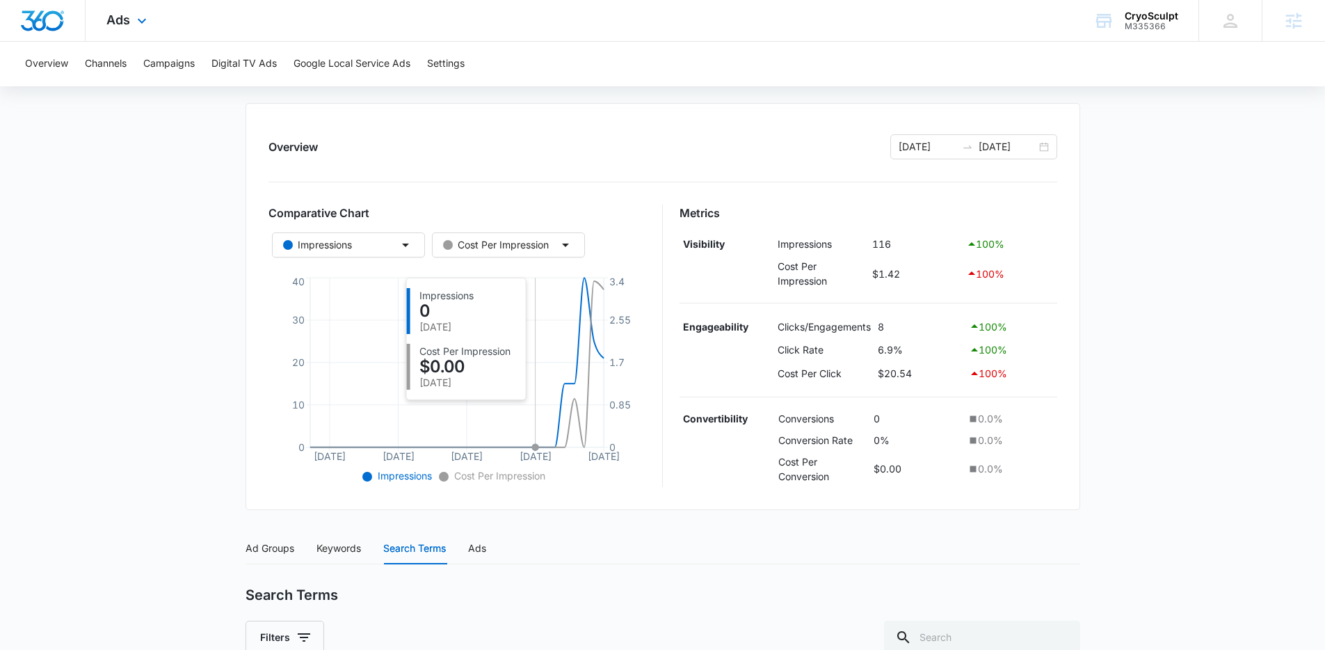
scroll to position [0, 0]
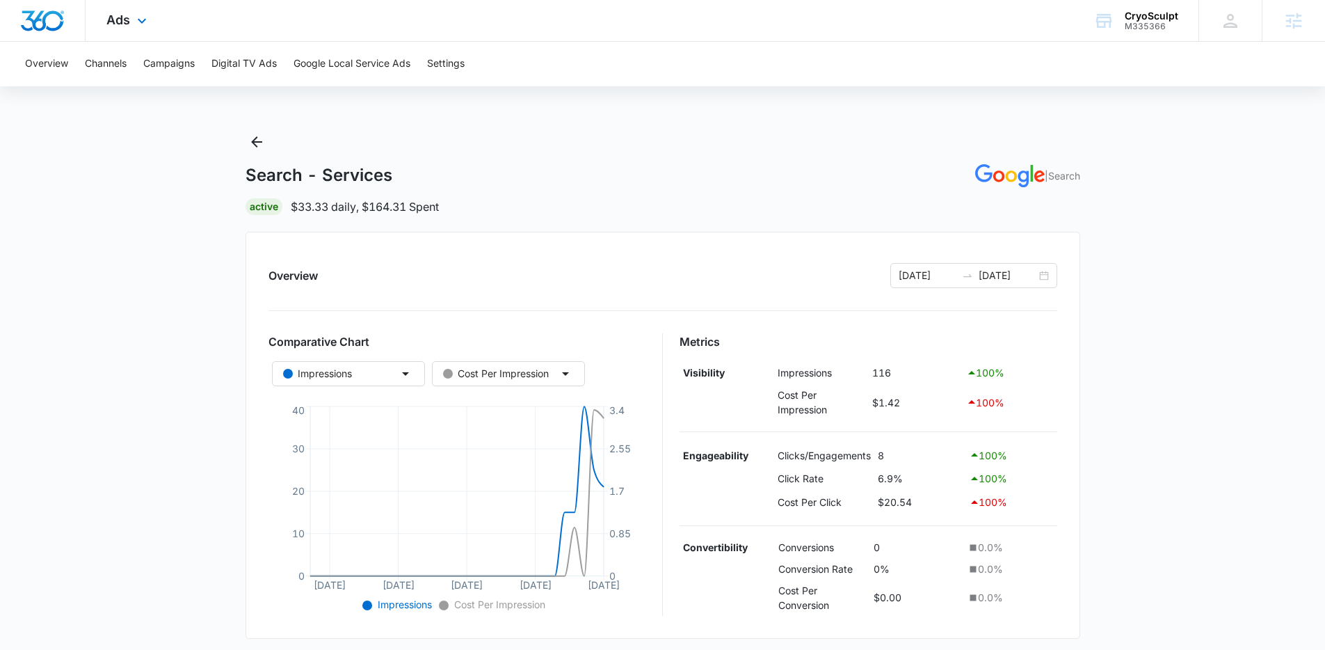
click at [253, 15] on div "Ads Apps Reputation Forms CRM Email Social POS Content Ads Intelligence Files B…" at bounding box center [662, 21] width 1325 height 42
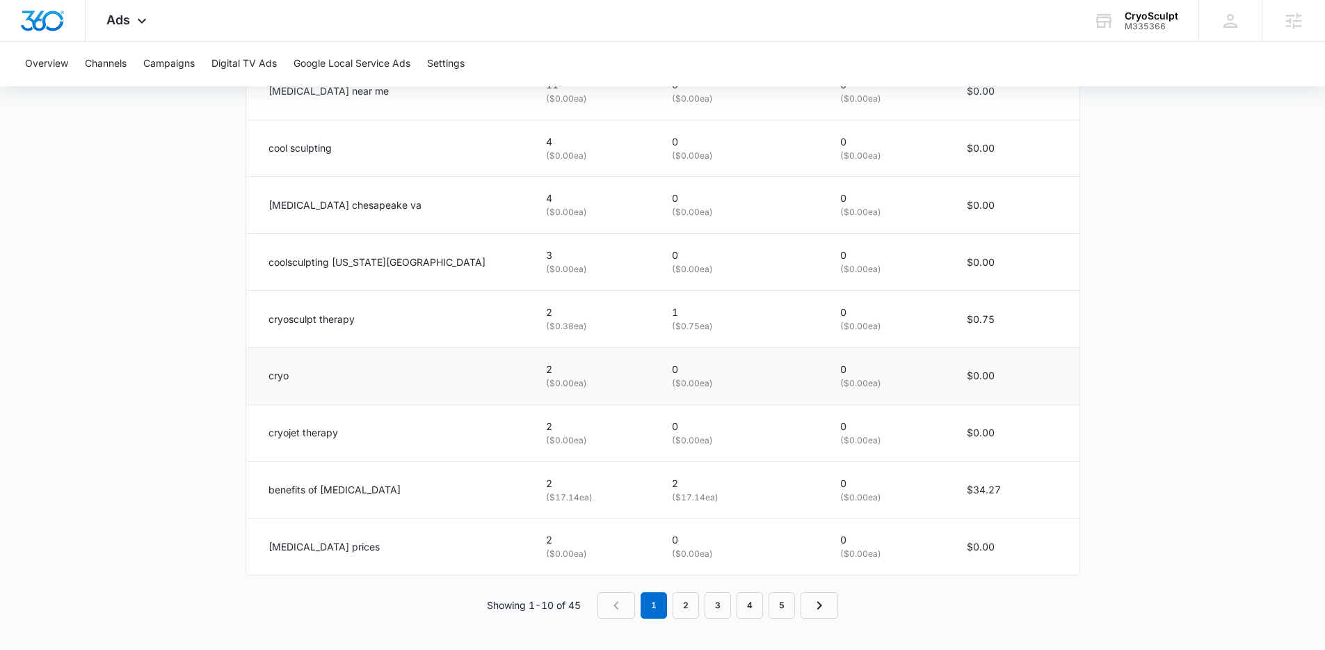
scroll to position [838, 0]
drag, startPoint x: 253, startPoint y: 494, endPoint x: 499, endPoint y: 504, distance: 245.8
click at [499, 504] on tr "benefits of cryotherapy 2 ( $17.14 ea) 2 ( $17.14 ea) 0 ( $0.00 ea) $34.27" at bounding box center [662, 489] width 833 height 57
click at [529, 504] on td "2 ( $17.14 ea)" at bounding box center [592, 489] width 126 height 57
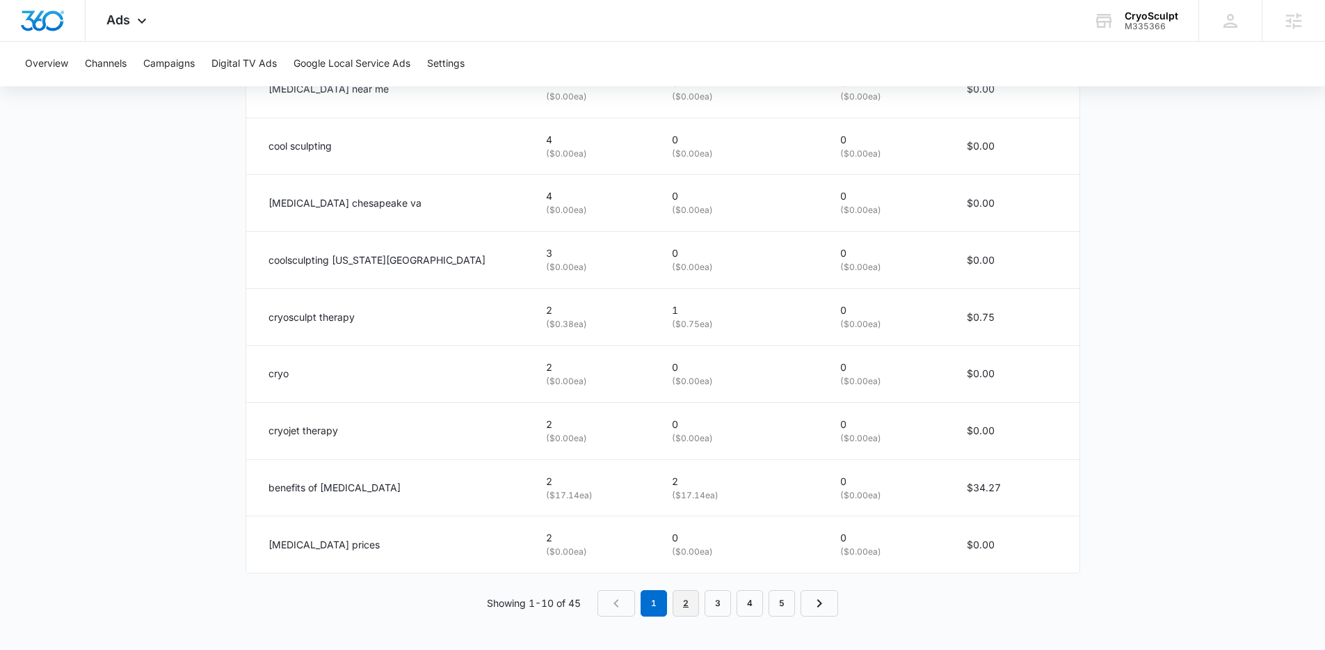
click at [688, 606] on link "2" at bounding box center [686, 603] width 26 height 26
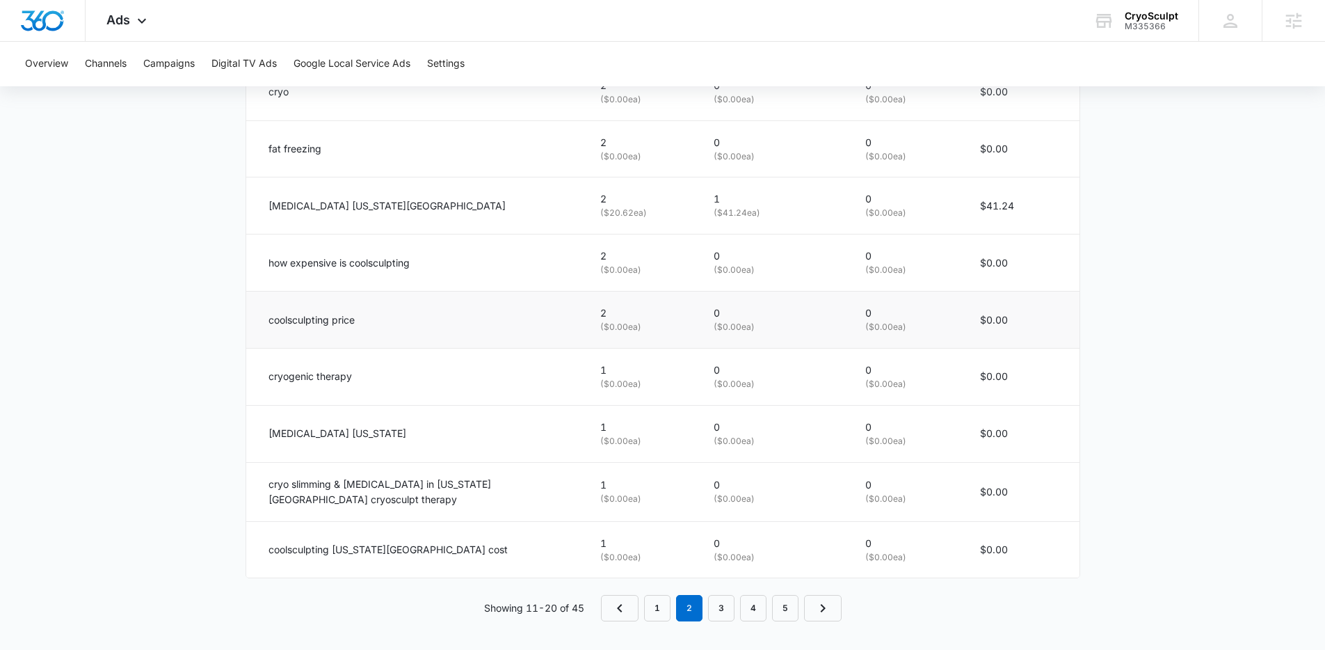
scroll to position [842, 0]
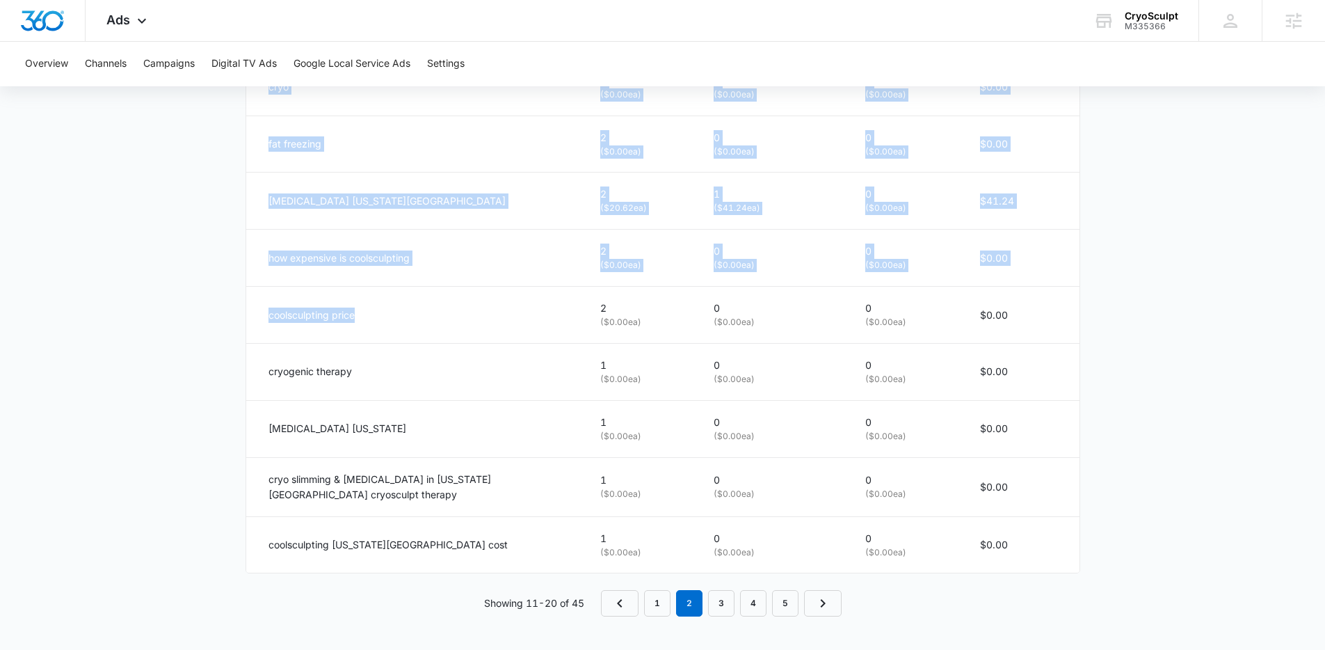
drag, startPoint x: 292, startPoint y: 312, endPoint x: 234, endPoint y: 311, distance: 57.8
click at [303, 313] on p "coolsculpting price" at bounding box center [312, 314] width 86 height 15
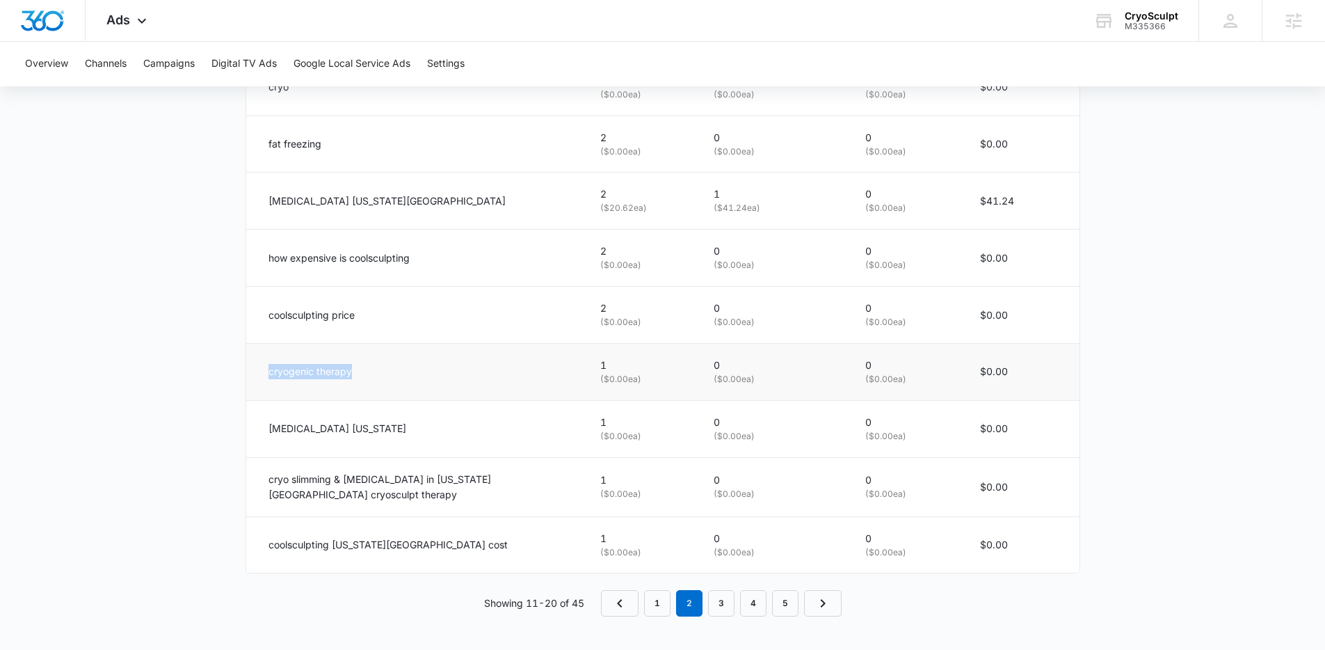
drag, startPoint x: 390, startPoint y: 373, endPoint x: 269, endPoint y: 368, distance: 120.4
click at [269, 368] on div "cryogenic therapy" at bounding box center [418, 371] width 298 height 15
click at [269, 368] on p "cryogenic therapy" at bounding box center [310, 371] width 83 height 15
drag, startPoint x: 269, startPoint y: 423, endPoint x: 417, endPoint y: 432, distance: 148.4
click at [417, 432] on td "cryotherapy new jersey" at bounding box center [414, 428] width 337 height 57
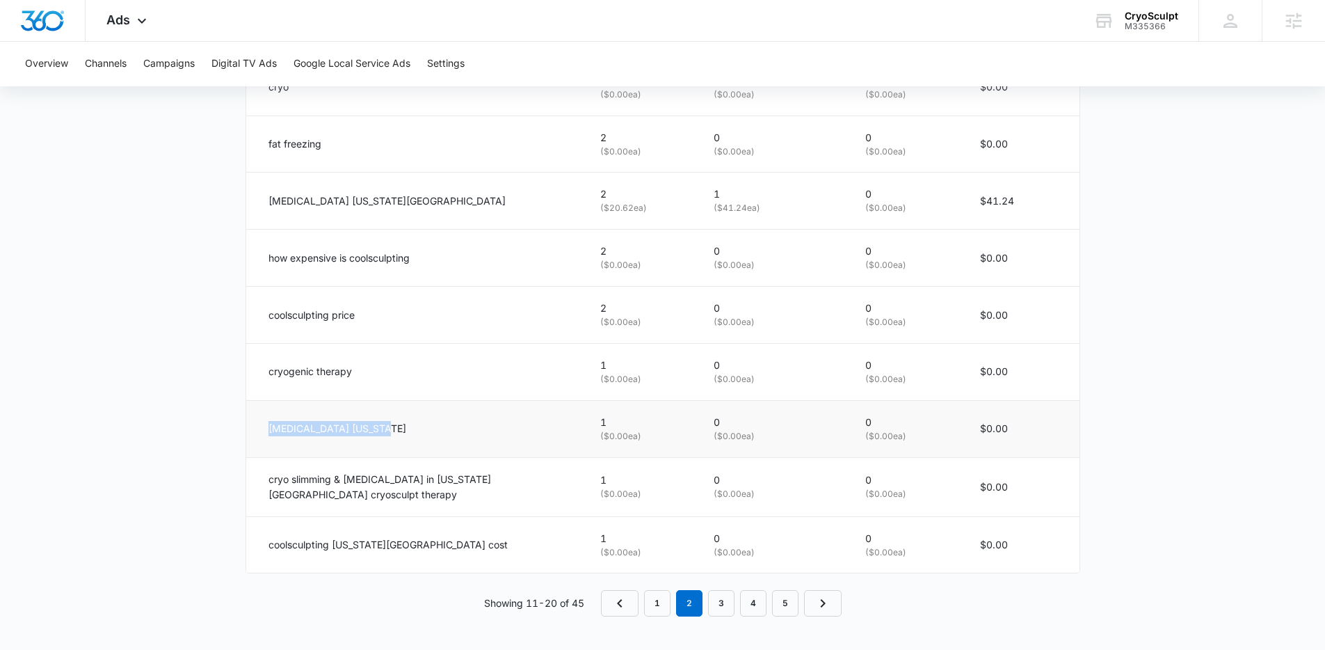
click at [417, 432] on div "cryotherapy new jersey" at bounding box center [418, 428] width 298 height 15
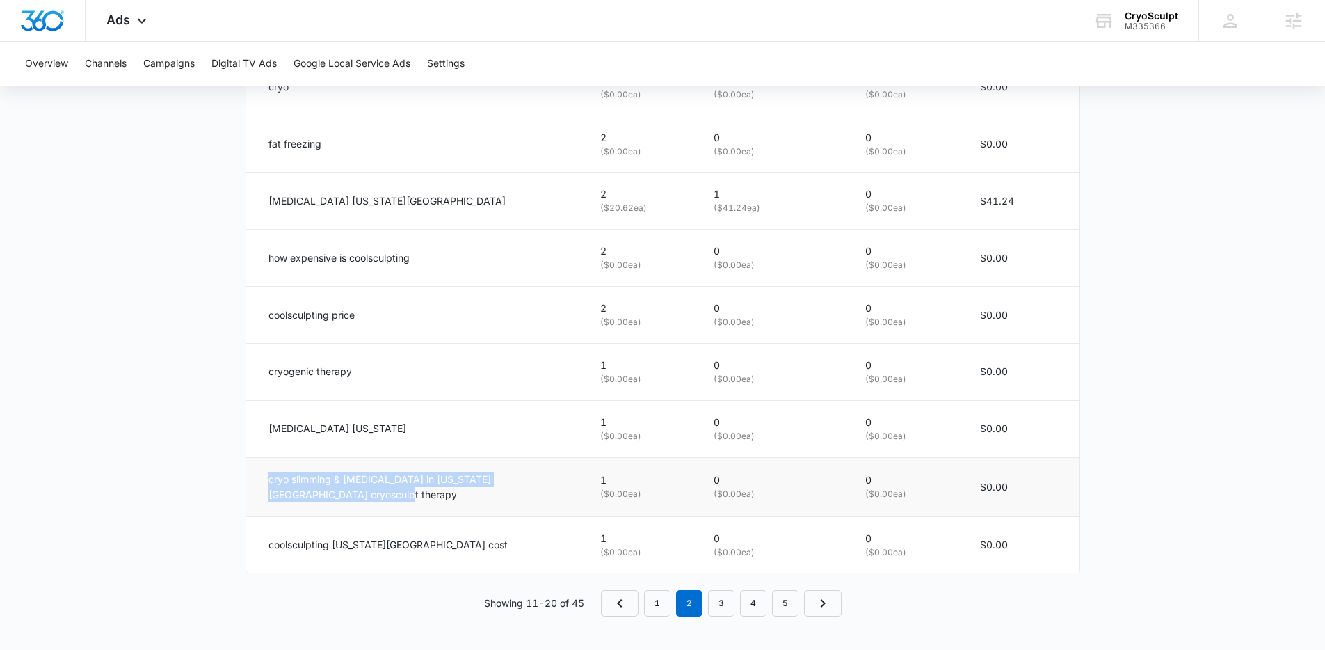
drag, startPoint x: 262, startPoint y: 475, endPoint x: 372, endPoint y: 506, distance: 114.9
click at [372, 506] on td "cryo slimming & colon hydrotherapy in virginia beach cryosculpt therapy" at bounding box center [414, 486] width 337 height 59
click at [722, 607] on link "3" at bounding box center [721, 603] width 26 height 26
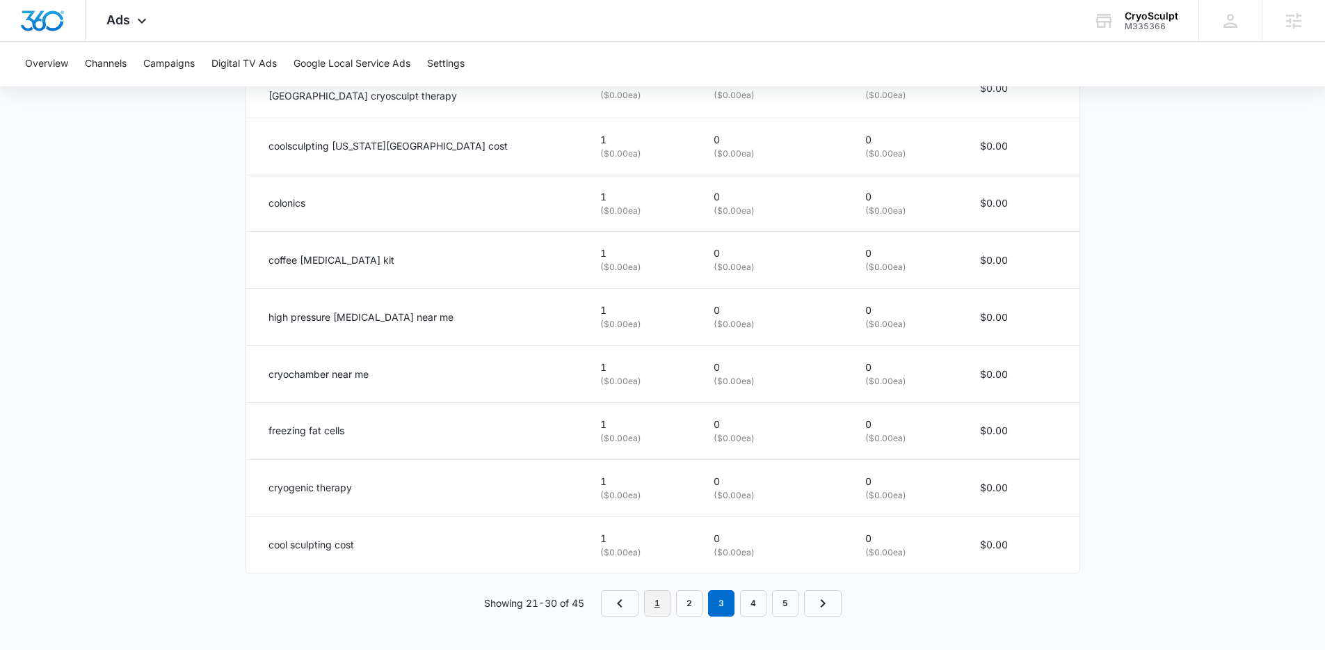
click at [659, 595] on link "1" at bounding box center [657, 603] width 26 height 26
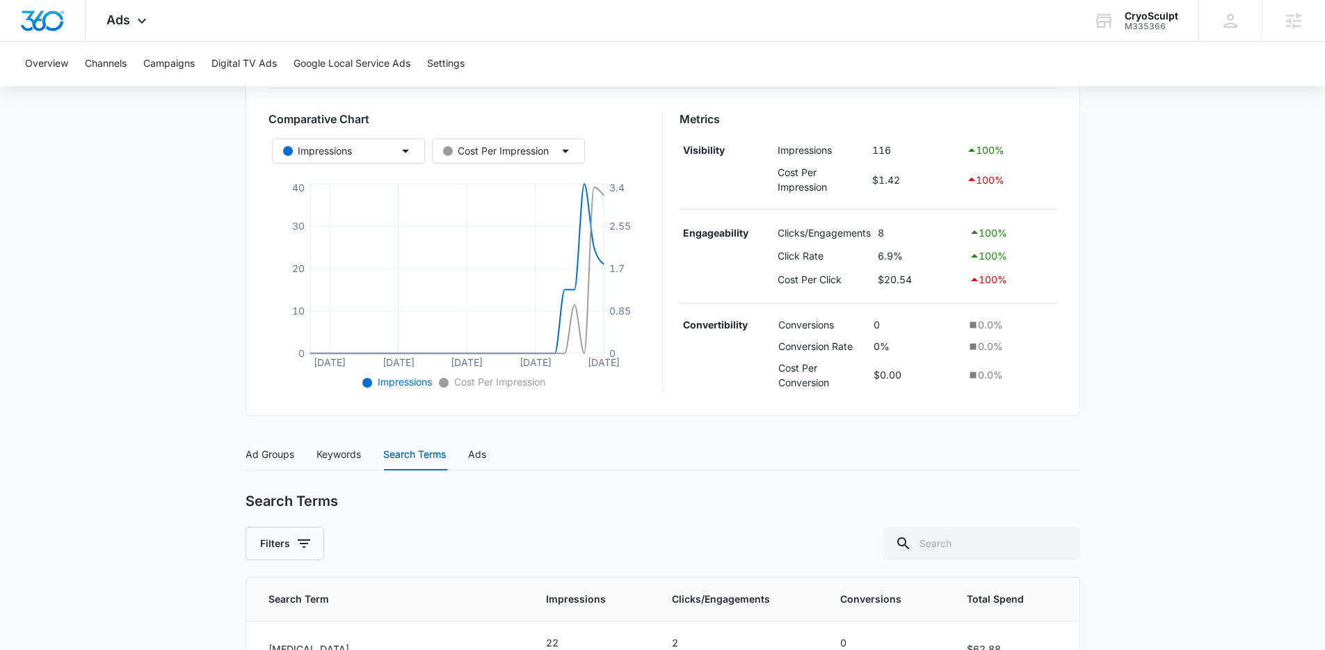
scroll to position [0, 0]
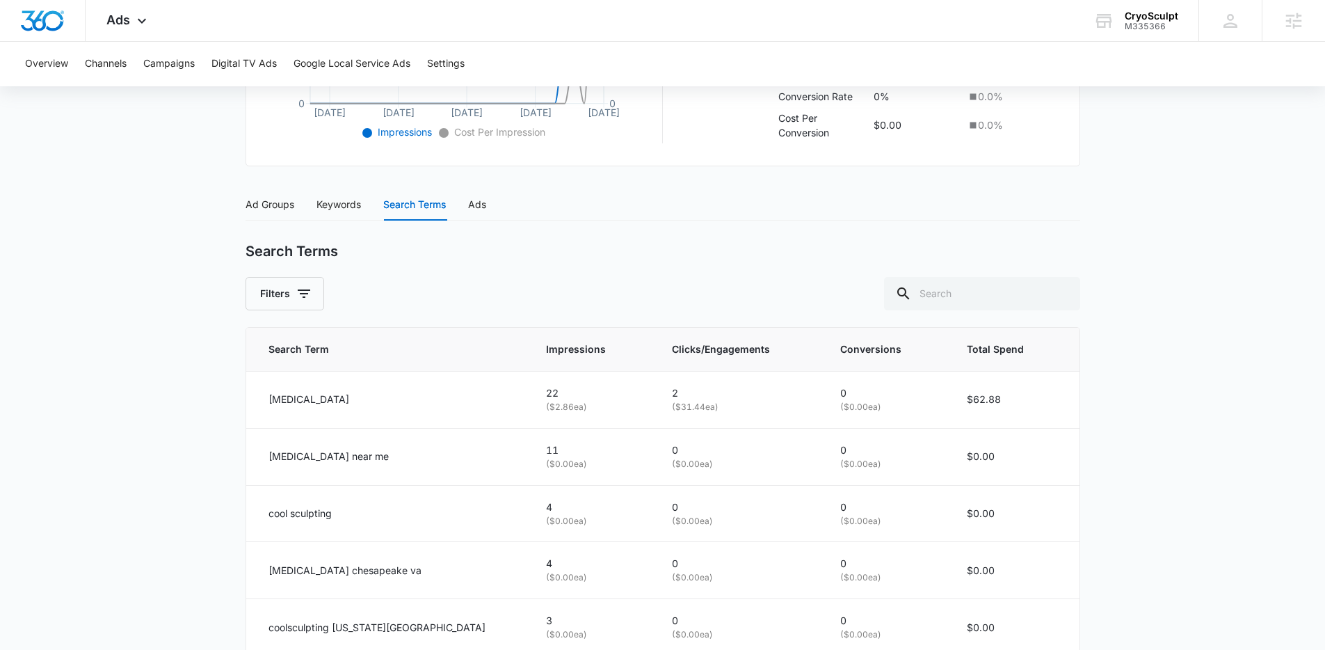
scroll to position [405, 0]
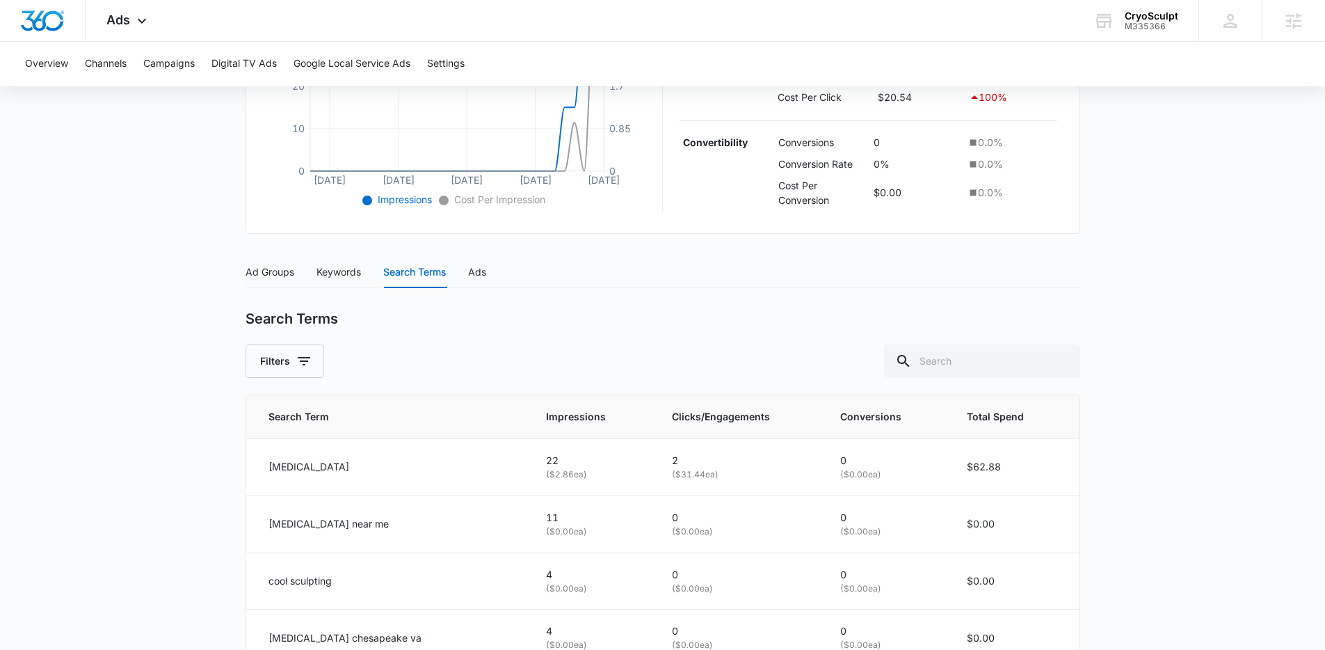
click at [175, 310] on main "Search - Services | Search Active $33.33 daily , $164.31 Spent Overview 08/10/2…" at bounding box center [662, 405] width 1325 height 1359
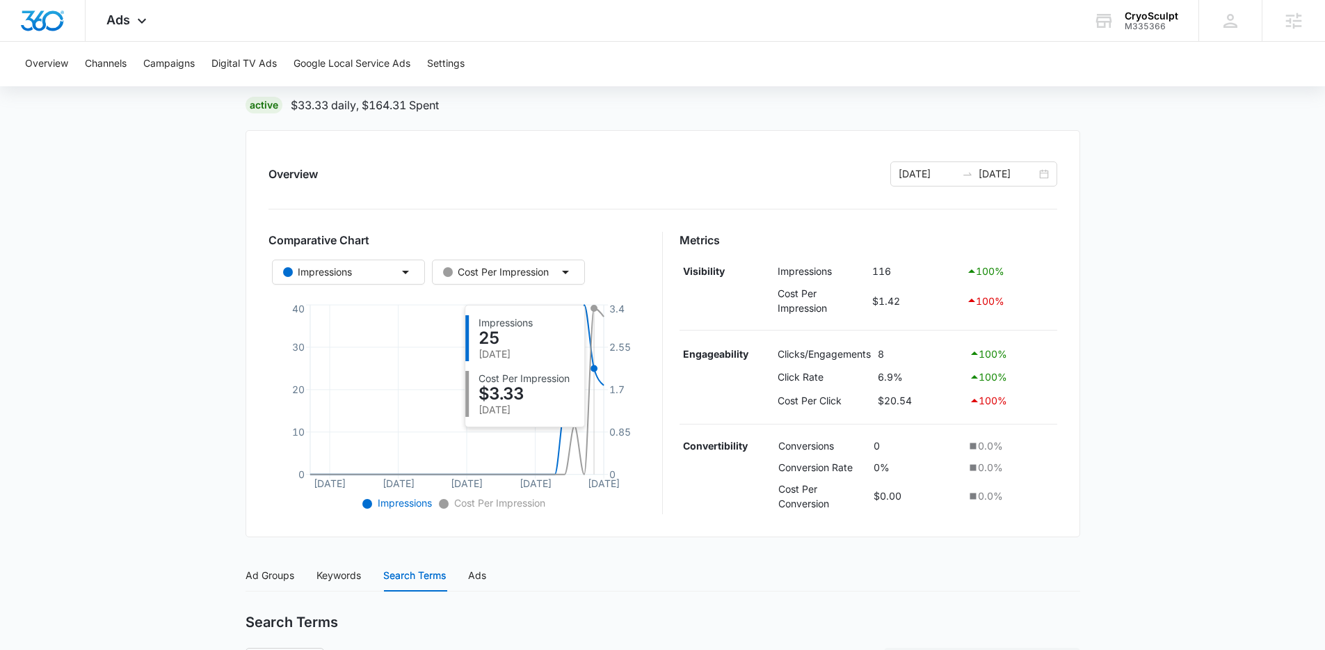
scroll to position [99, 0]
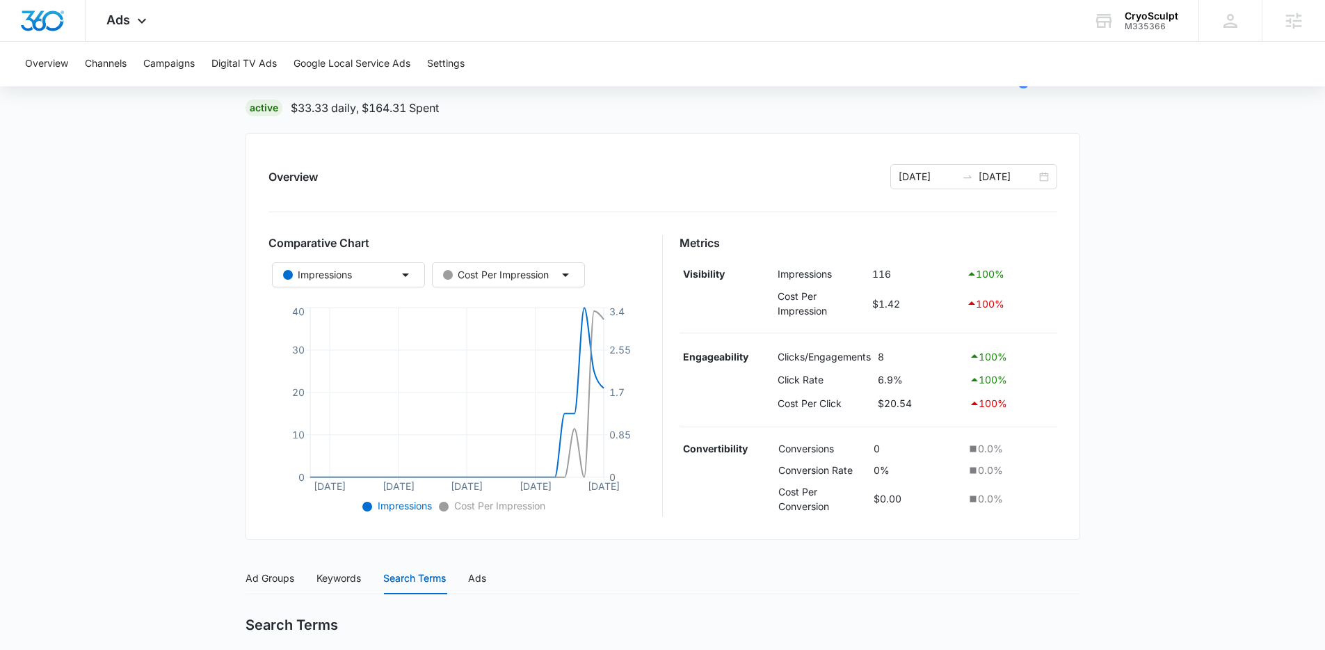
click at [642, 362] on icon "Aug 12 Aug 19 Aug 26 Sep 2 Sep 9 0 10 20 30 40 0 0.85 1.7 2.55 3.4" at bounding box center [458, 410] width 378 height 212
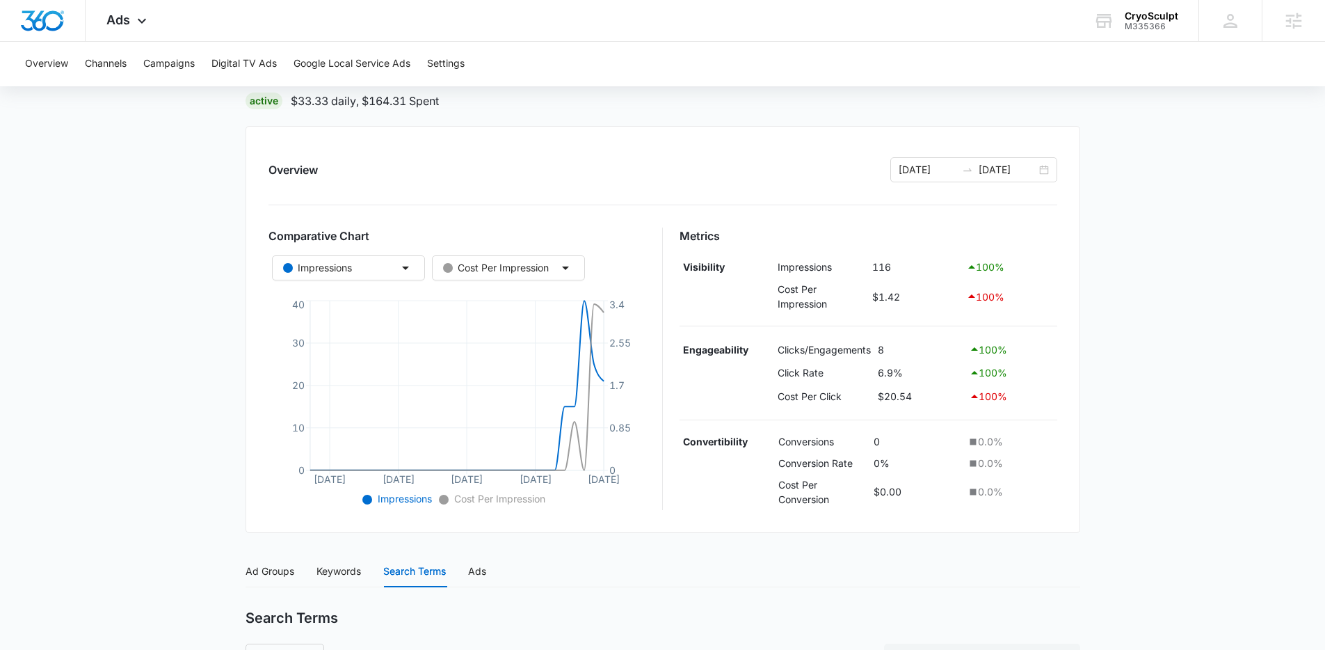
scroll to position [96, 0]
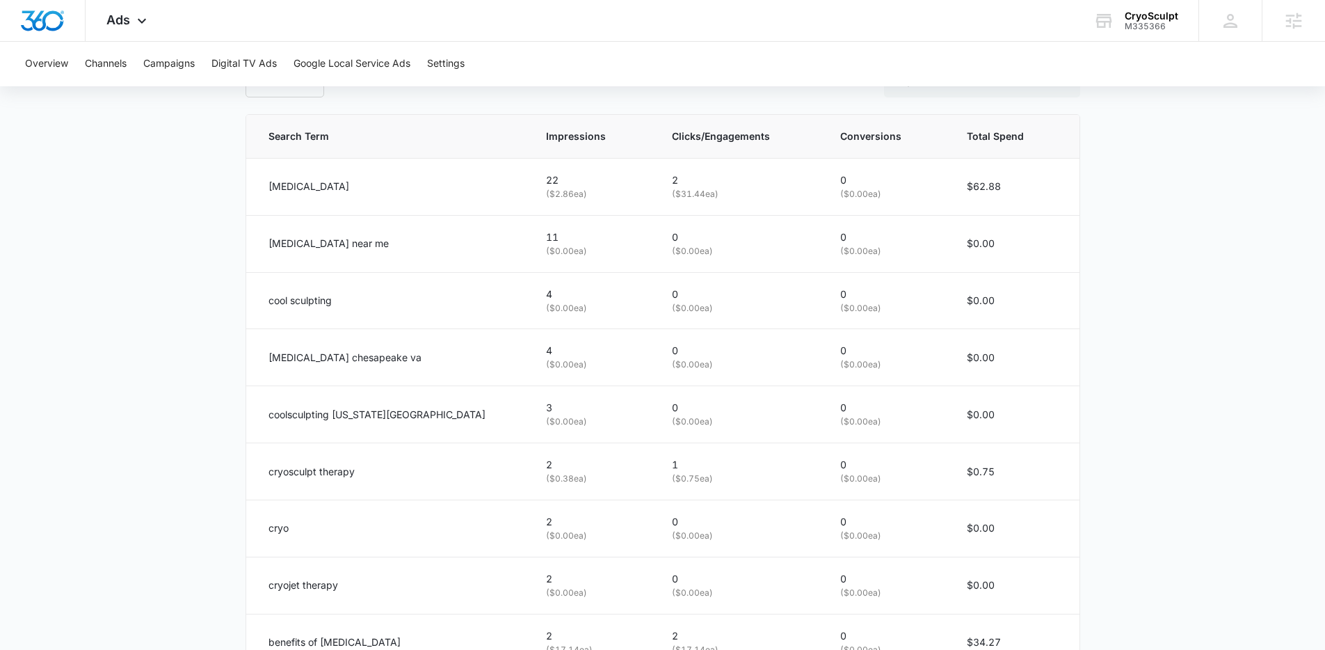
scroll to position [669, 0]
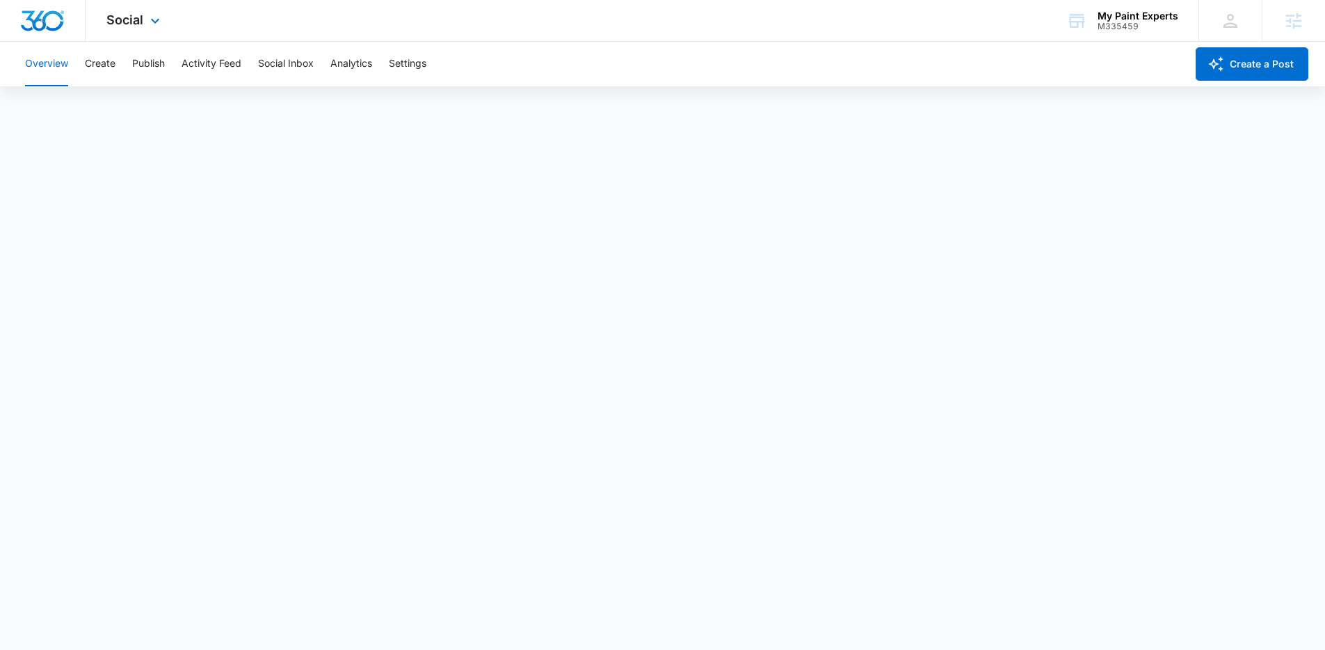
click at [175, 23] on div "Social Apps Reputation Forms CRM Email Social Payments POS Content Ads Intellig…" at bounding box center [135, 20] width 99 height 41
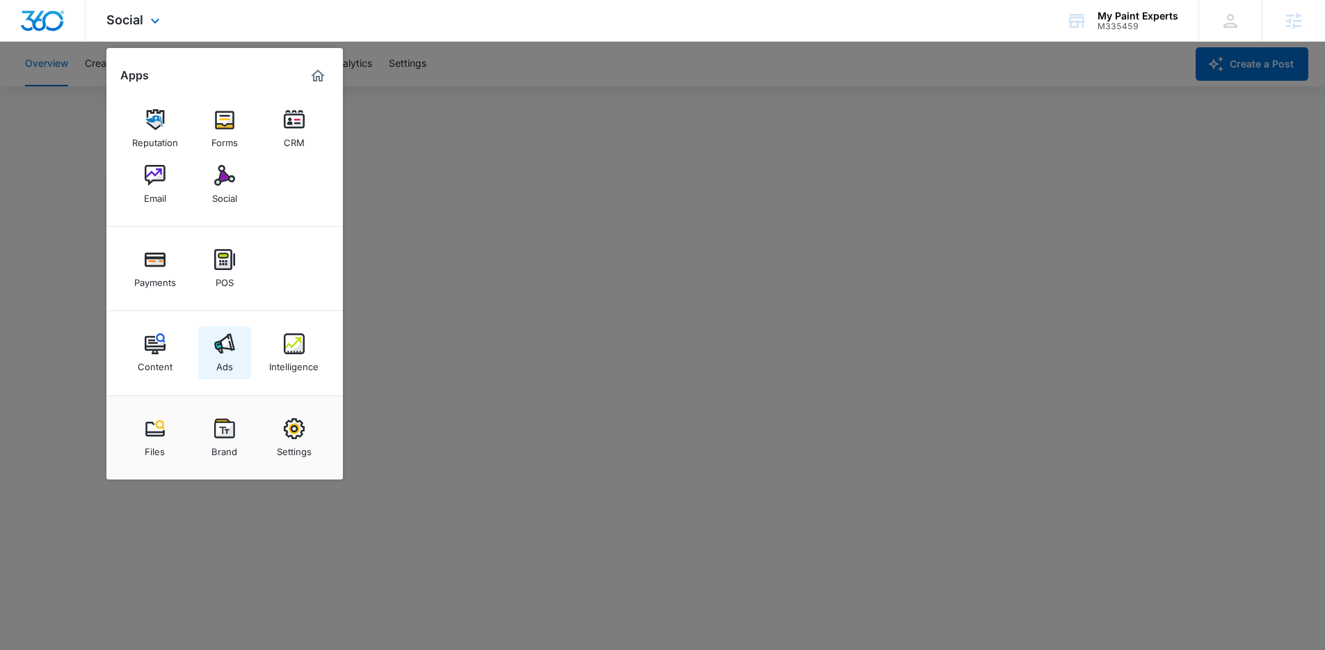
click at [244, 346] on link "Ads" at bounding box center [224, 352] width 53 height 53
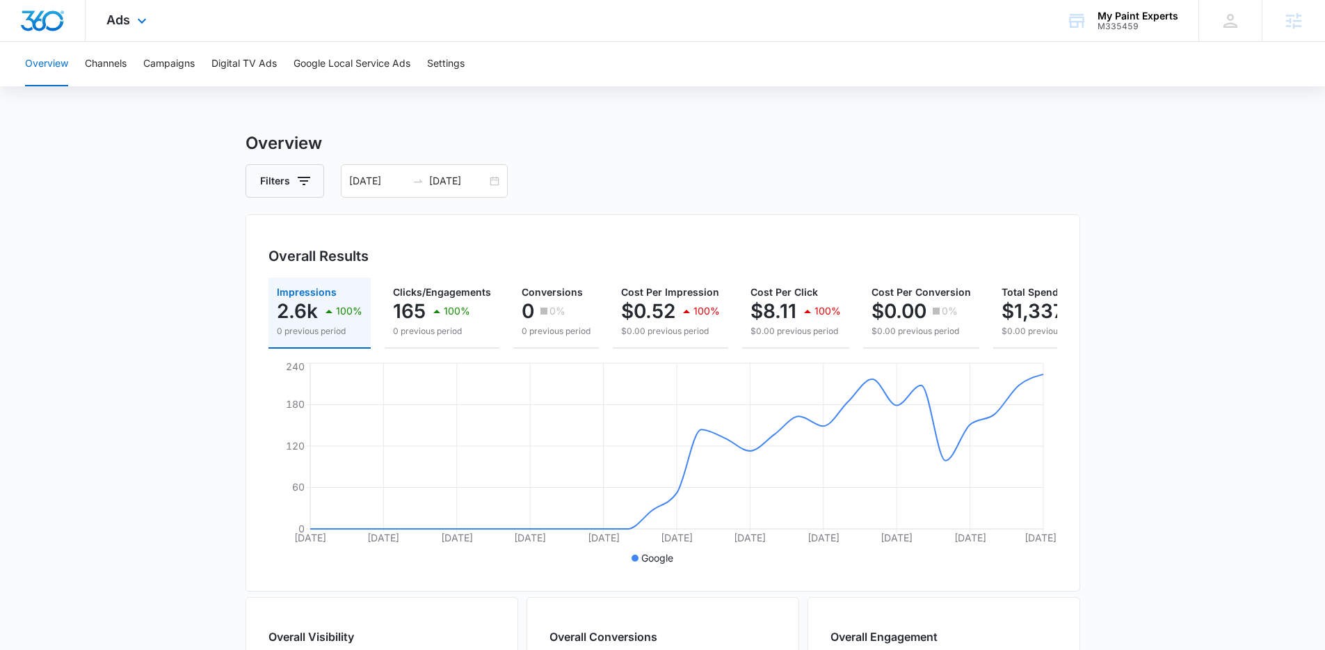
click at [120, 27] on div "Ads Apps Reputation Forms CRM Email Social Payments POS Content Ads Intelligenc…" at bounding box center [129, 20] width 86 height 41
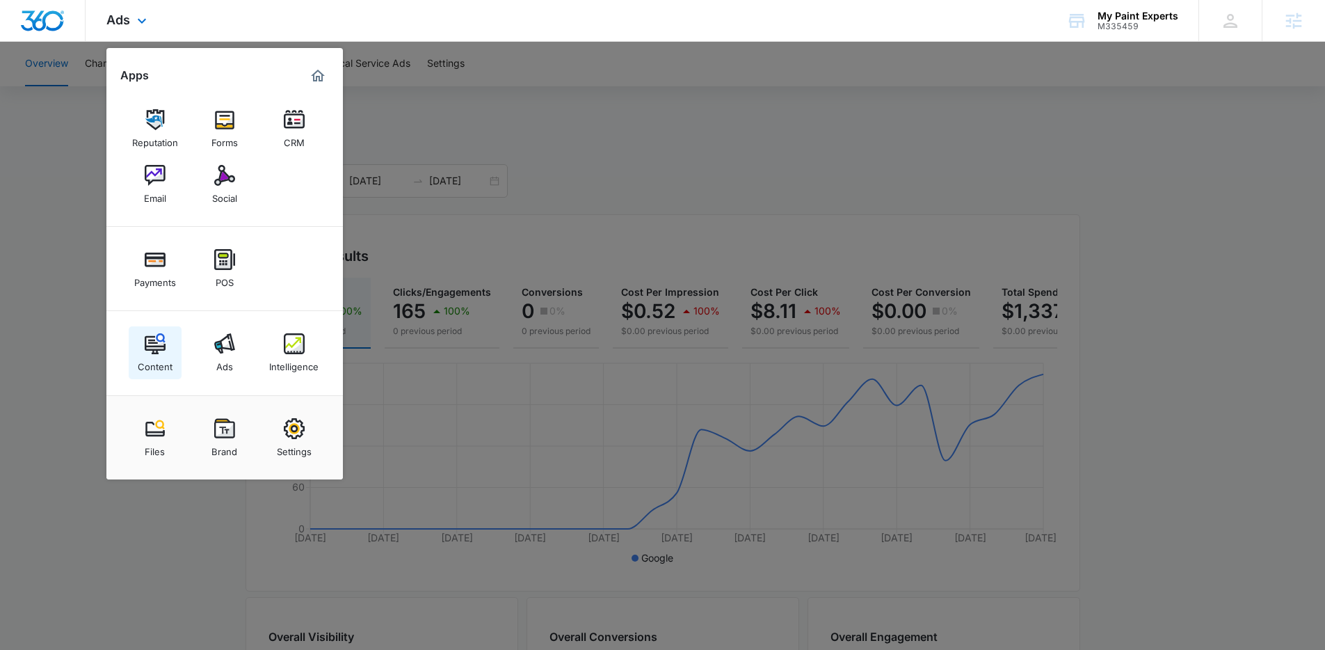
click at [158, 340] on img at bounding box center [155, 343] width 21 height 21
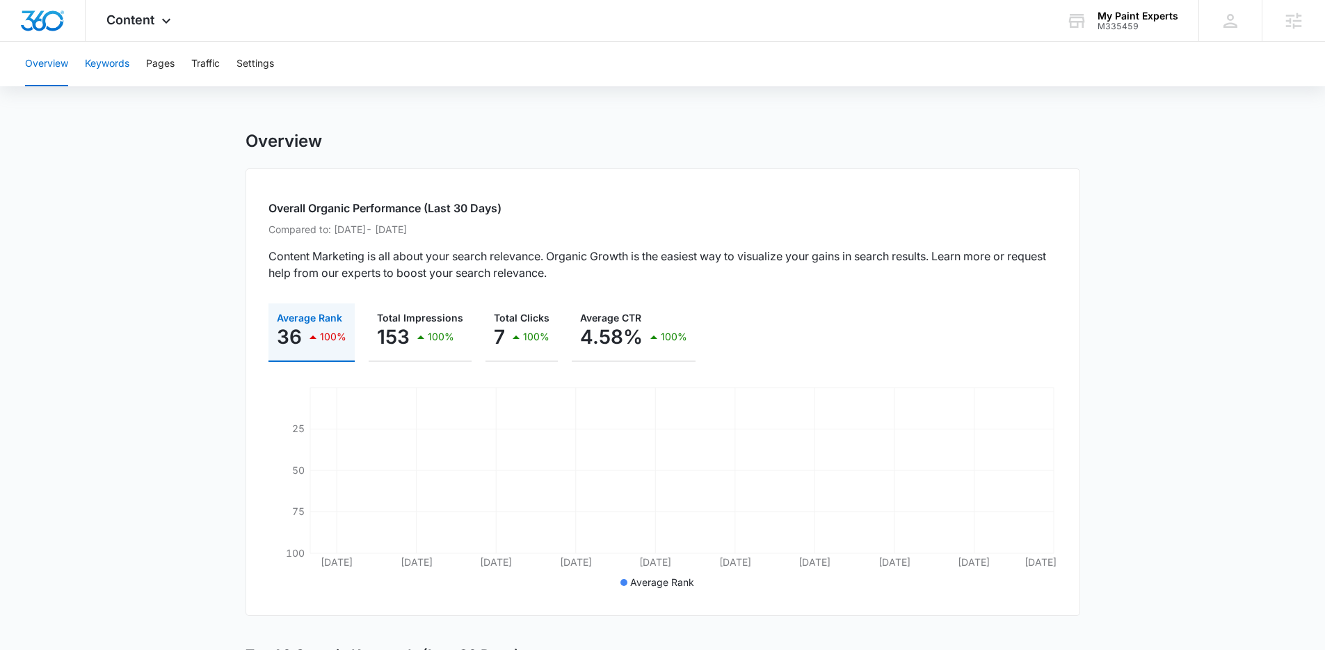
click at [115, 72] on button "Keywords" at bounding box center [107, 64] width 45 height 45
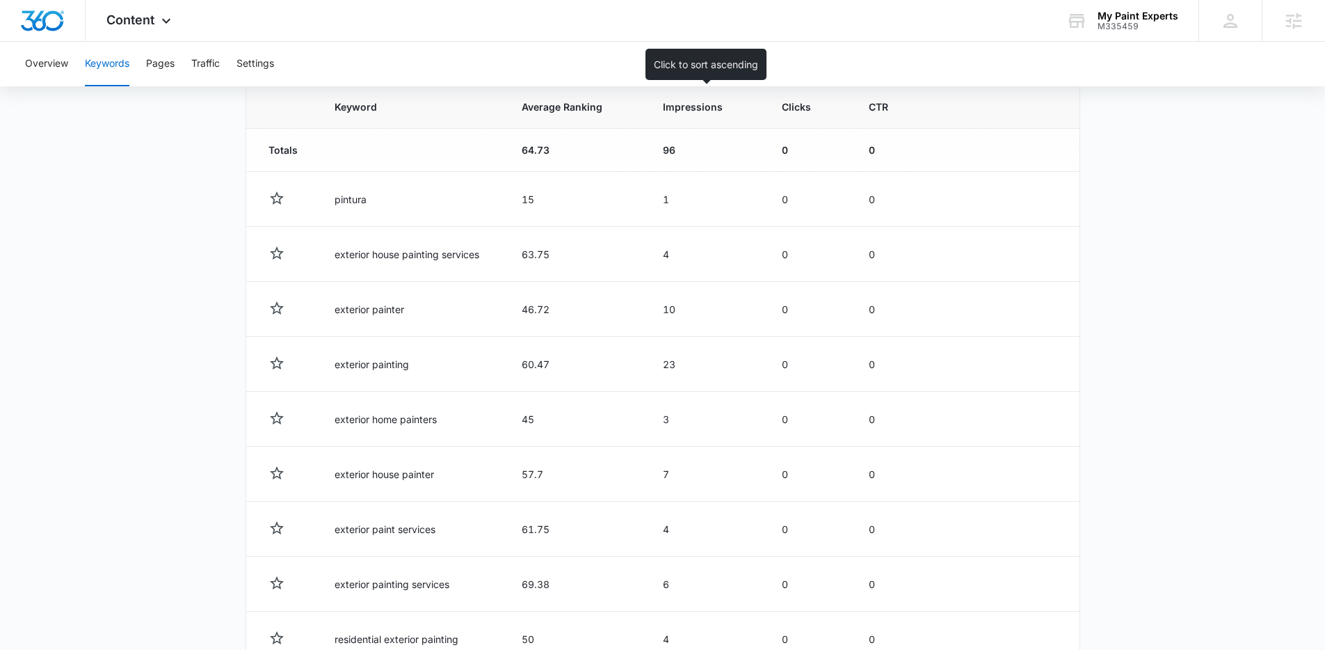
click at [678, 100] on span "Impressions" at bounding box center [695, 106] width 65 height 15
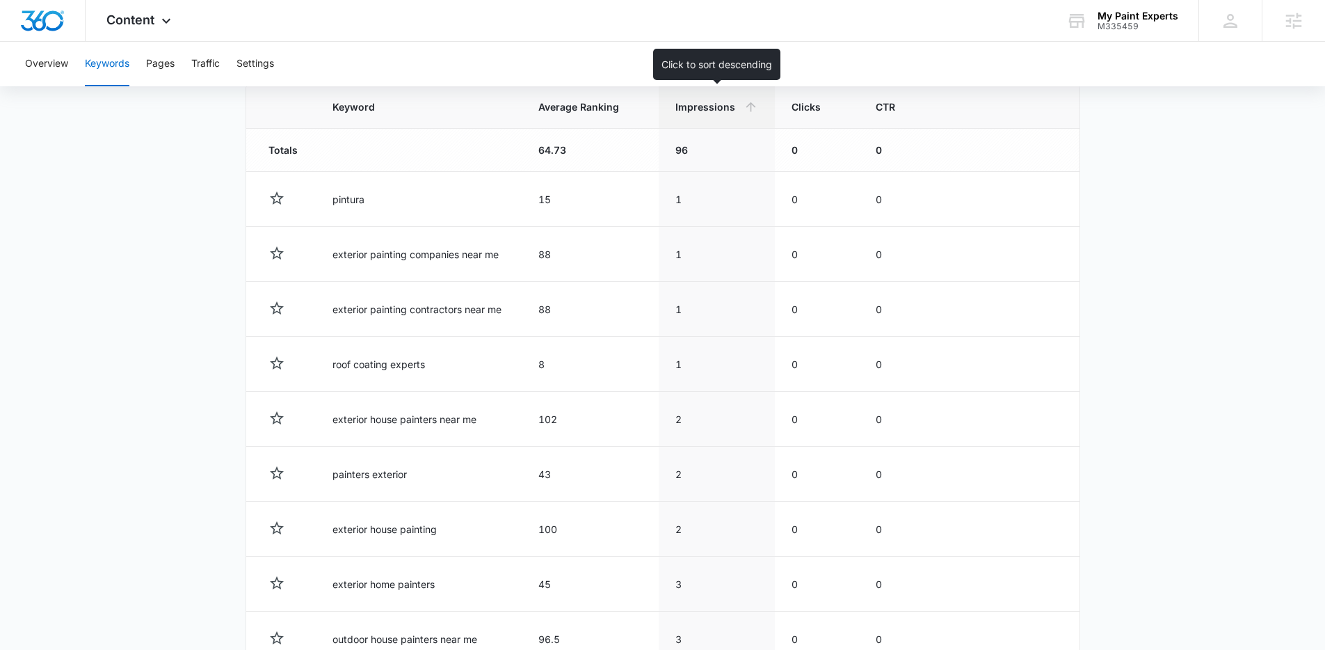
click at [695, 99] on span "Impressions" at bounding box center [706, 106] width 62 height 15
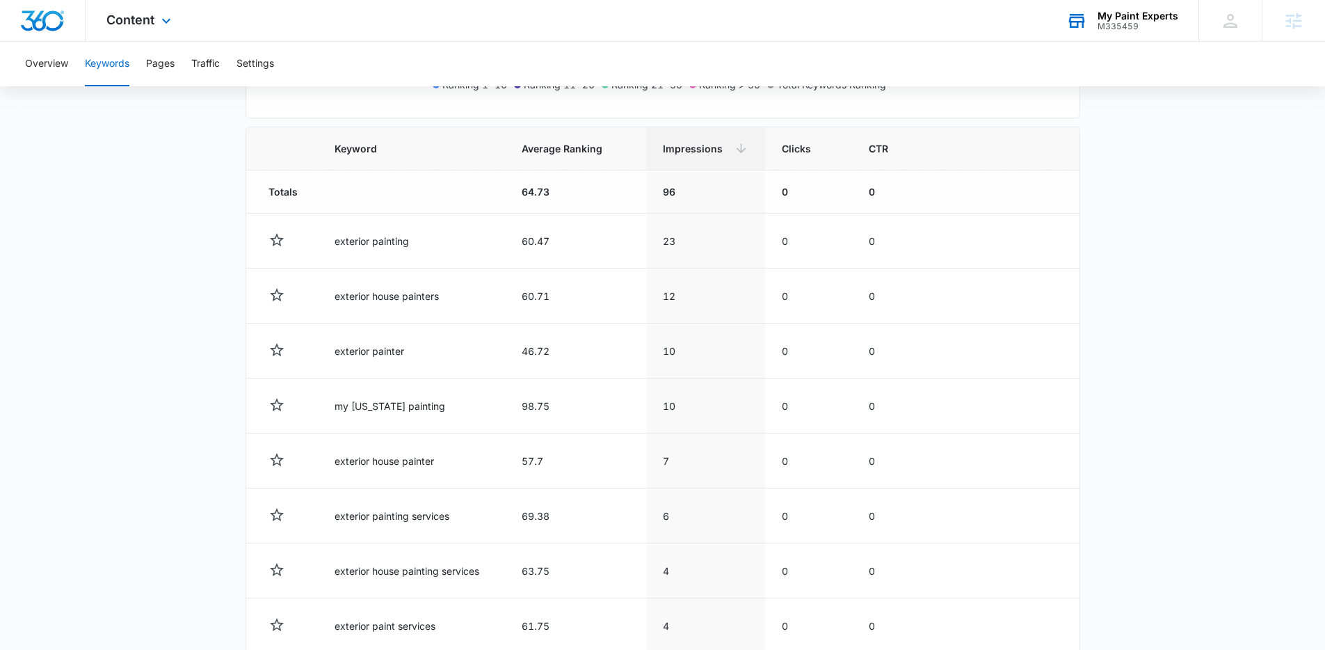
scroll to position [376, 0]
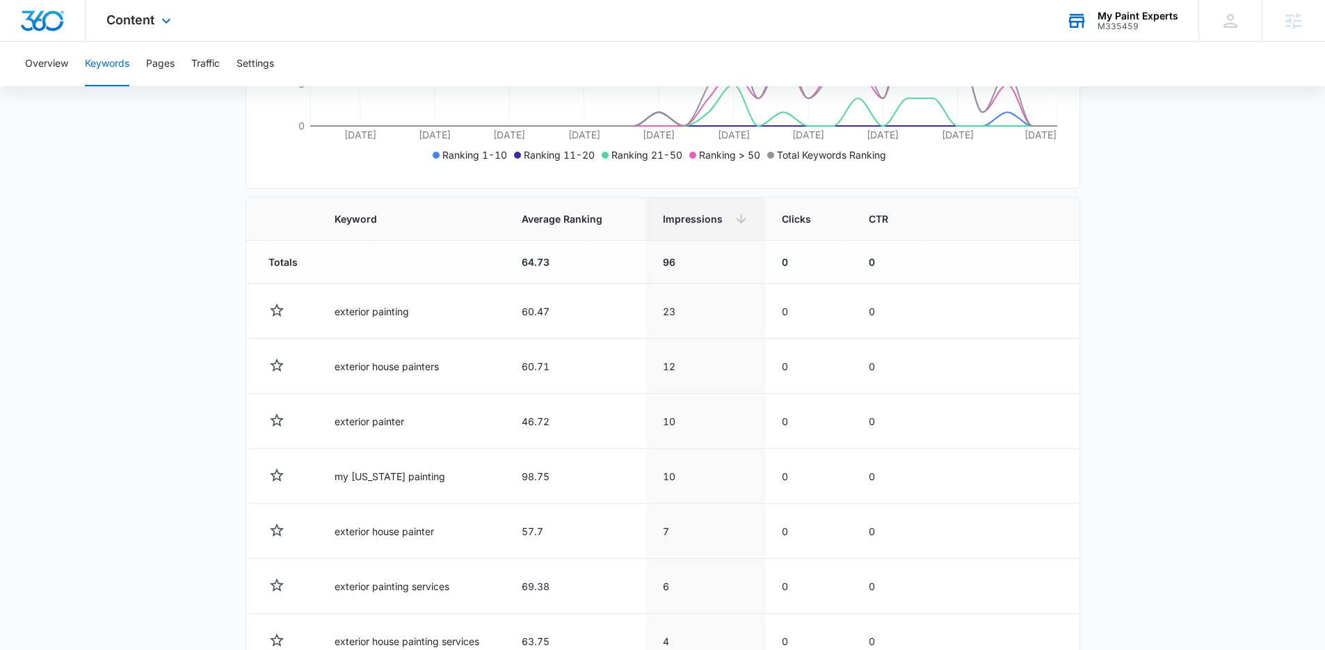
drag, startPoint x: 1137, startPoint y: 27, endPoint x: 954, endPoint y: 60, distance: 186.5
click at [1137, 27] on div "M335459" at bounding box center [1138, 27] width 81 height 10
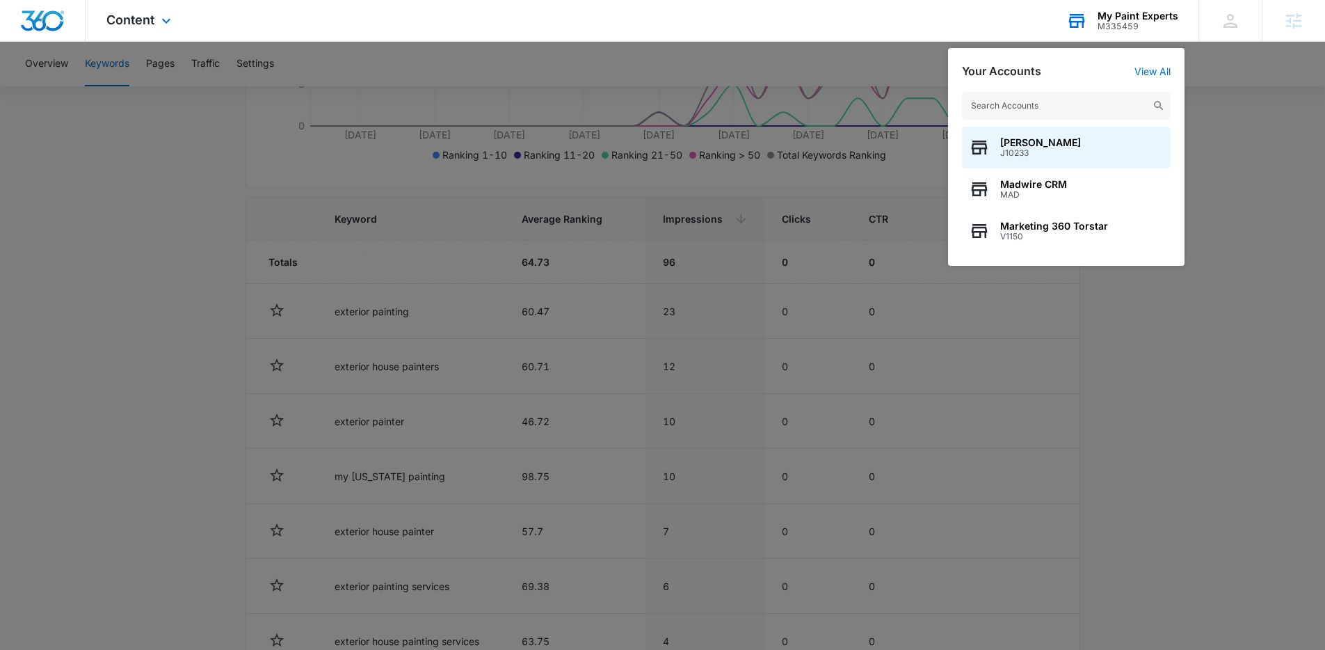
click at [1012, 104] on input "text" at bounding box center [1066, 106] width 209 height 28
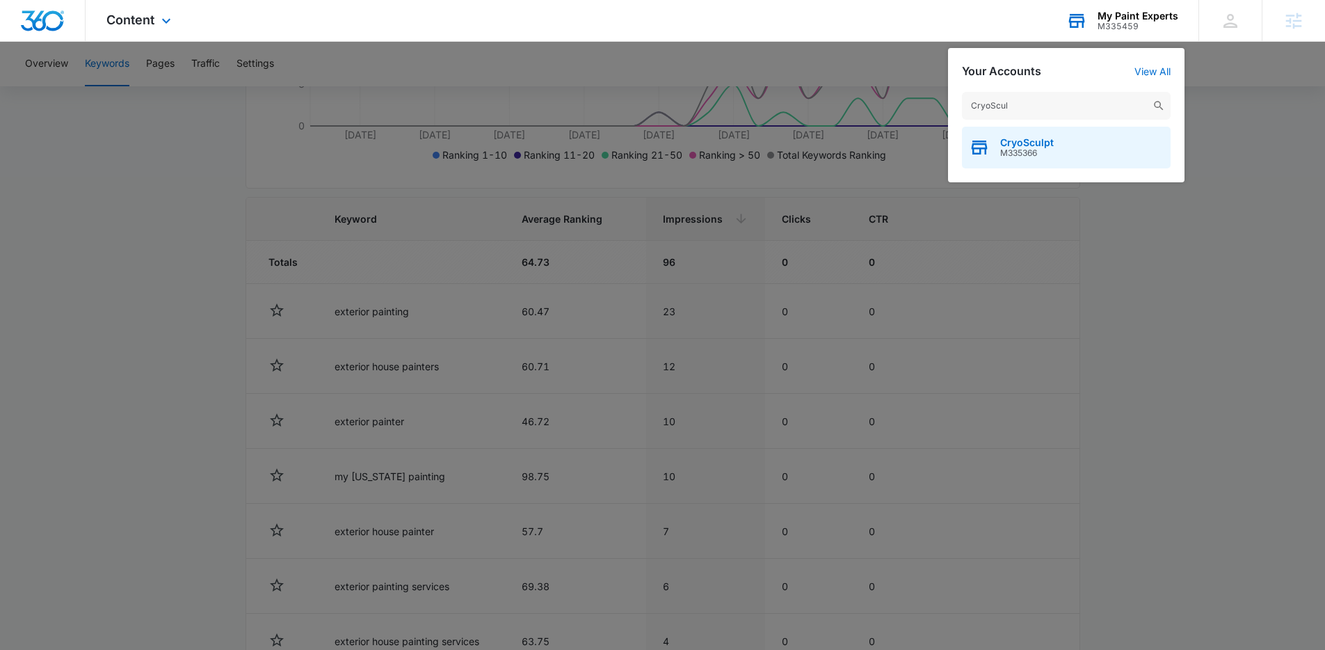
type input "CryoScul"
click at [1056, 138] on div "CryoSculpt M335366" at bounding box center [1066, 148] width 209 height 42
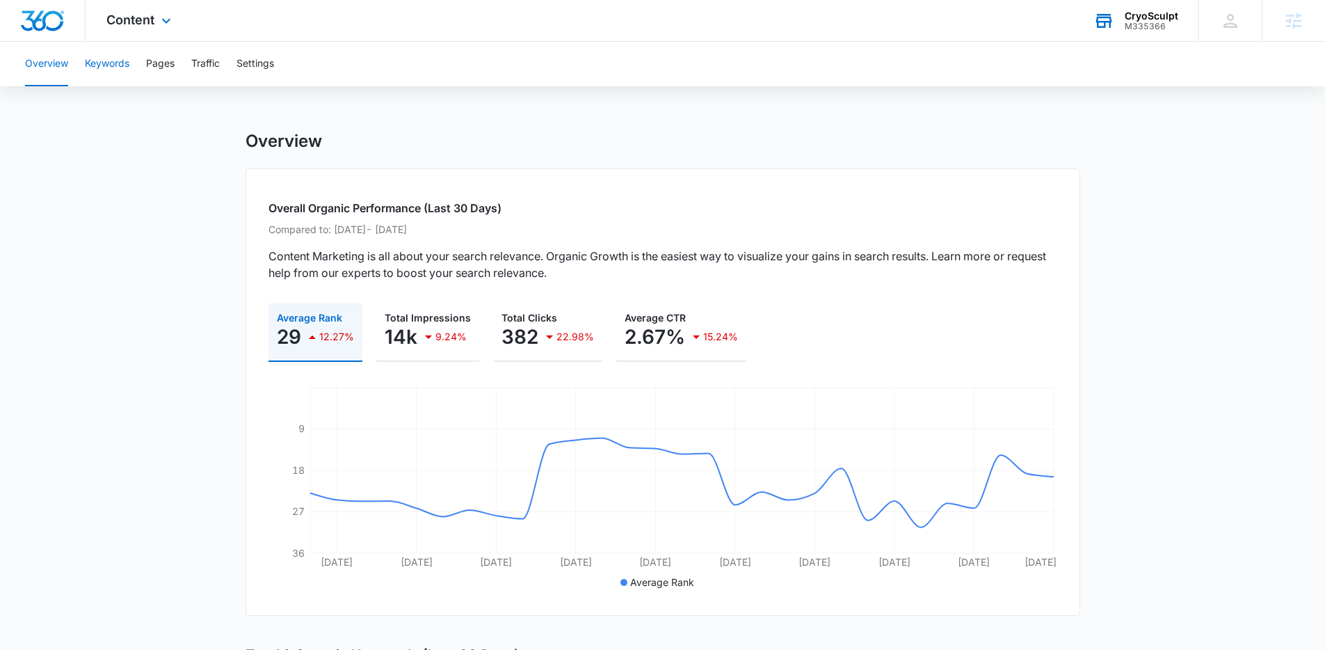
click at [125, 72] on button "Keywords" at bounding box center [107, 64] width 45 height 45
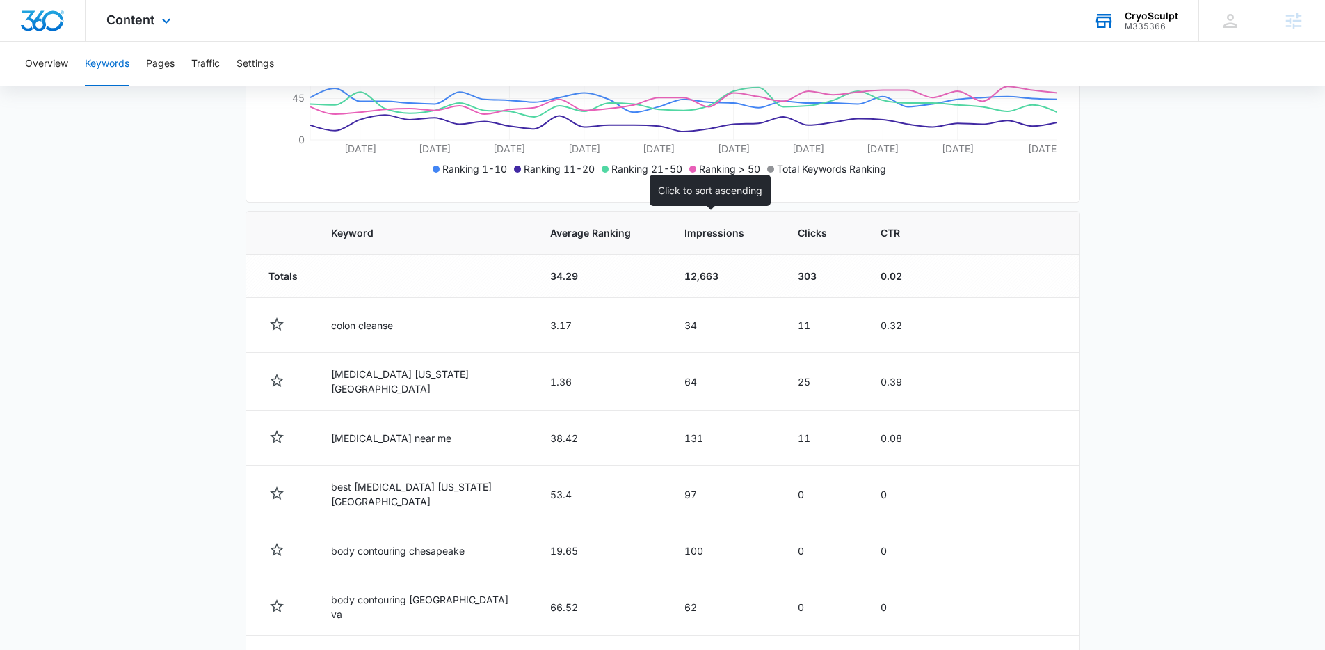
click at [706, 232] on span "Impressions" at bounding box center [715, 232] width 60 height 15
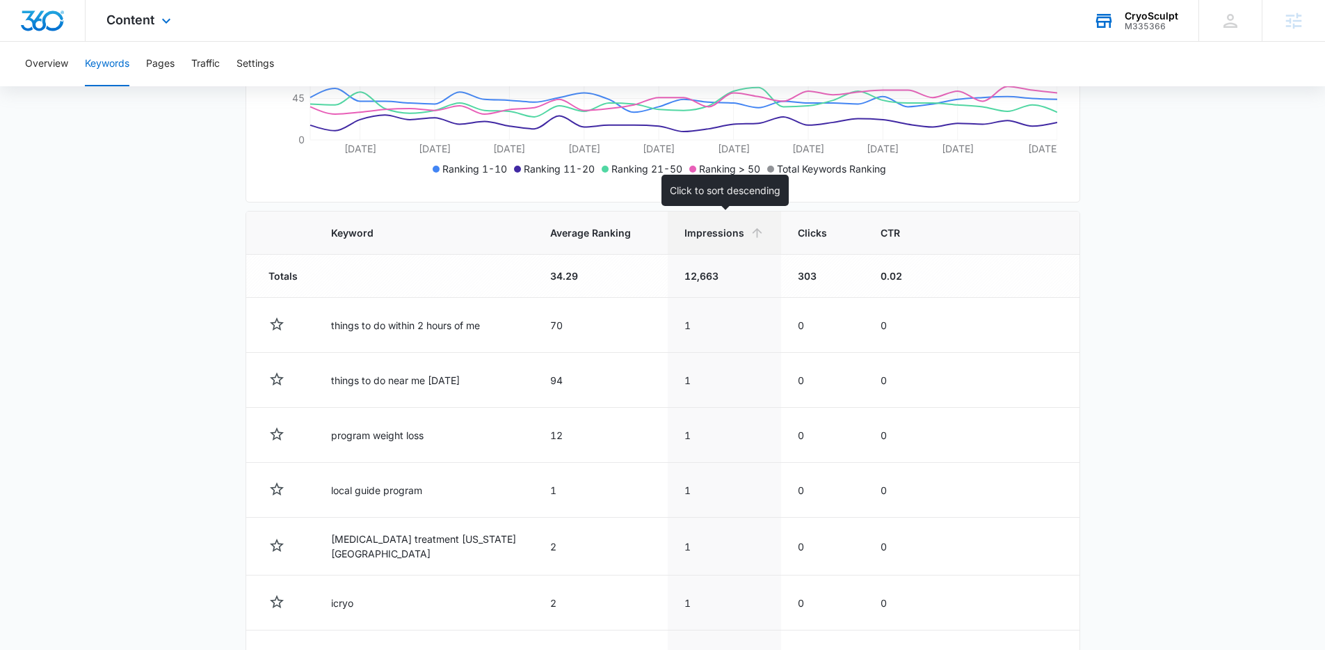
click at [713, 234] on span "Impressions" at bounding box center [715, 232] width 60 height 15
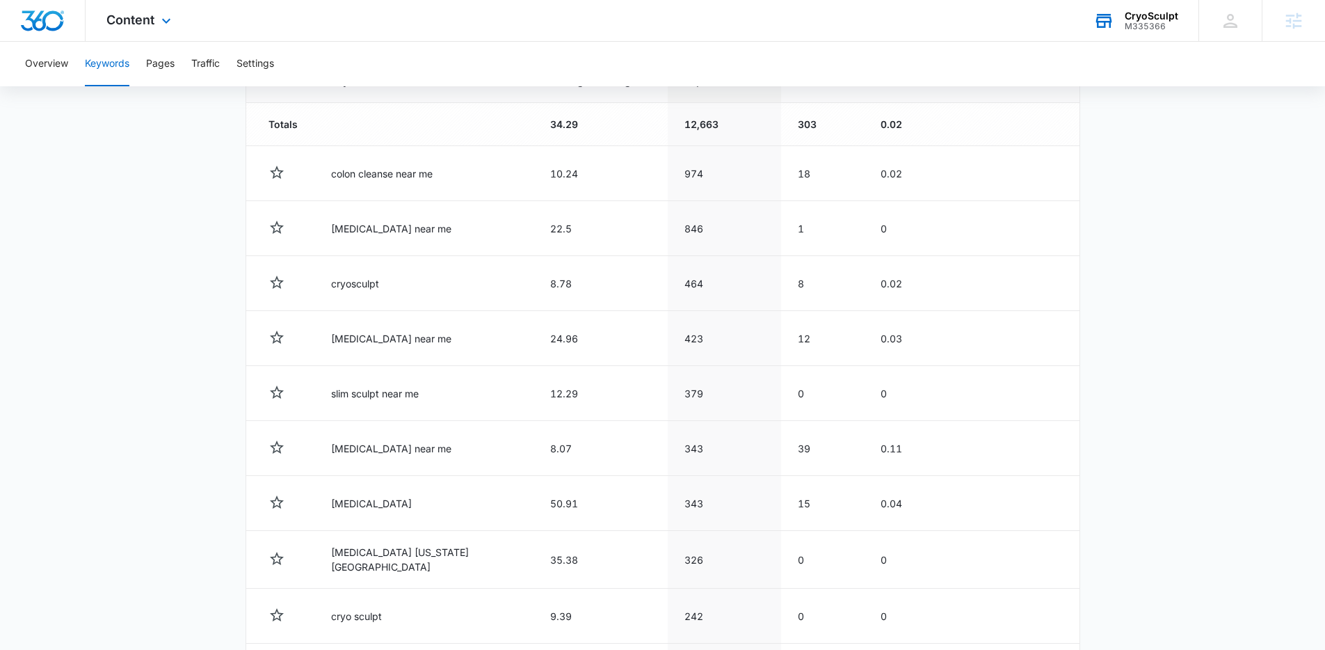
scroll to position [506, 0]
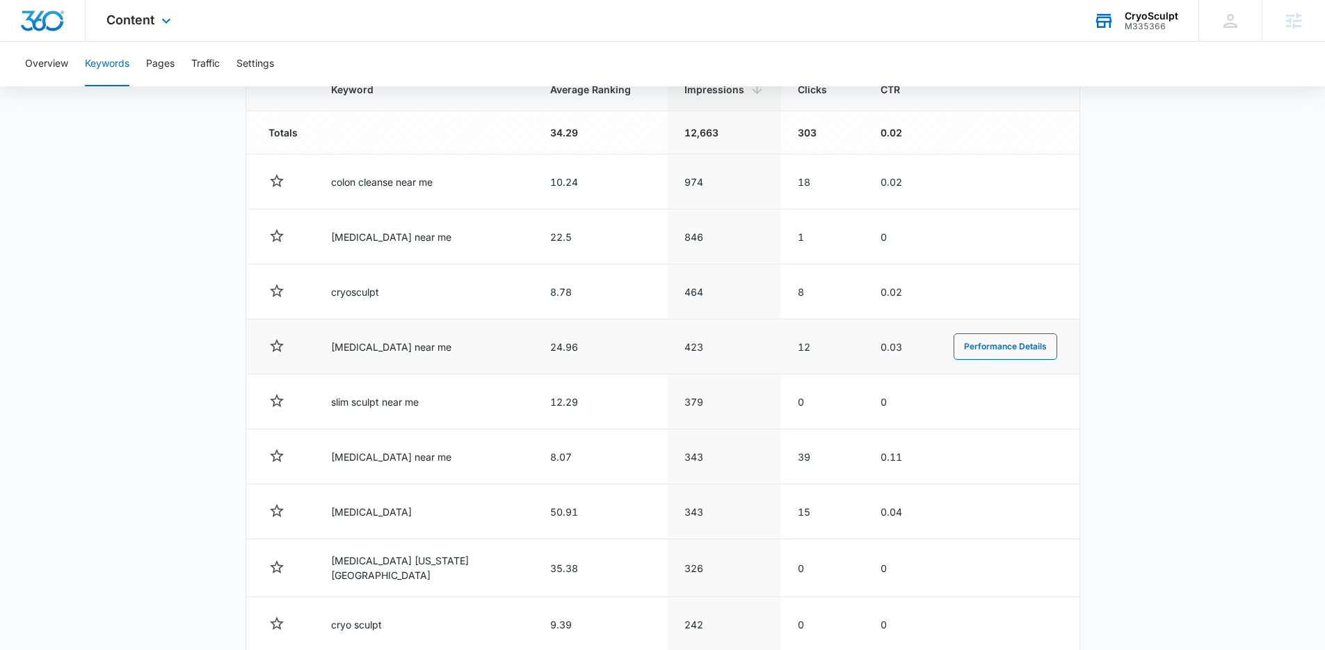
drag, startPoint x: 333, startPoint y: 158, endPoint x: 442, endPoint y: 360, distance: 229.1
click at [444, 362] on tbody "Totals 34.29 12,663 303 0.02 colon cleanse near me 10.24 974 18 0.02 Performanc…" at bounding box center [662, 410] width 833 height 598
click at [456, 365] on td "colon hydrotherapy near me" at bounding box center [423, 346] width 219 height 55
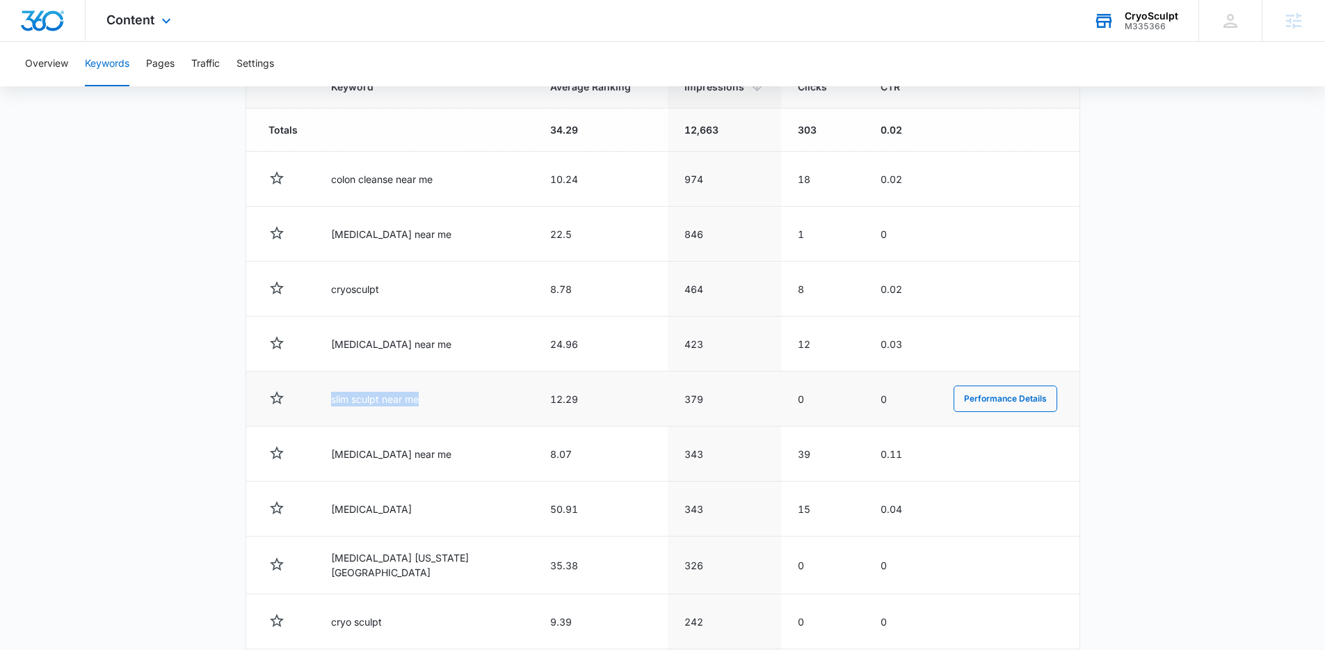
drag, startPoint x: 415, startPoint y: 397, endPoint x: 318, endPoint y: 400, distance: 97.4
click at [318, 400] on td "slim sculpt near me" at bounding box center [423, 398] width 219 height 55
copy td "slim sculpt near me"
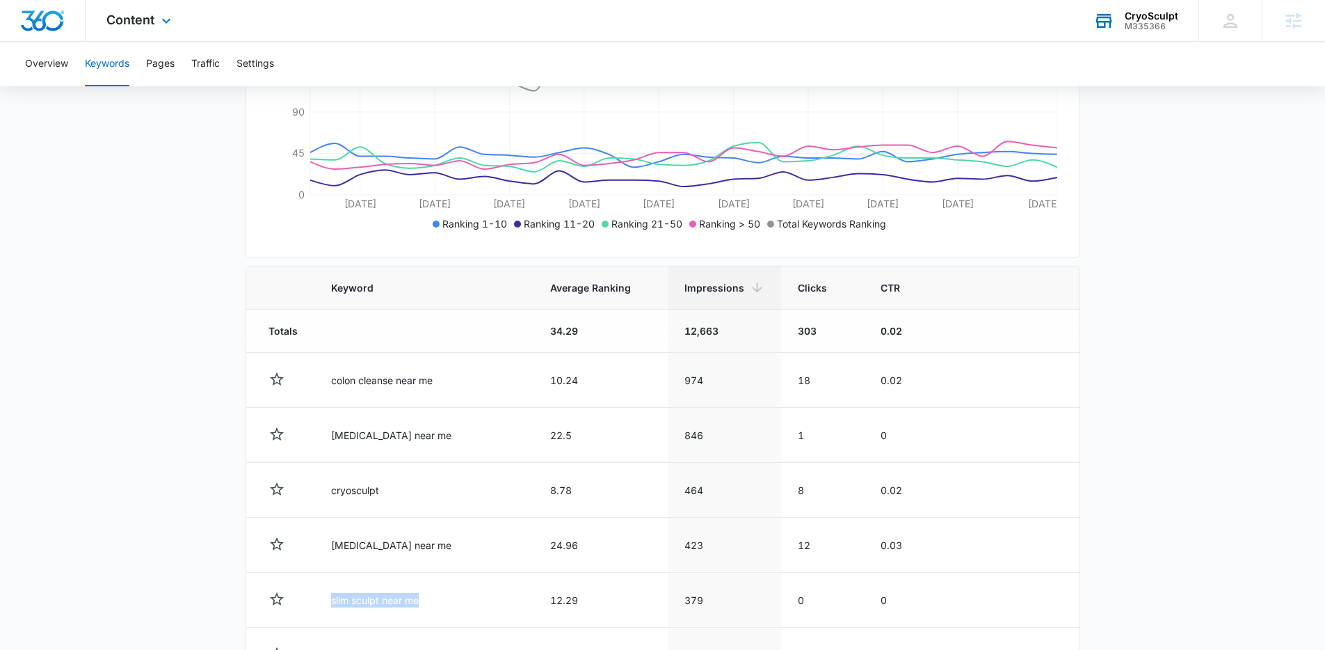
scroll to position [0, 0]
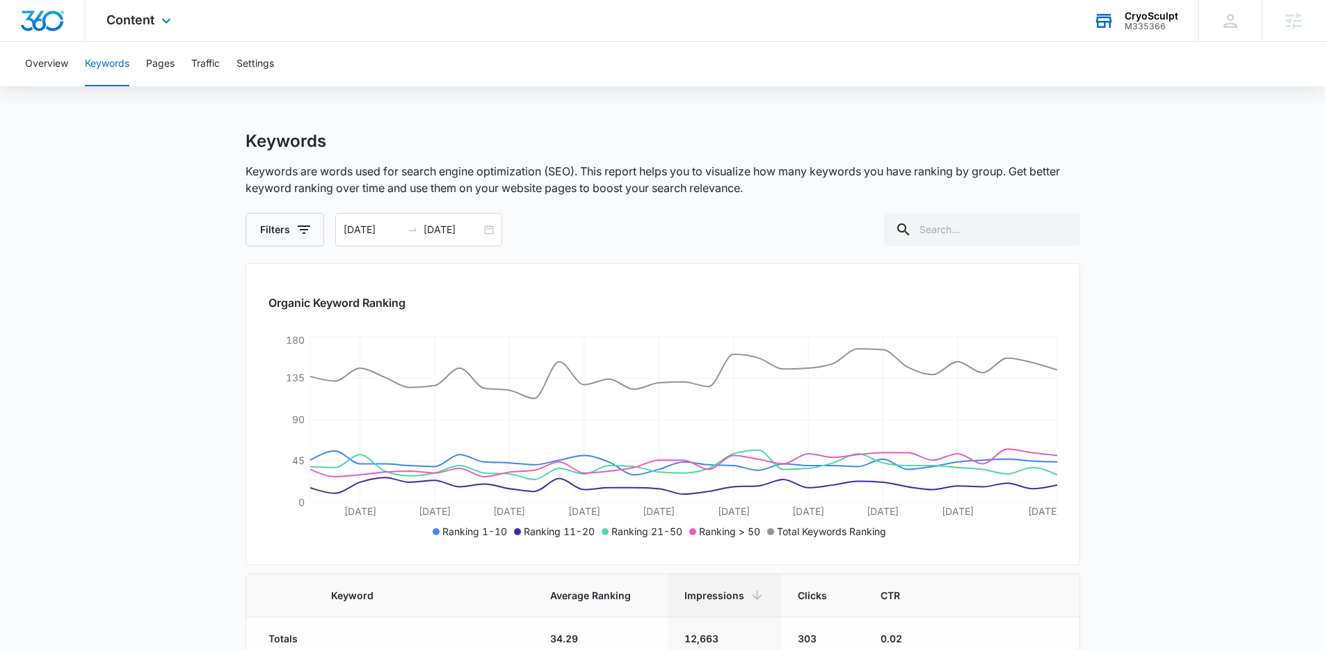
click at [589, 193] on p "Keywords are words used for search engine optimization (SEO). This report helps…" at bounding box center [663, 179] width 835 height 33
click at [121, 17] on span "Content" at bounding box center [130, 20] width 48 height 15
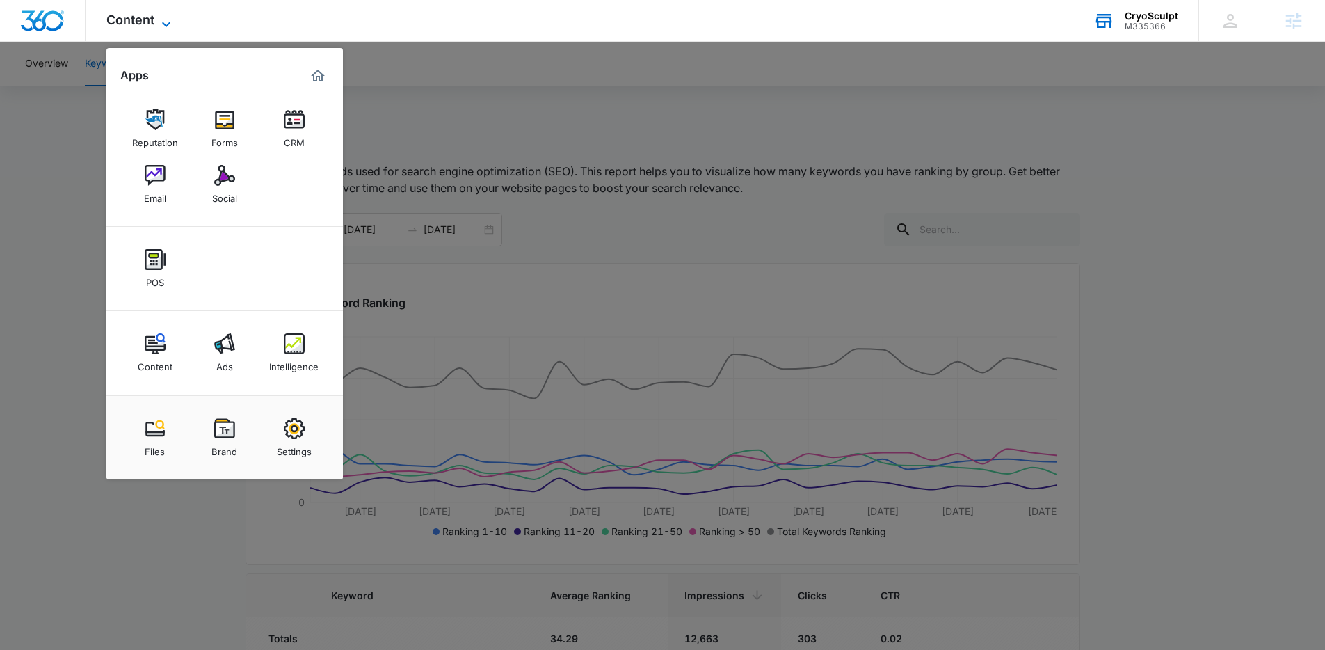
click at [121, 17] on span "Content" at bounding box center [130, 20] width 48 height 15
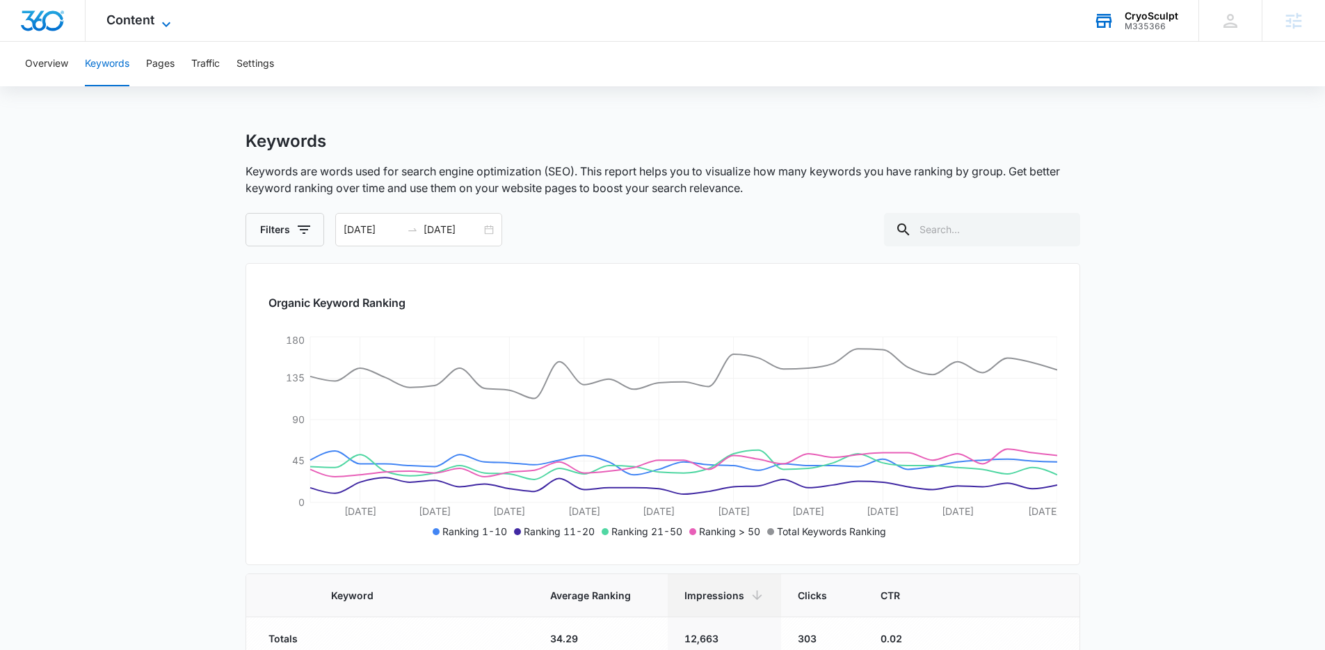
click at [143, 17] on span "Content" at bounding box center [130, 20] width 48 height 15
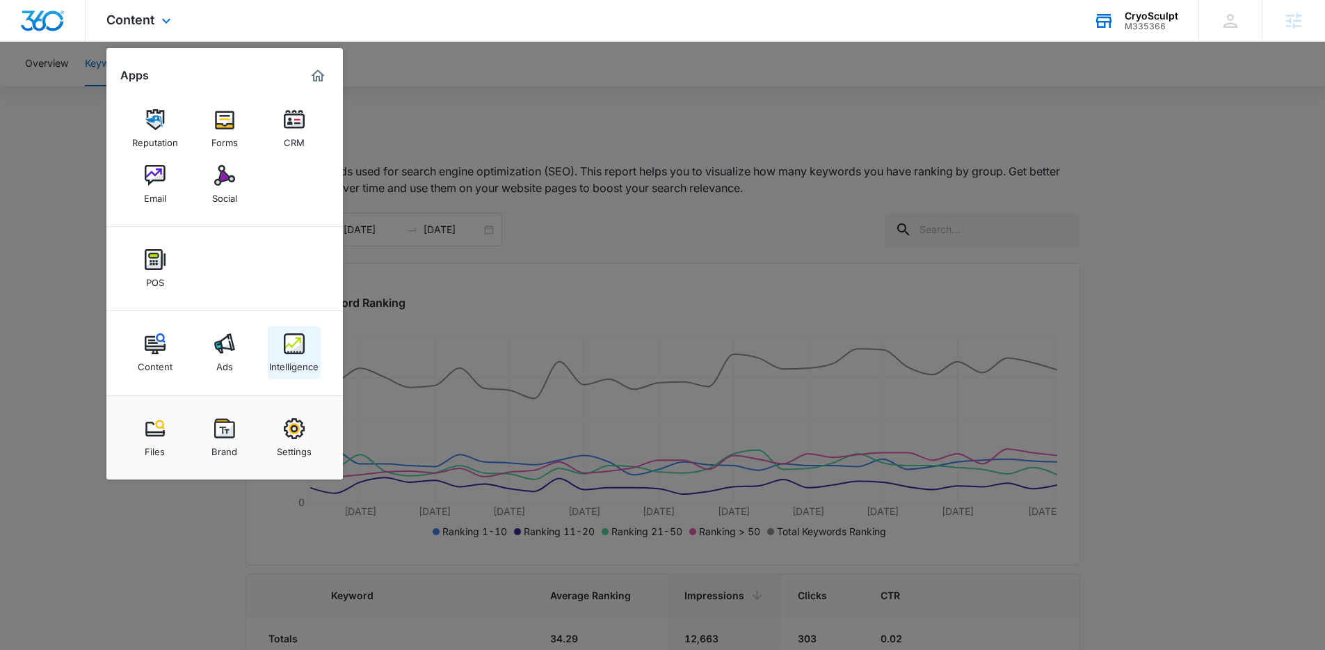
click at [301, 351] on img at bounding box center [294, 343] width 21 height 21
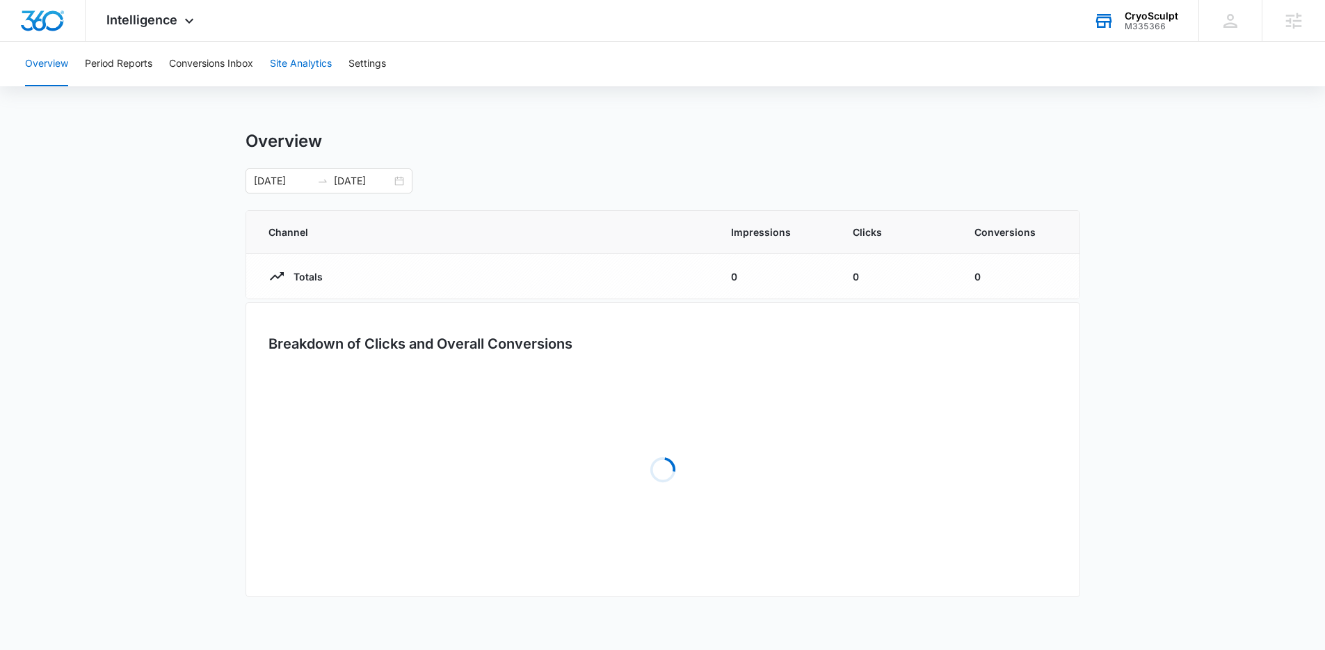
click at [329, 66] on button "Site Analytics" at bounding box center [301, 64] width 62 height 45
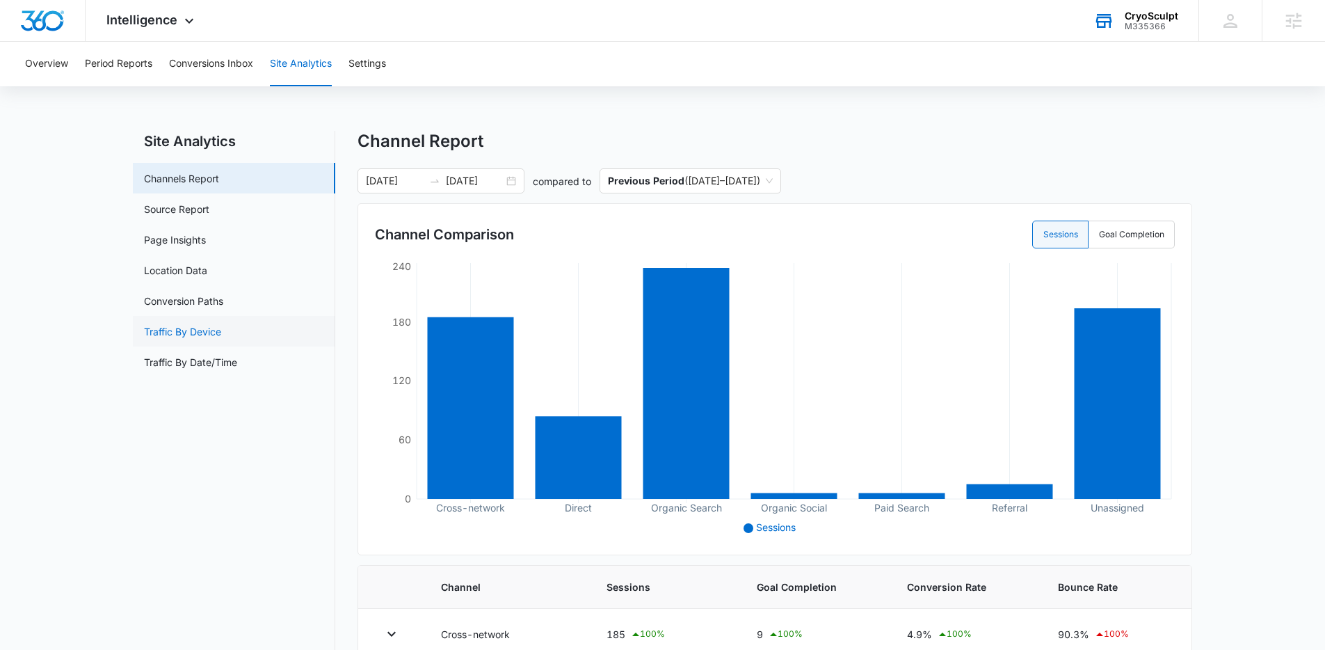
click at [221, 326] on link "Traffic By Device" at bounding box center [182, 331] width 77 height 15
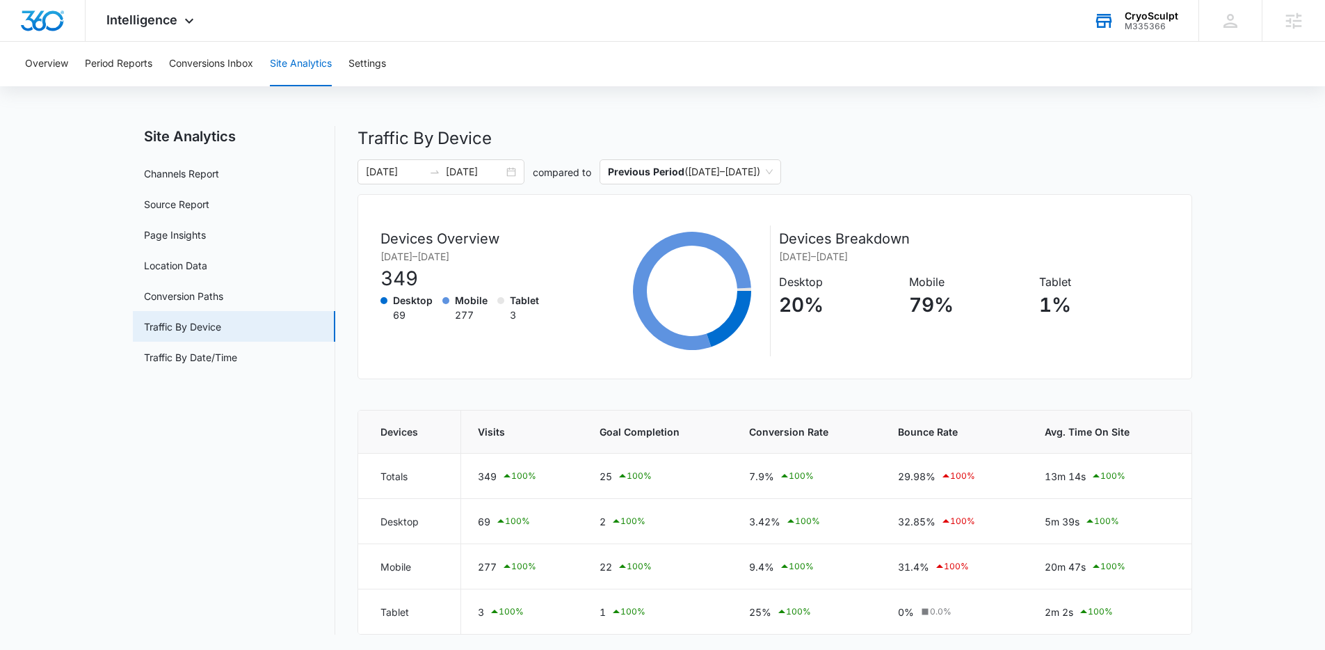
scroll to position [6, 0]
click at [1247, 358] on main "Site Analytics Channels Report Source Report Page Insights Location Data Conver…" at bounding box center [662, 387] width 1325 height 525
click at [1242, 339] on main "Site Analytics Channels Report Source Report Page Insights Location Data Conver…" at bounding box center [662, 387] width 1325 height 525
